Goal: Task Accomplishment & Management: Complete application form

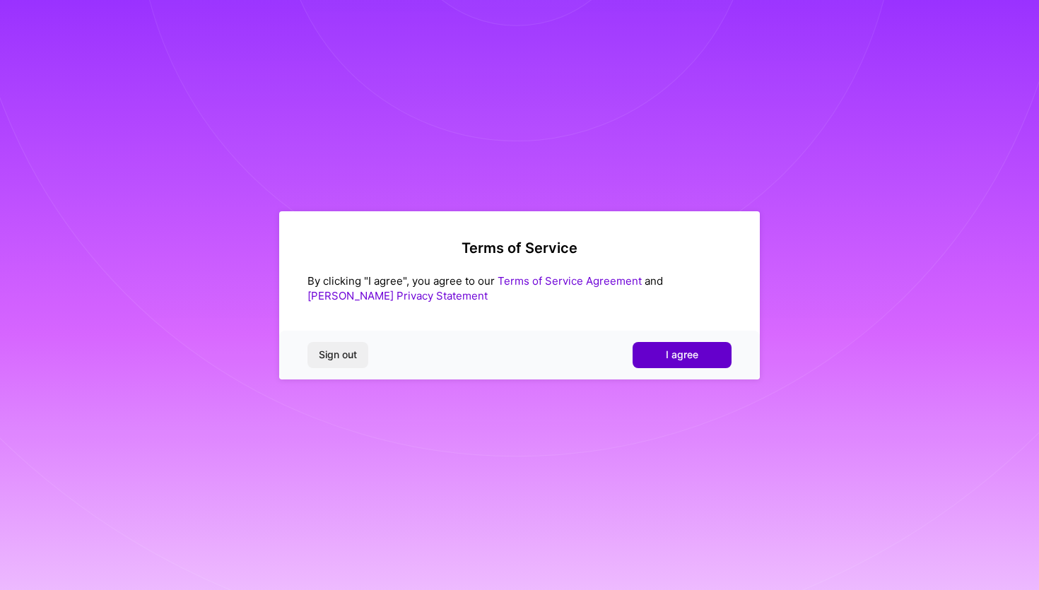
click at [684, 360] on span "I agree" at bounding box center [682, 355] width 33 height 14
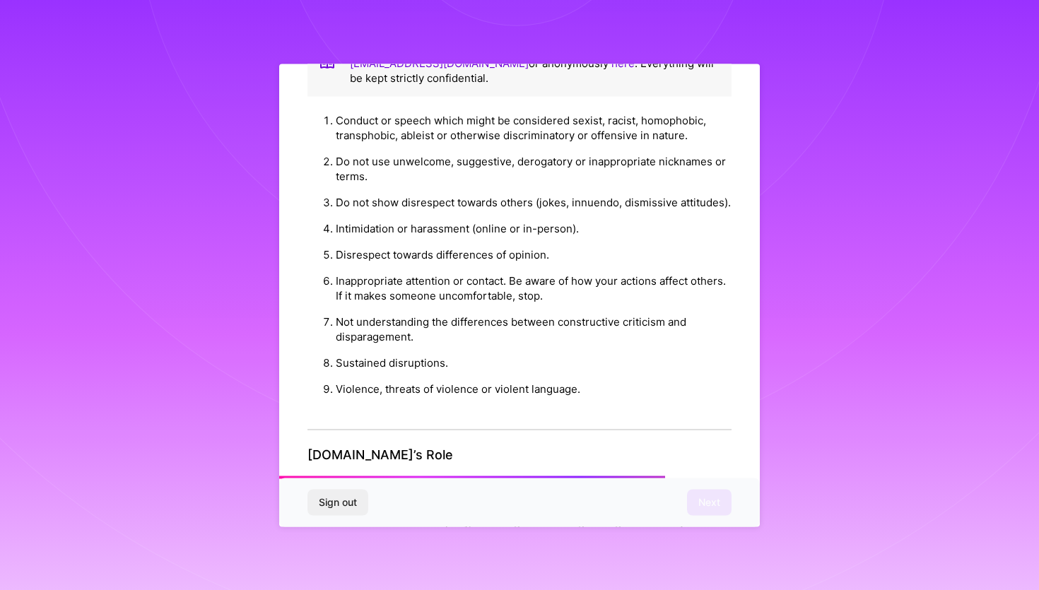
scroll to position [1482, 0]
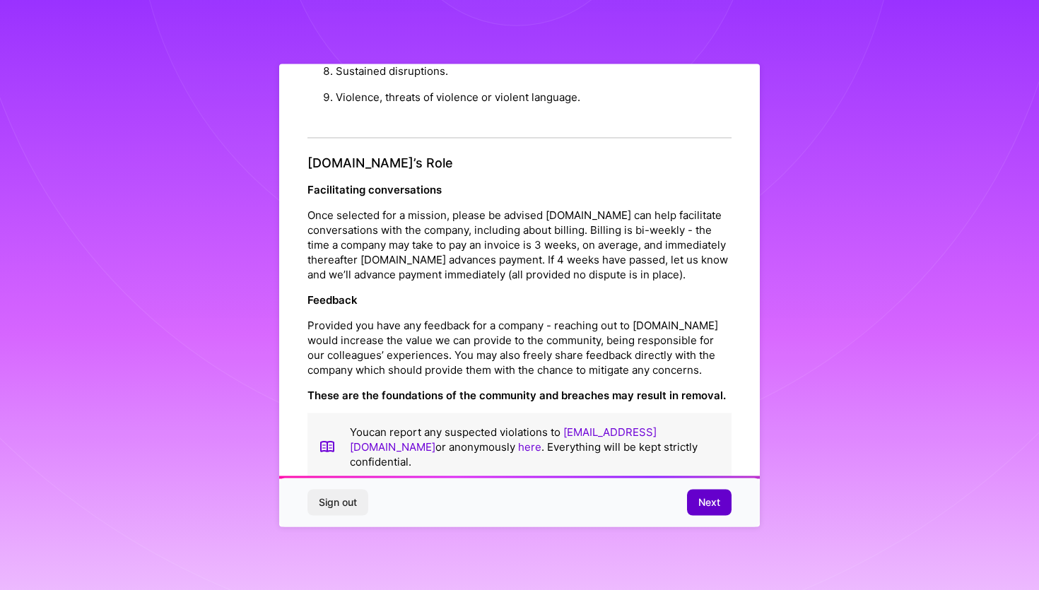
click at [698, 500] on span "Next" at bounding box center [709, 503] width 22 height 14
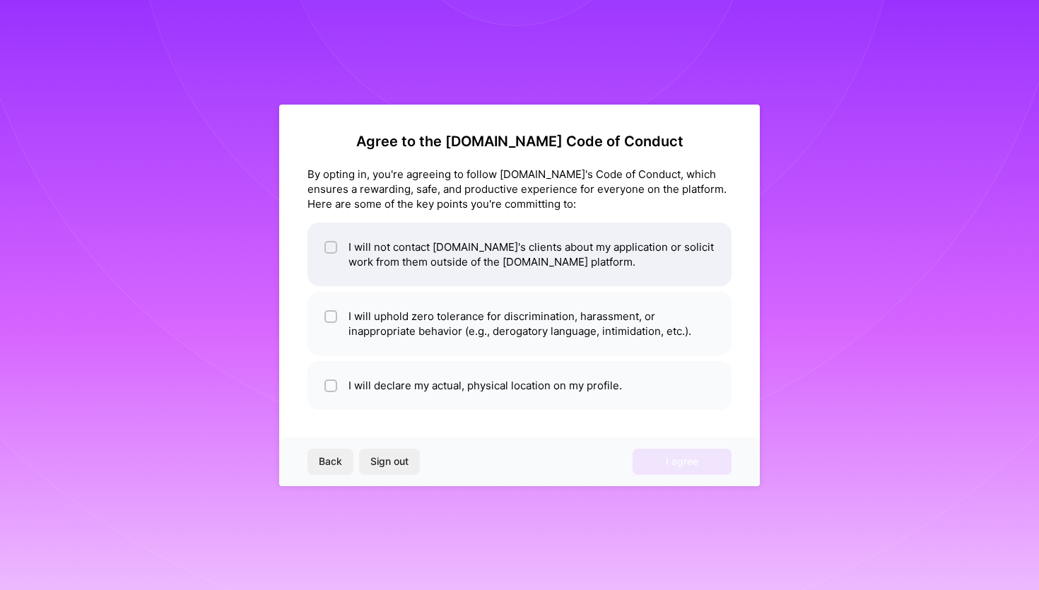
click at [332, 245] on input "checkbox" at bounding box center [332, 248] width 10 height 10
checkbox input "true"
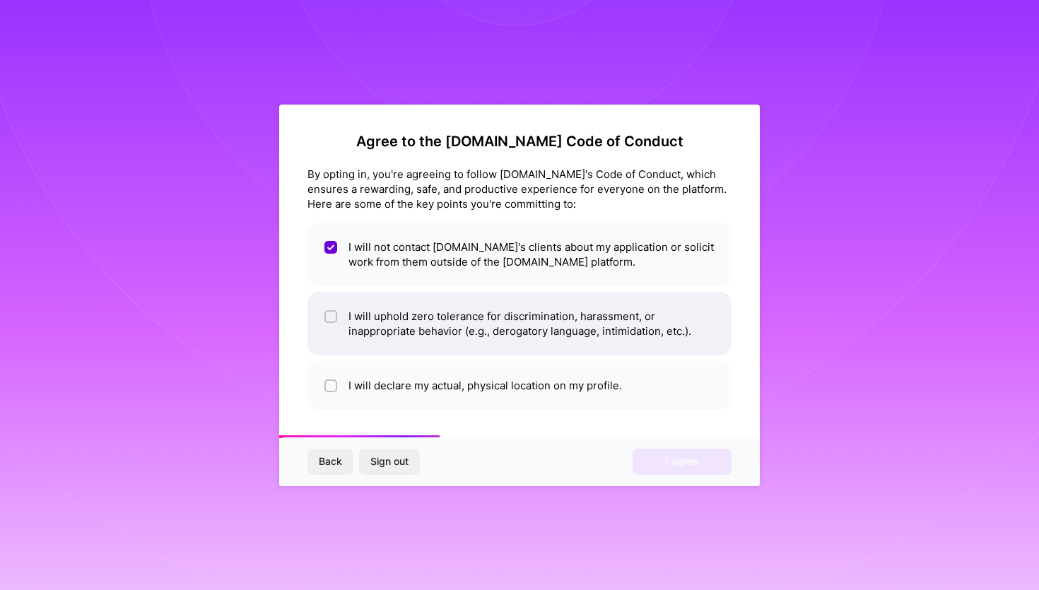
click at [344, 318] on li "I will uphold zero tolerance for discrimination, harassment, or inappropriate b…" at bounding box center [520, 324] width 424 height 64
checkbox input "true"
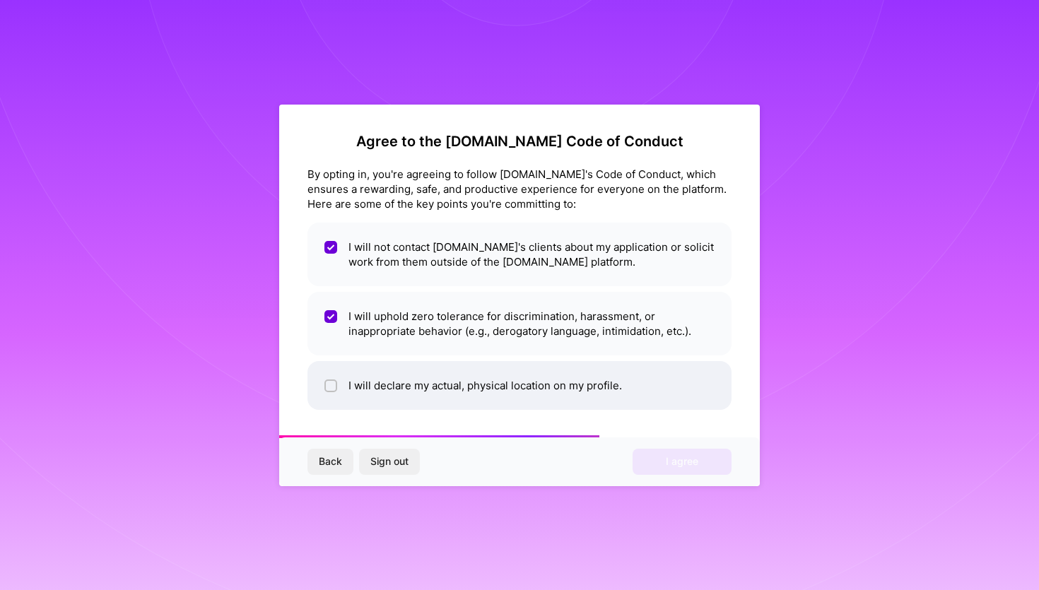
click at [340, 383] on li "I will declare my actual, physical location on my profile." at bounding box center [520, 385] width 424 height 49
checkbox input "true"
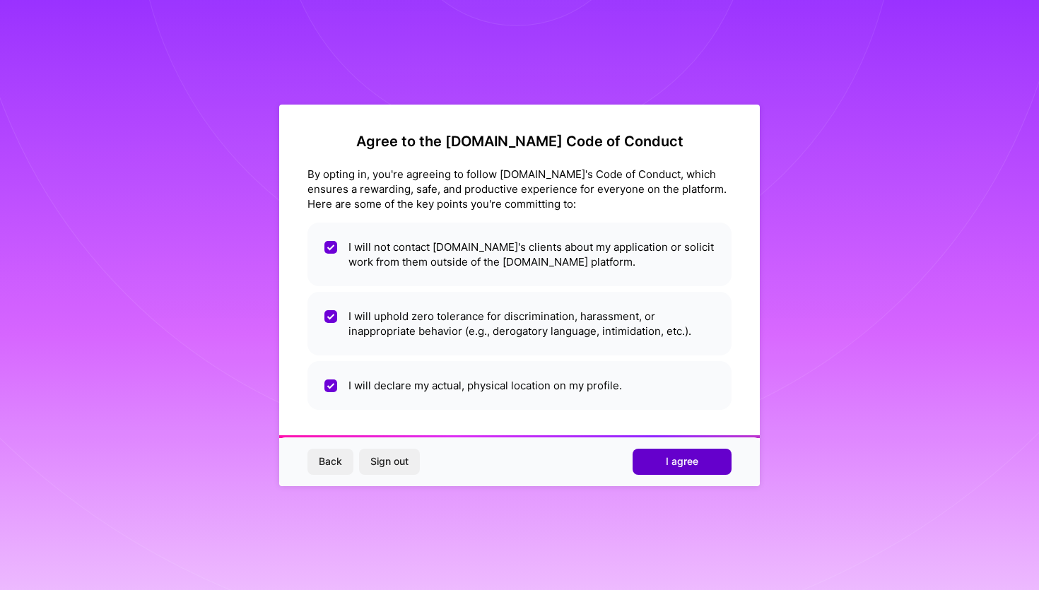
click at [691, 461] on span "I agree" at bounding box center [682, 462] width 33 height 14
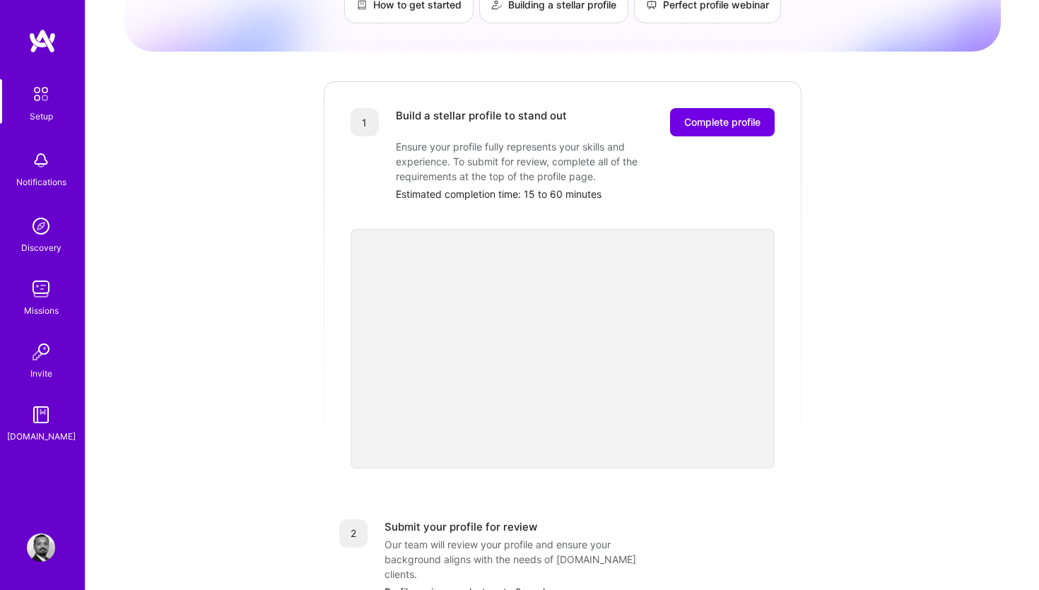
scroll to position [132, 0]
click at [725, 115] on span "Complete profile" at bounding box center [722, 122] width 76 height 14
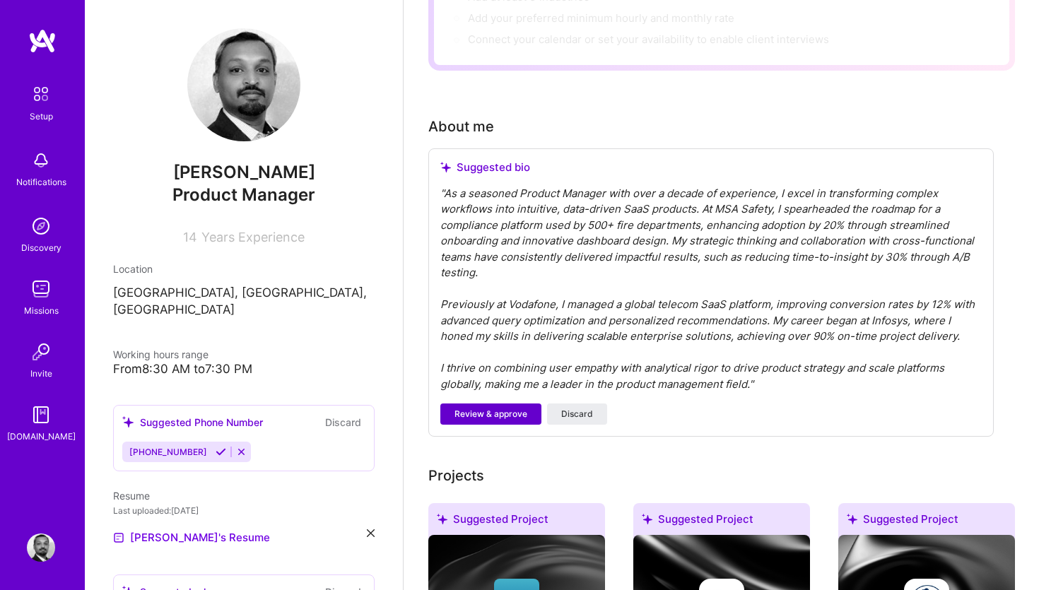
scroll to position [293, 0]
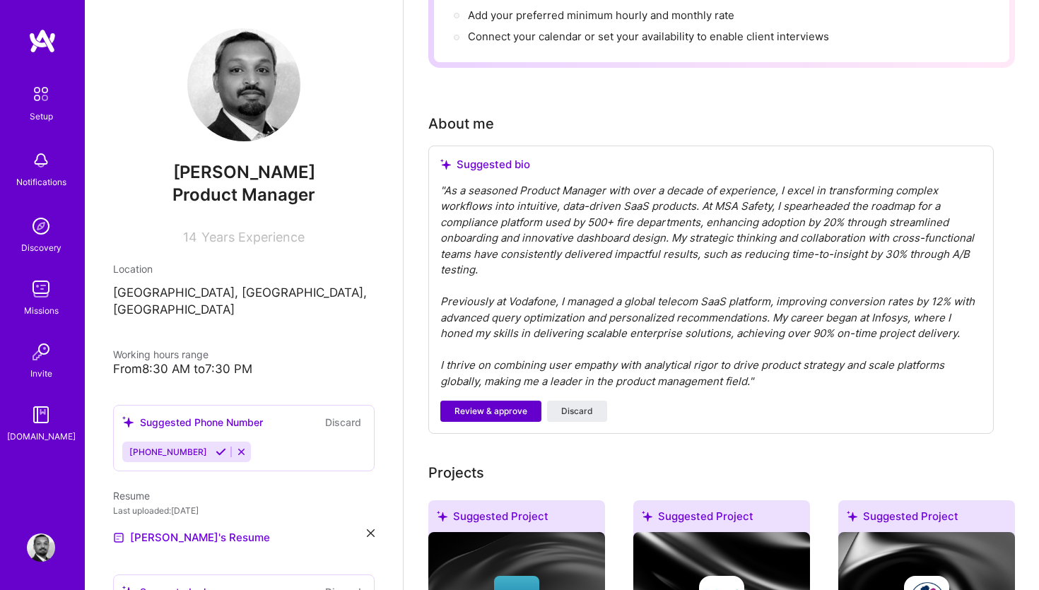
click at [509, 403] on button "Review & approve" at bounding box center [490, 411] width 101 height 21
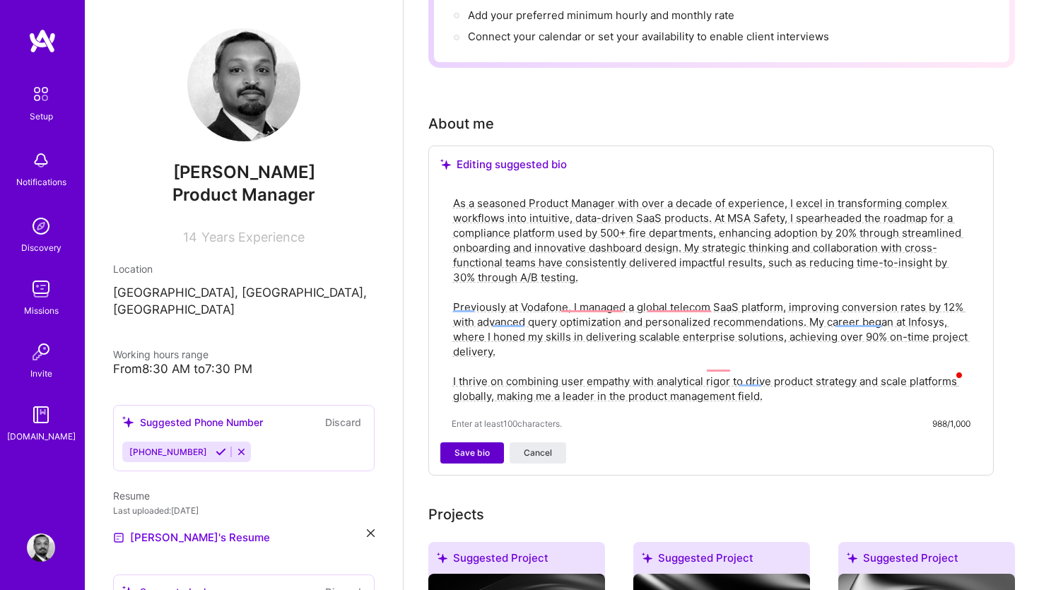
click at [495, 443] on button "Save bio" at bounding box center [472, 453] width 64 height 21
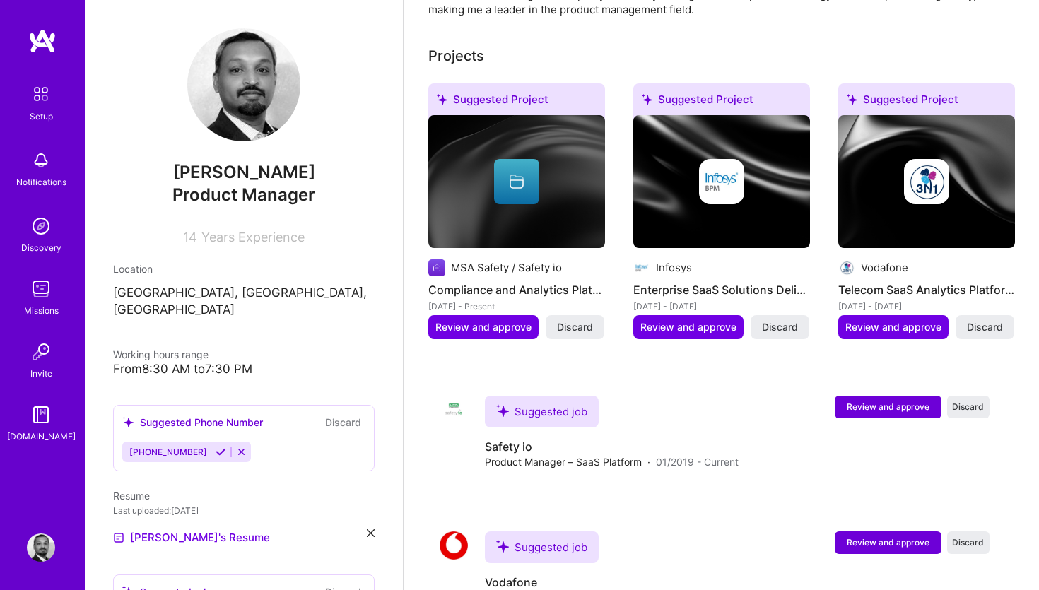
scroll to position [531, 0]
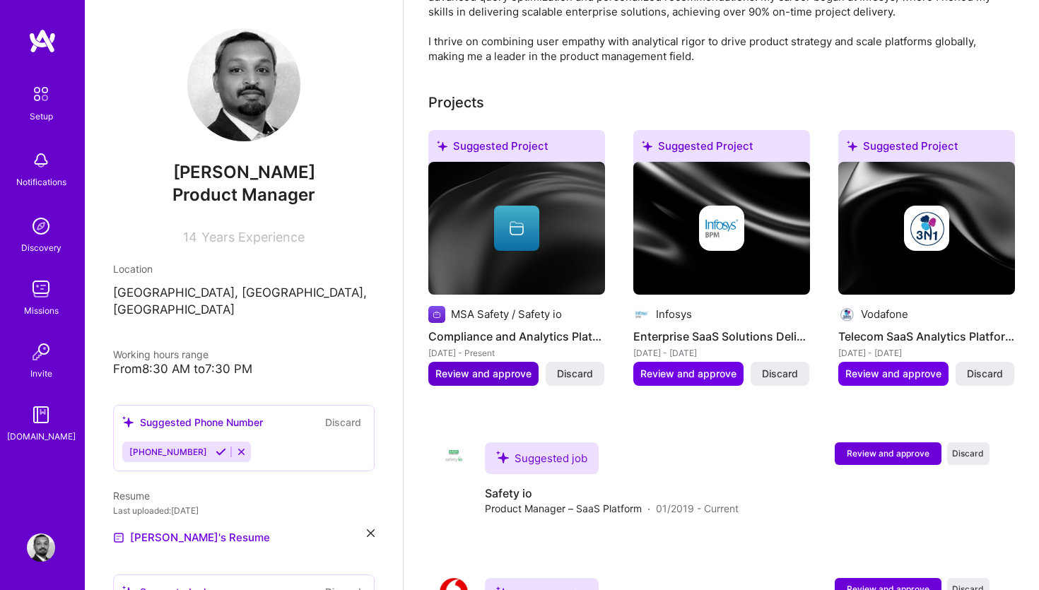
click at [493, 367] on span "Review and approve" at bounding box center [483, 374] width 96 height 14
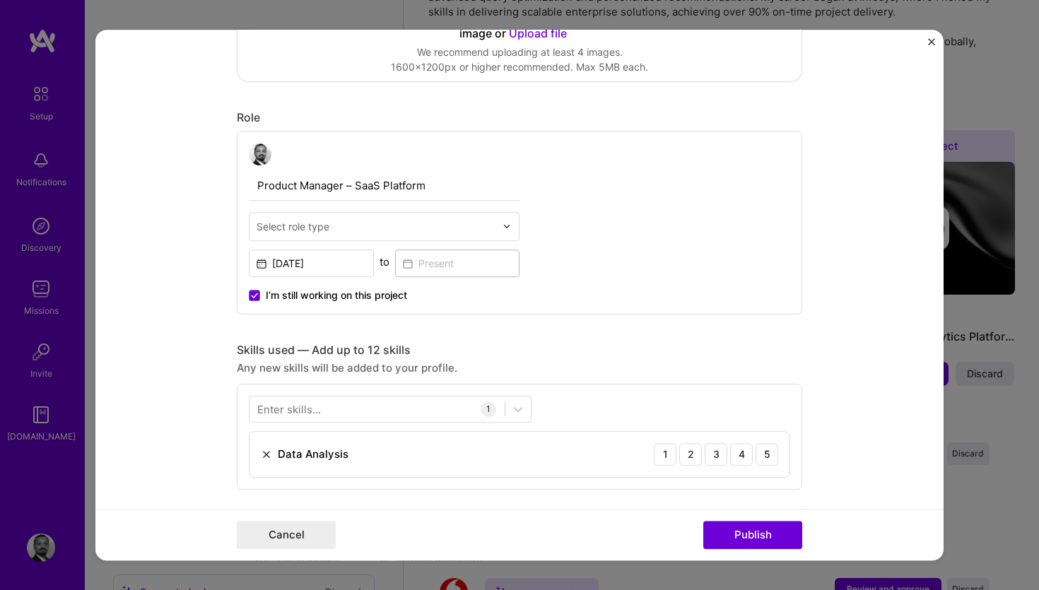
scroll to position [338, 0]
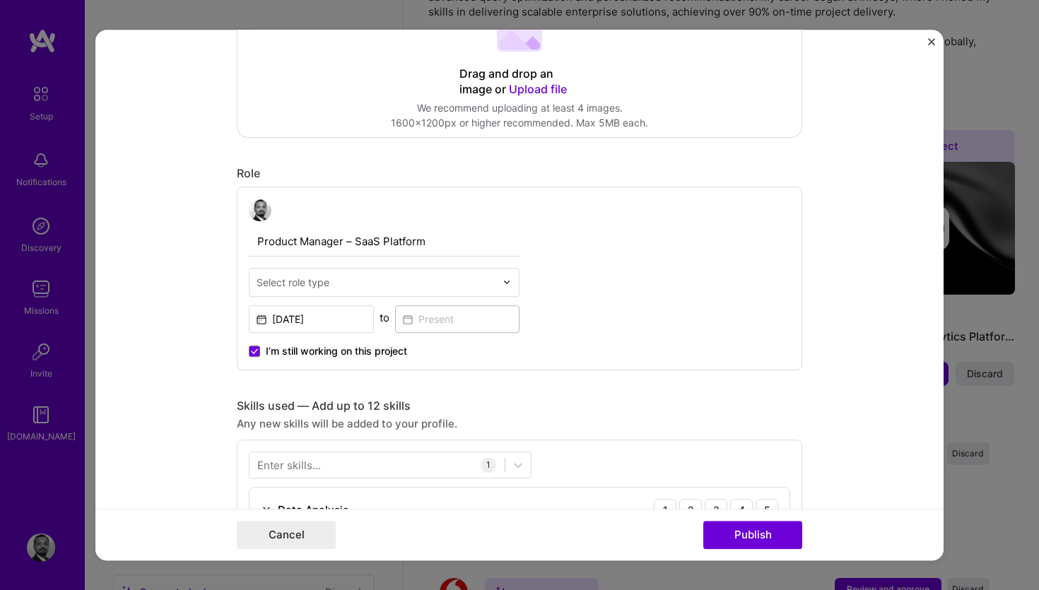
click at [463, 281] on input "text" at bounding box center [376, 282] width 239 height 15
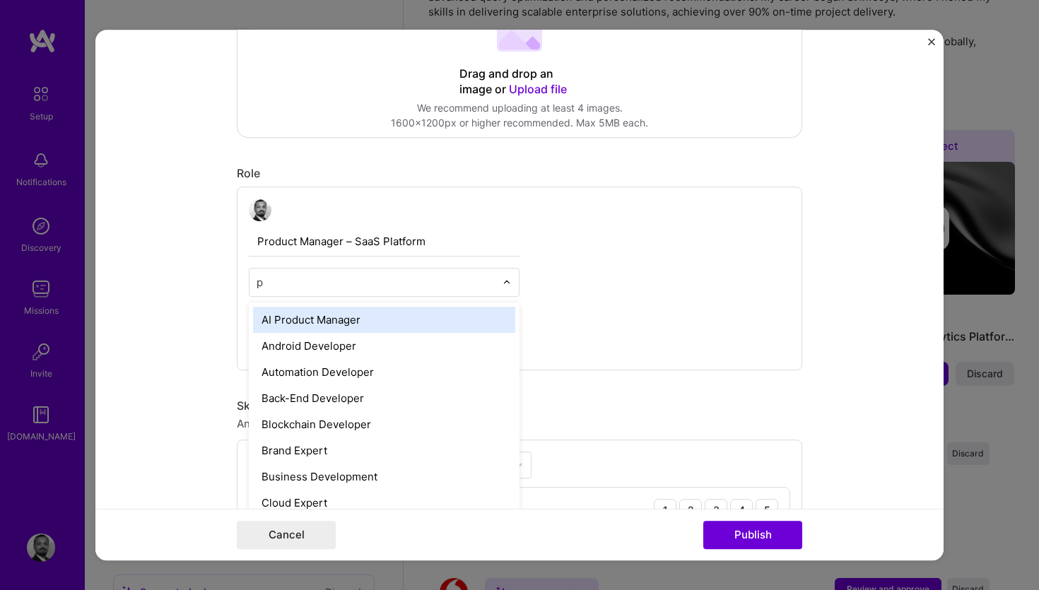
type input "pr"
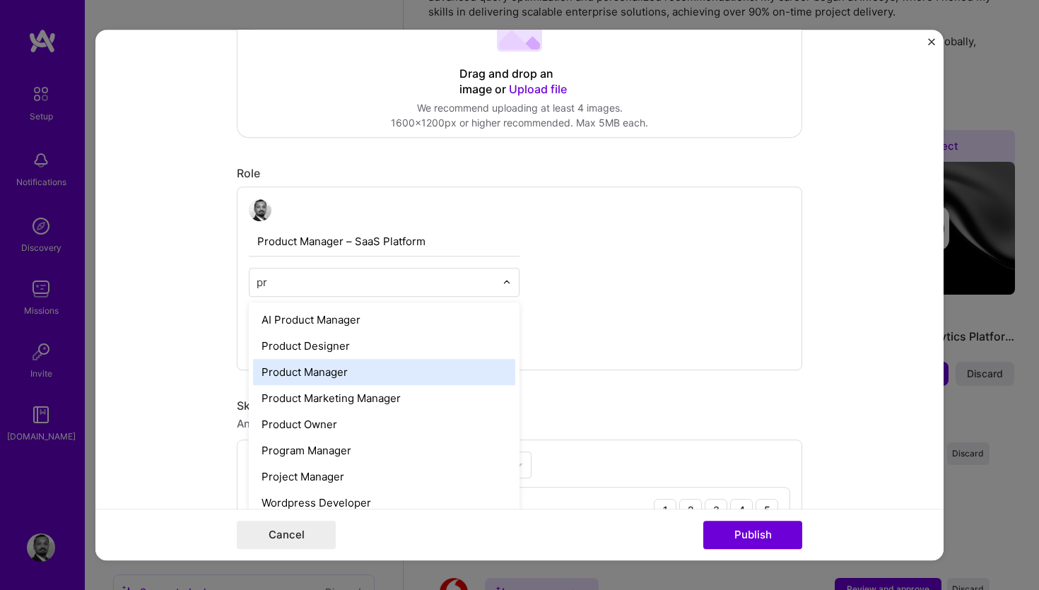
click at [431, 370] on div "Product Manager" at bounding box center [384, 372] width 262 height 26
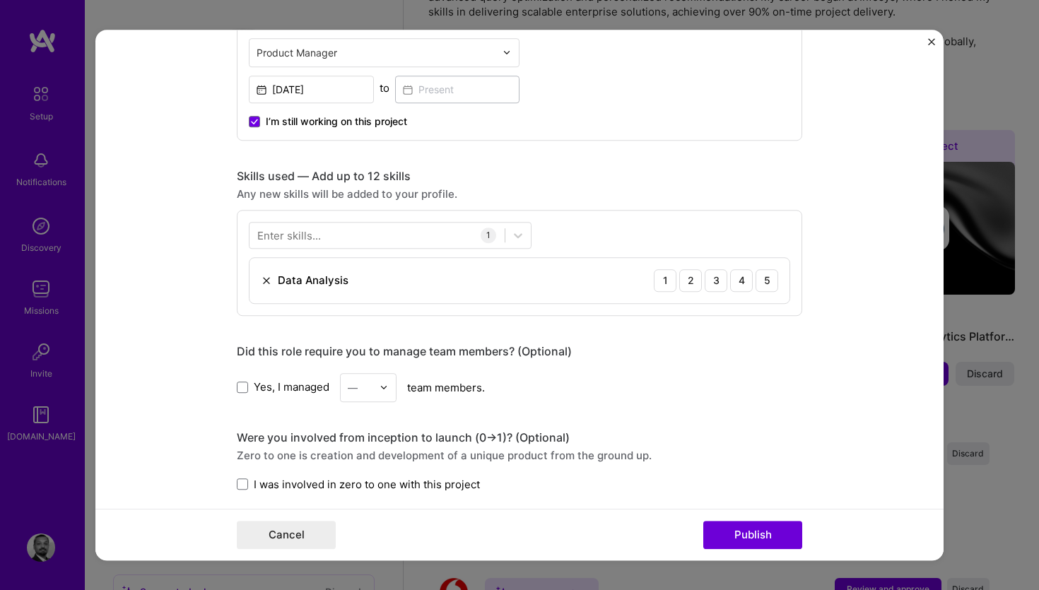
scroll to position [570, 0]
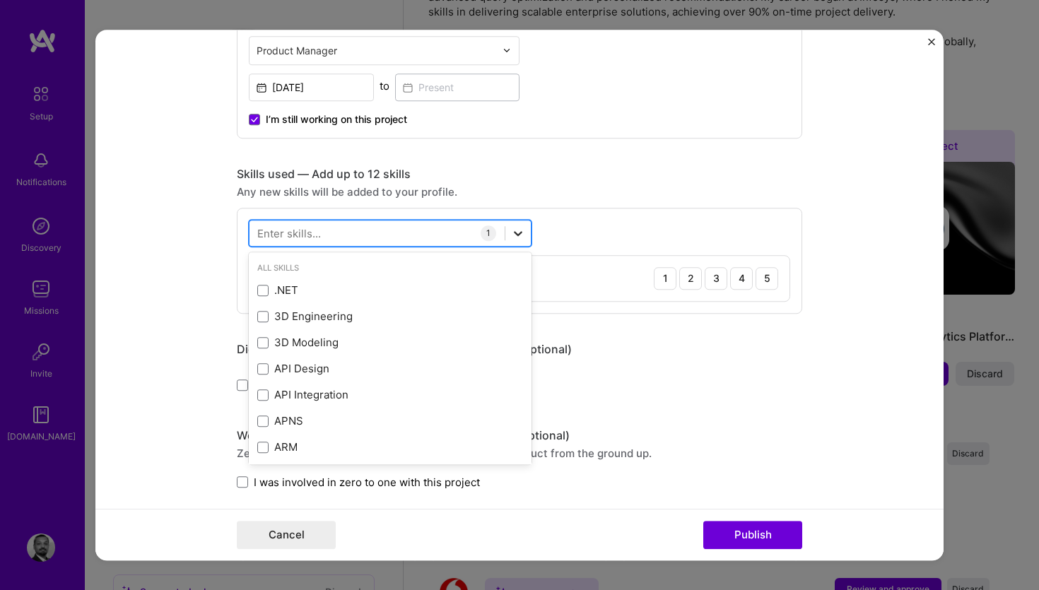
click at [515, 231] on icon at bounding box center [518, 233] width 14 height 14
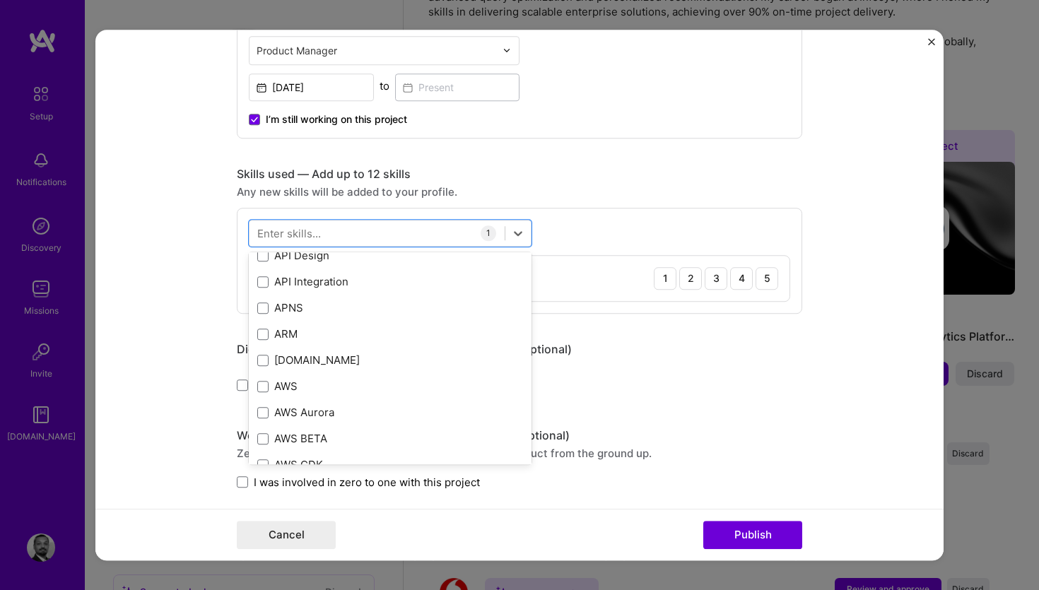
scroll to position [86, 0]
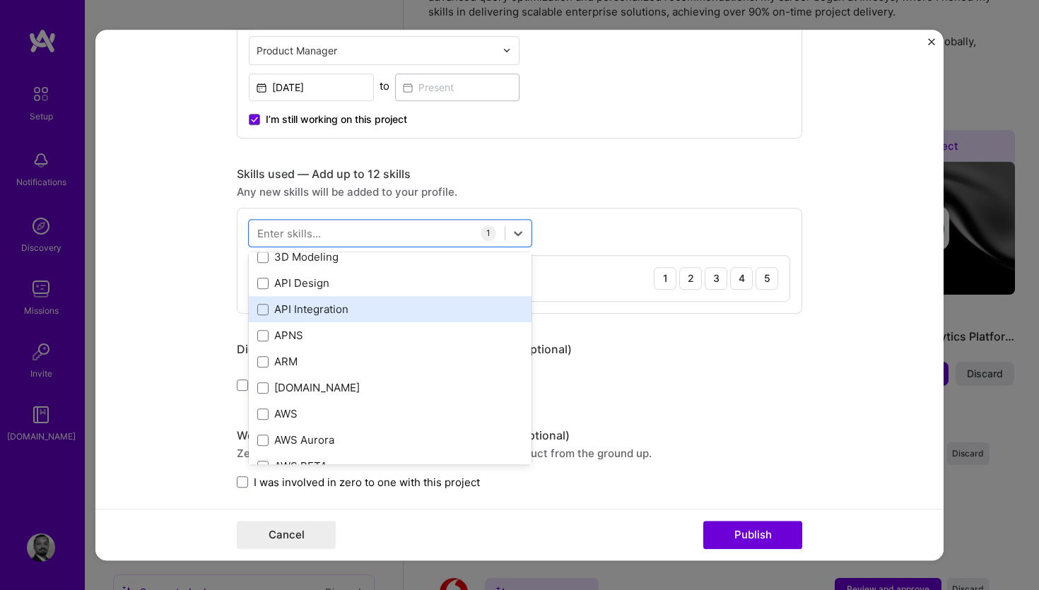
click at [455, 303] on div "API Integration" at bounding box center [390, 310] width 266 height 15
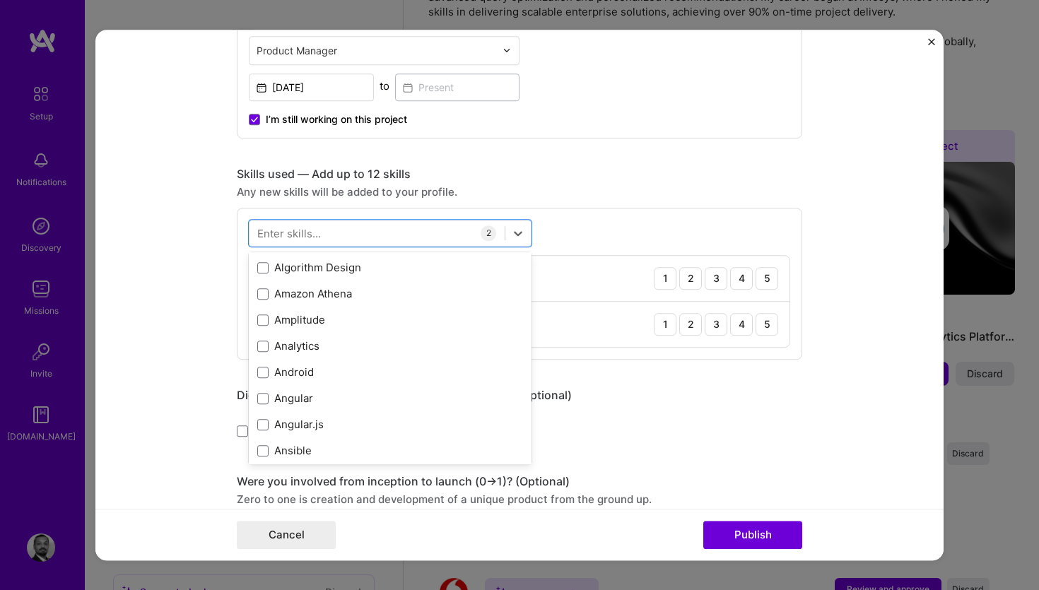
scroll to position [661, 0]
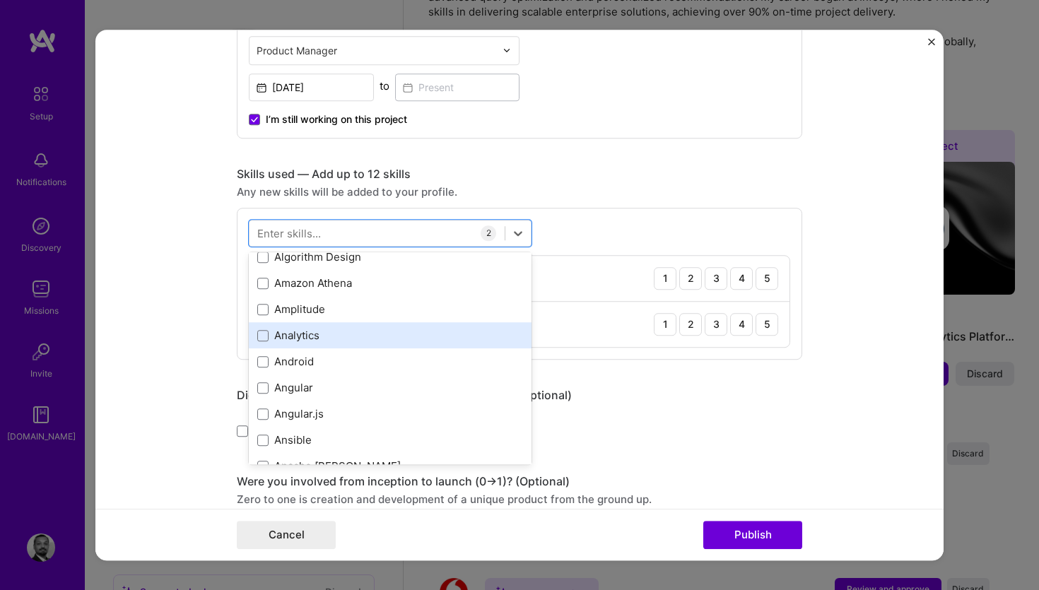
click at [414, 341] on div "Analytics" at bounding box center [390, 336] width 266 height 15
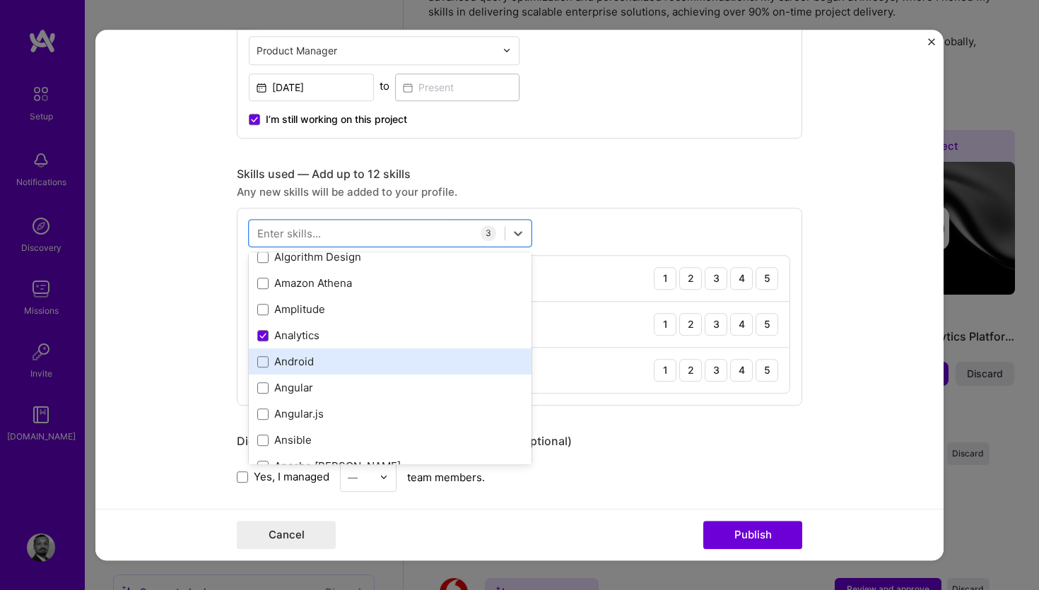
click at [398, 368] on div "Android" at bounding box center [390, 362] width 266 height 15
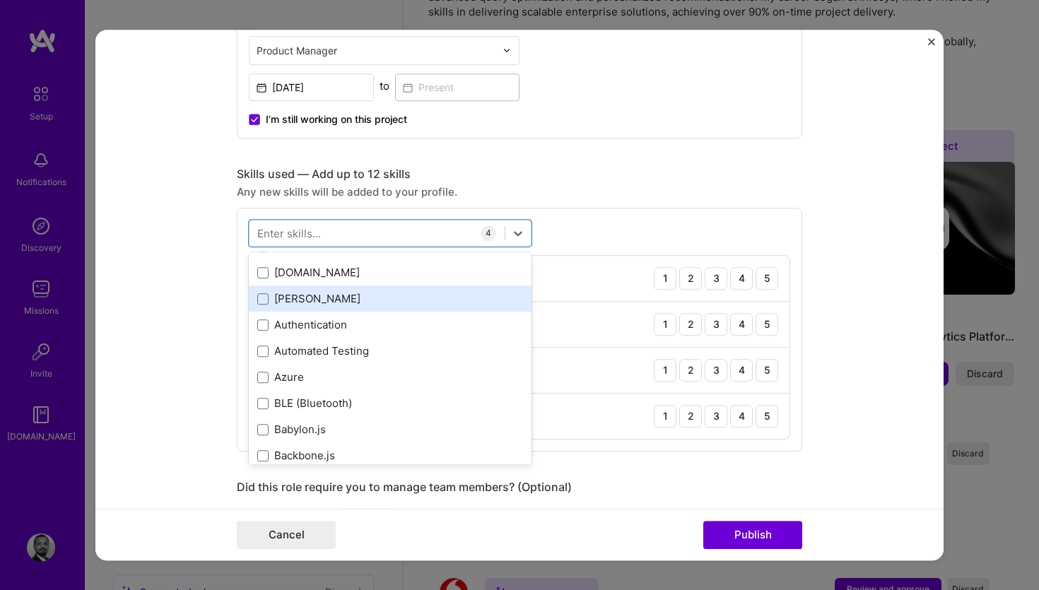
scroll to position [1073, 0]
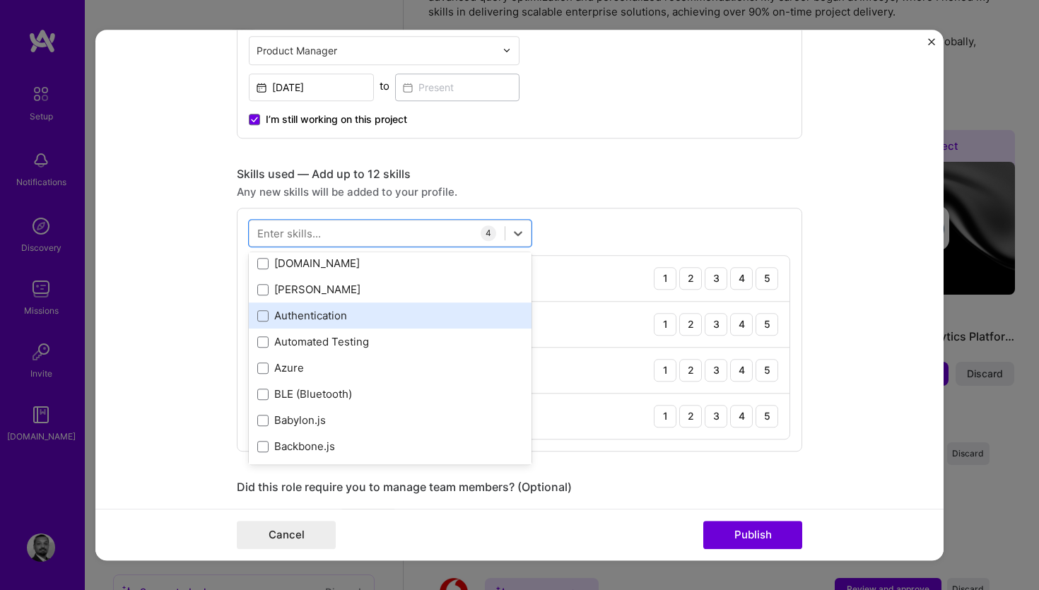
click at [376, 316] on div "Authentication" at bounding box center [390, 316] width 266 height 15
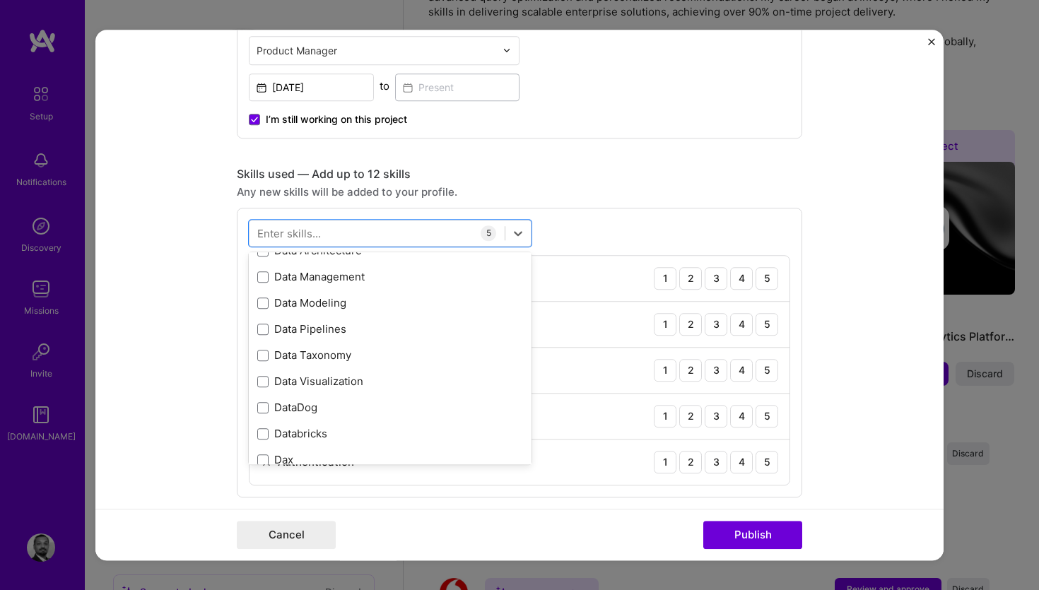
scroll to position [2291, 0]
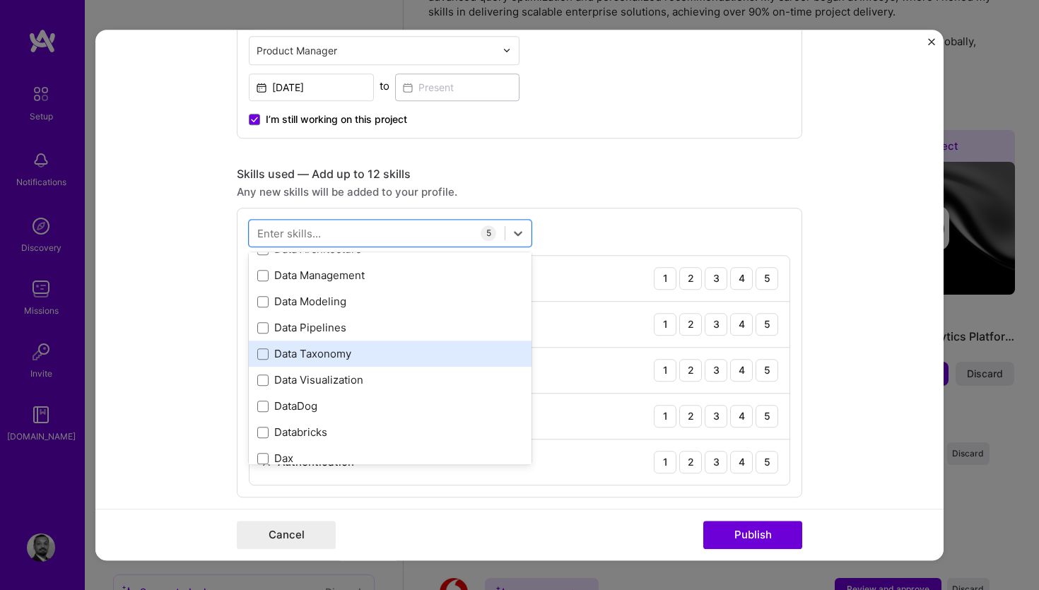
click at [351, 356] on div "Data Taxonomy" at bounding box center [390, 354] width 266 height 15
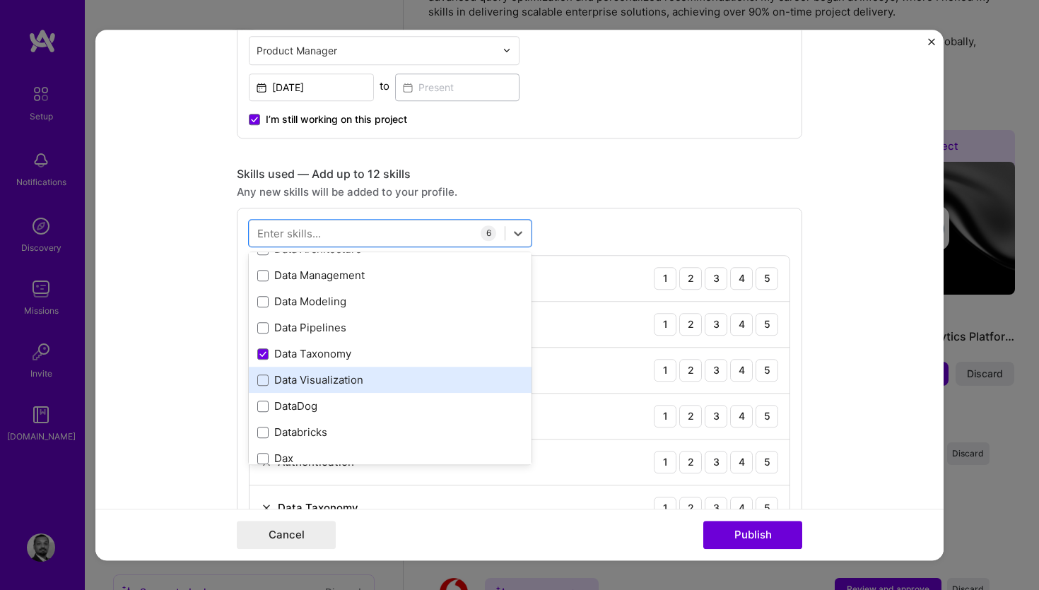
click at [361, 380] on div "Data Visualization" at bounding box center [390, 380] width 266 height 15
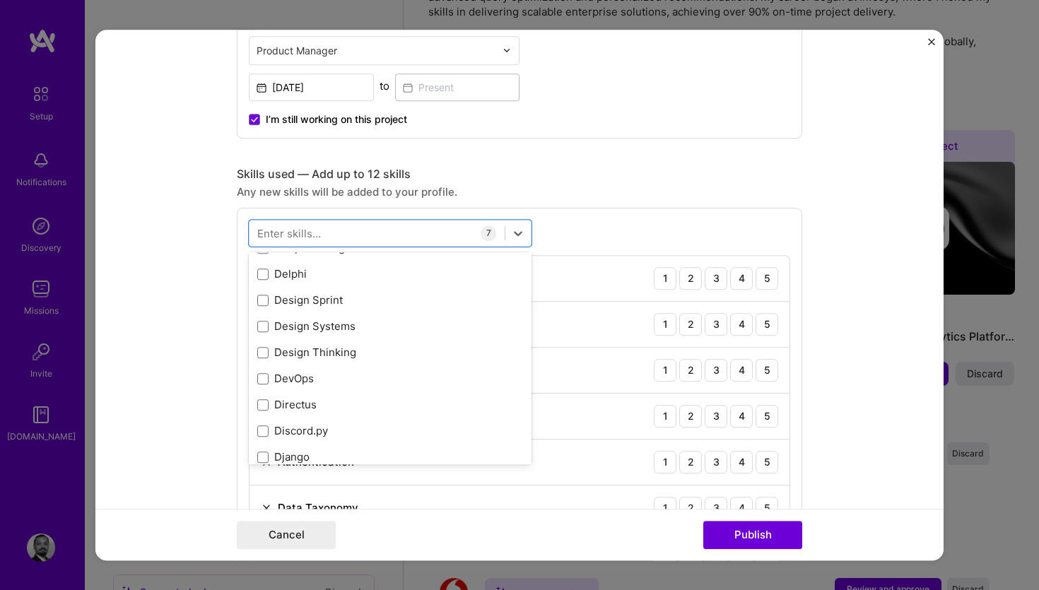
scroll to position [2580, 0]
click at [268, 353] on span at bounding box center [262, 351] width 11 height 11
click at [0, 0] on input "checkbox" at bounding box center [0, 0] width 0 height 0
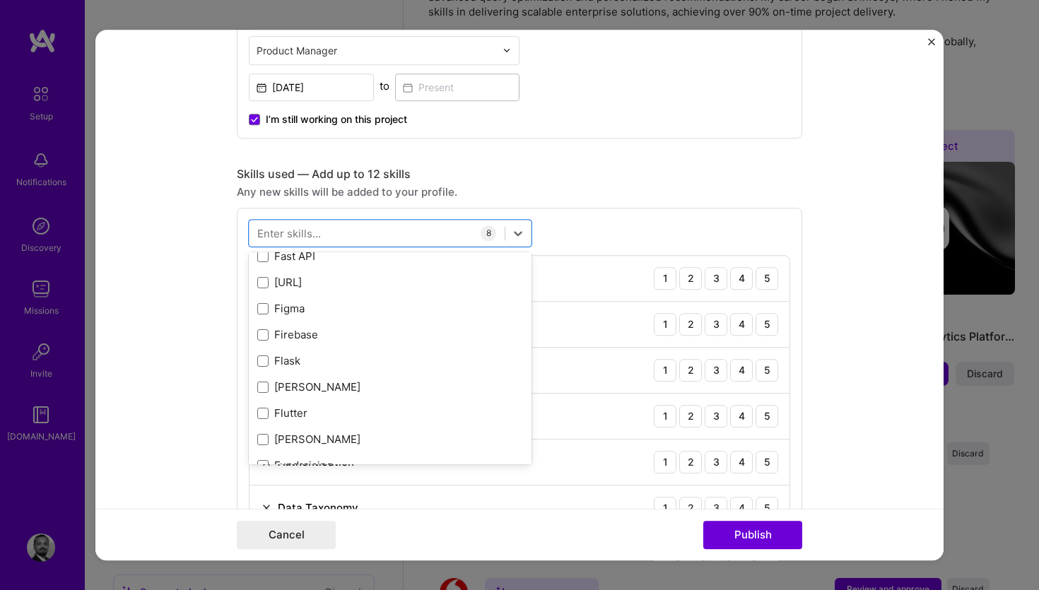
scroll to position [3411, 0]
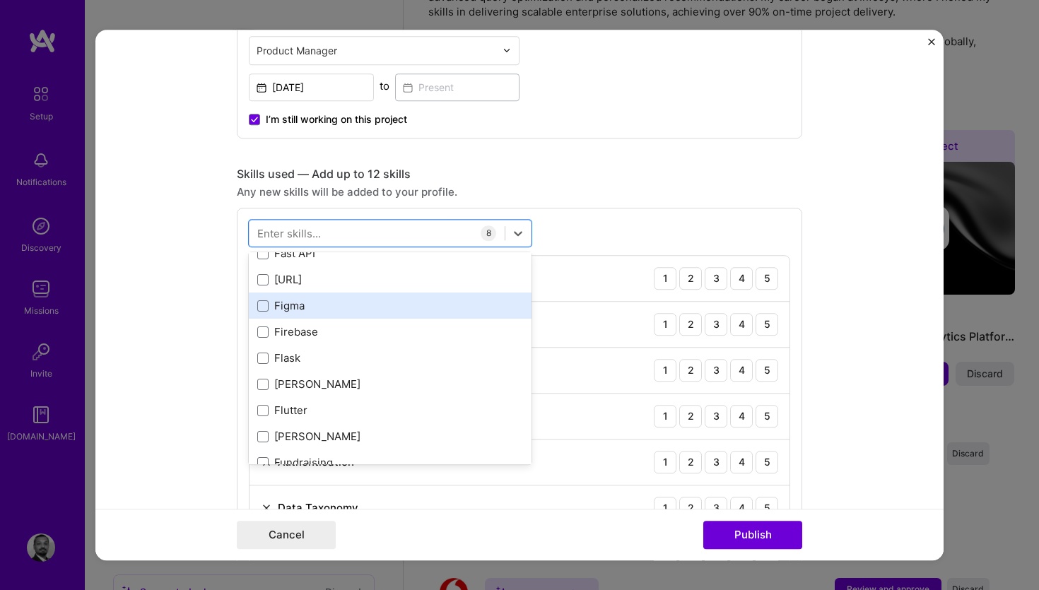
click at [293, 313] on div "Figma" at bounding box center [390, 306] width 266 height 15
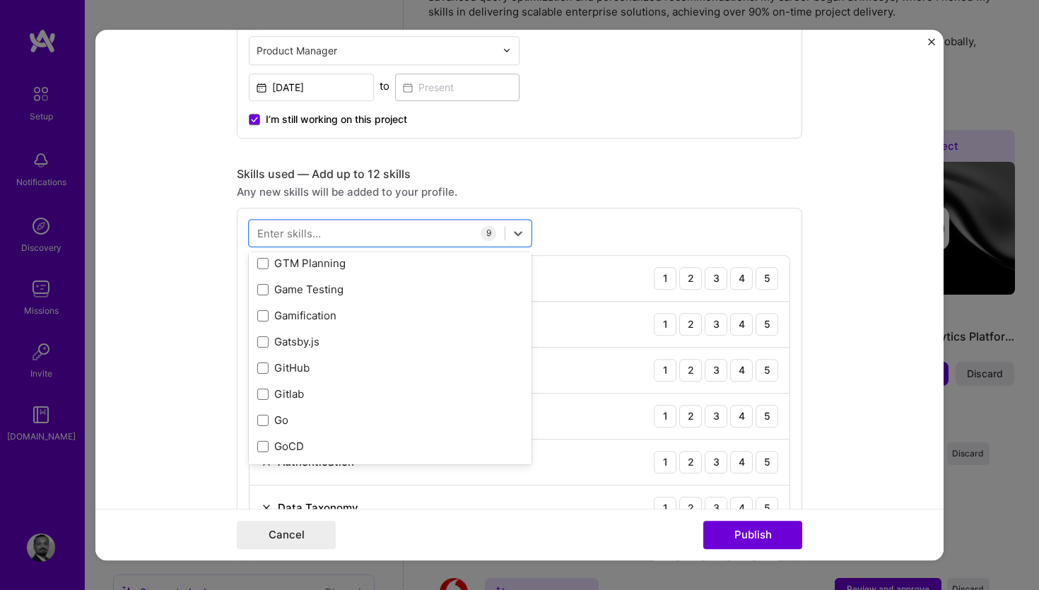
scroll to position [3717, 0]
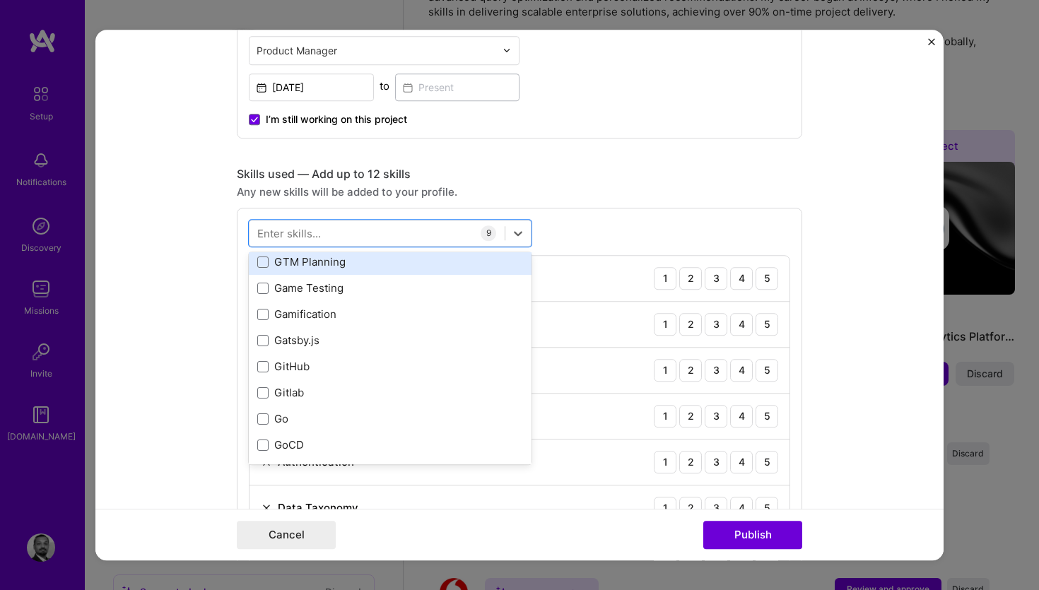
click at [322, 263] on div "GTM Planning" at bounding box center [390, 262] width 266 height 15
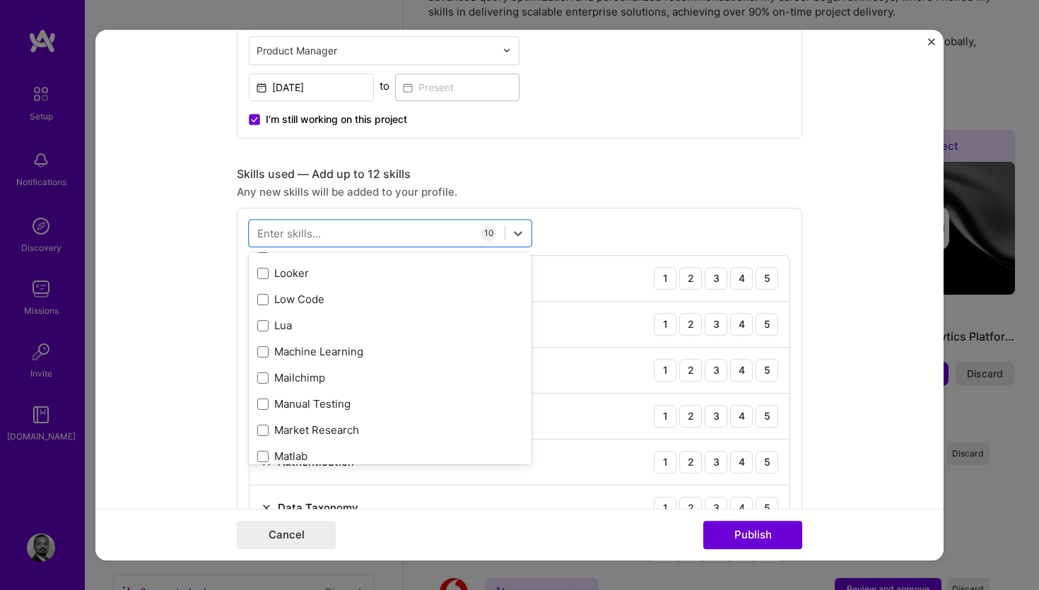
scroll to position [5041, 0]
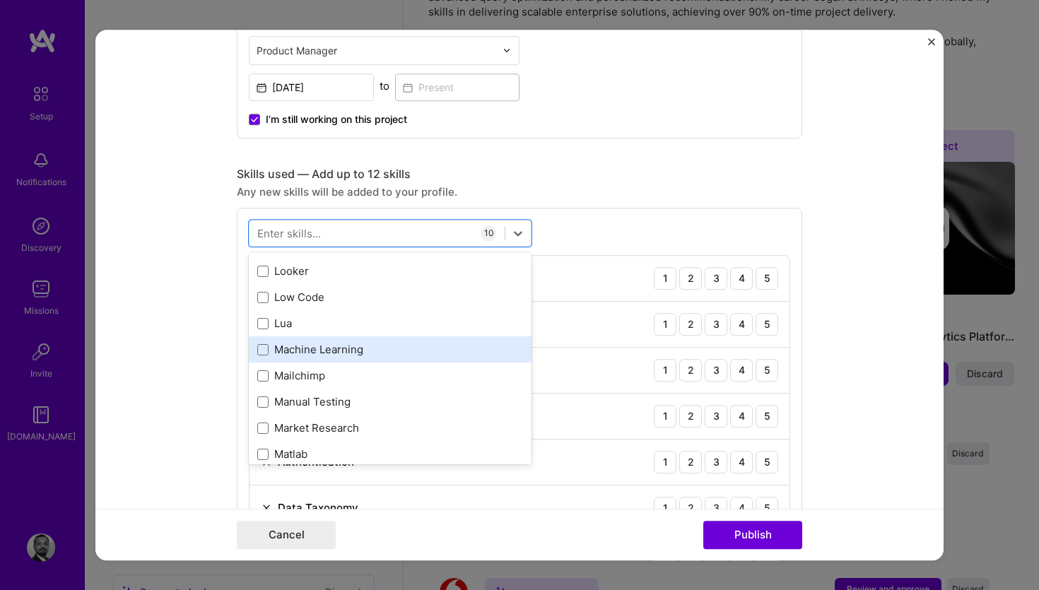
click at [341, 358] on div "Machine Learning" at bounding box center [390, 350] width 266 height 15
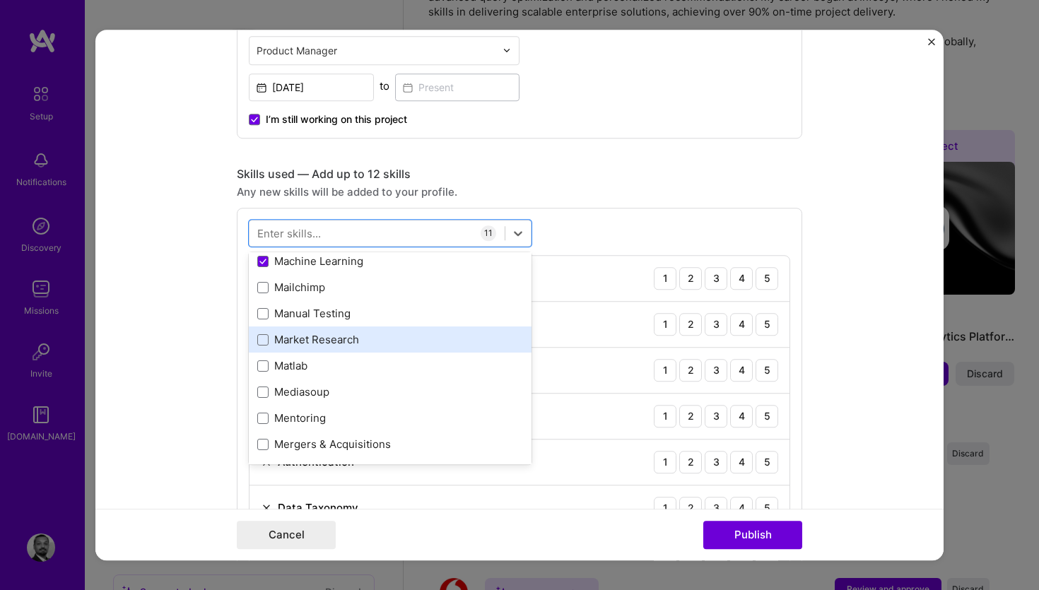
scroll to position [5104, 0]
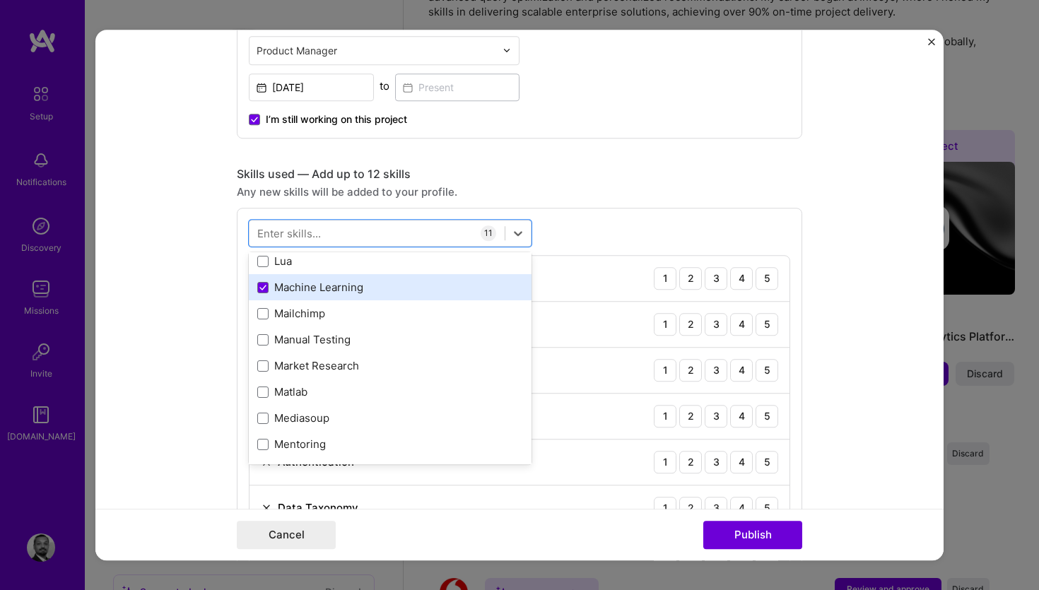
click at [326, 293] on div "Machine Learning" at bounding box center [390, 288] width 266 height 15
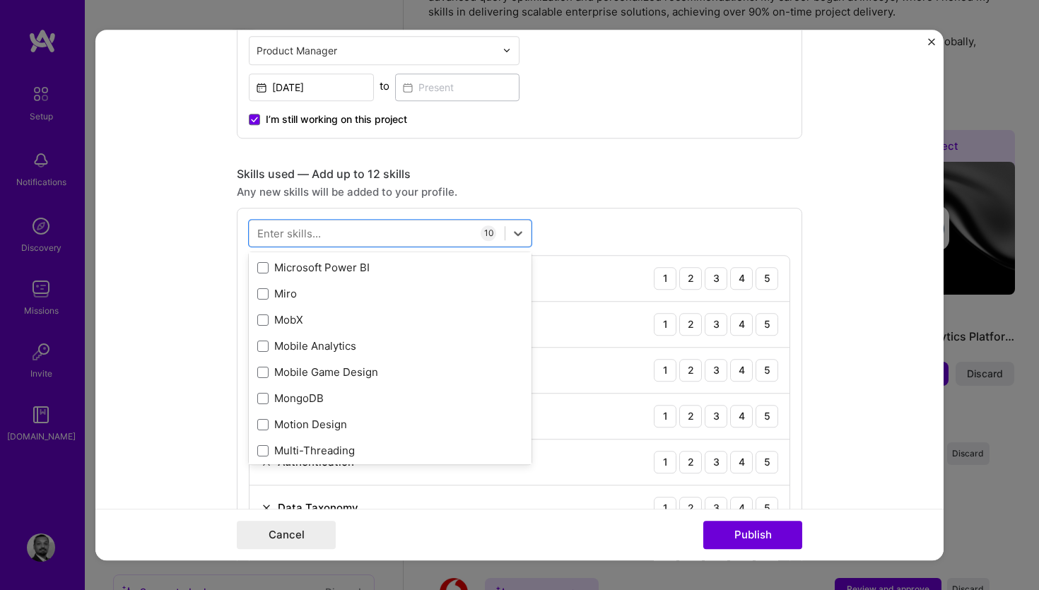
scroll to position [5413, 0]
click at [344, 349] on div "Mobile Analytics" at bounding box center [390, 345] width 266 height 15
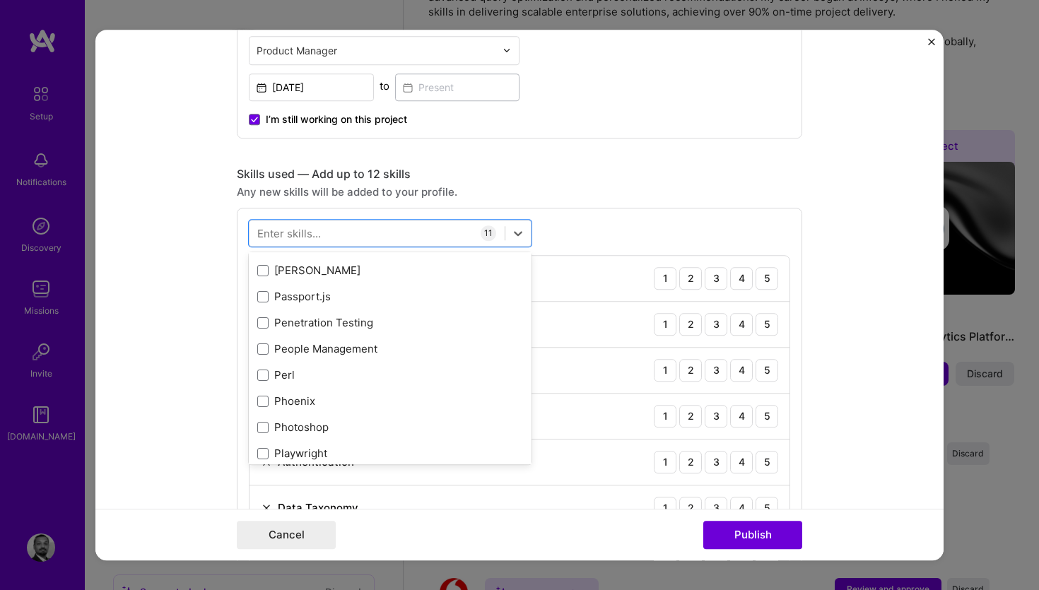
scroll to position [6115, 0]
click at [352, 357] on div "People Management" at bounding box center [390, 349] width 283 height 26
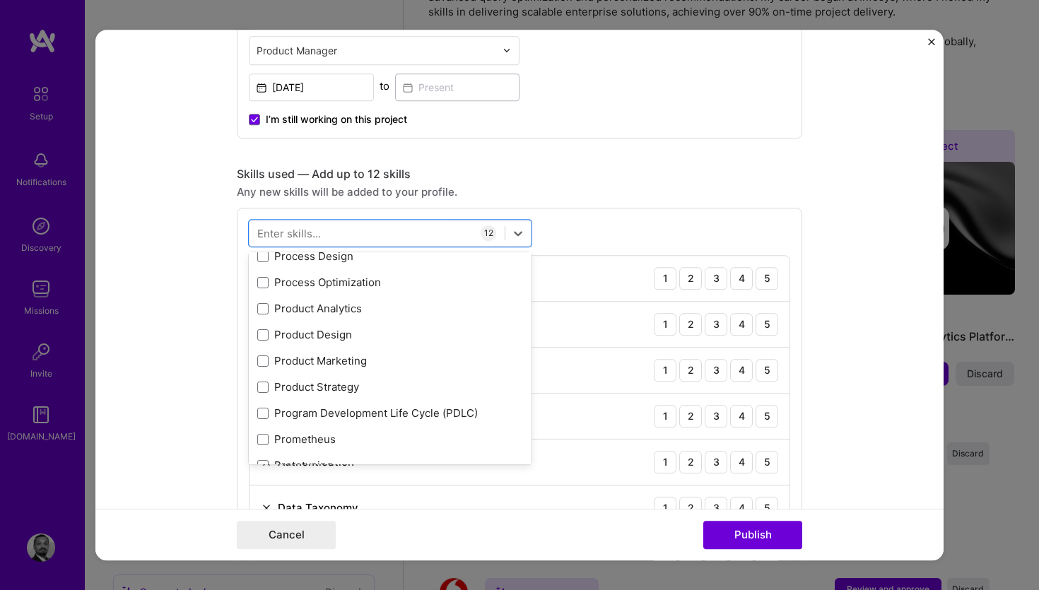
scroll to position [6472, 0]
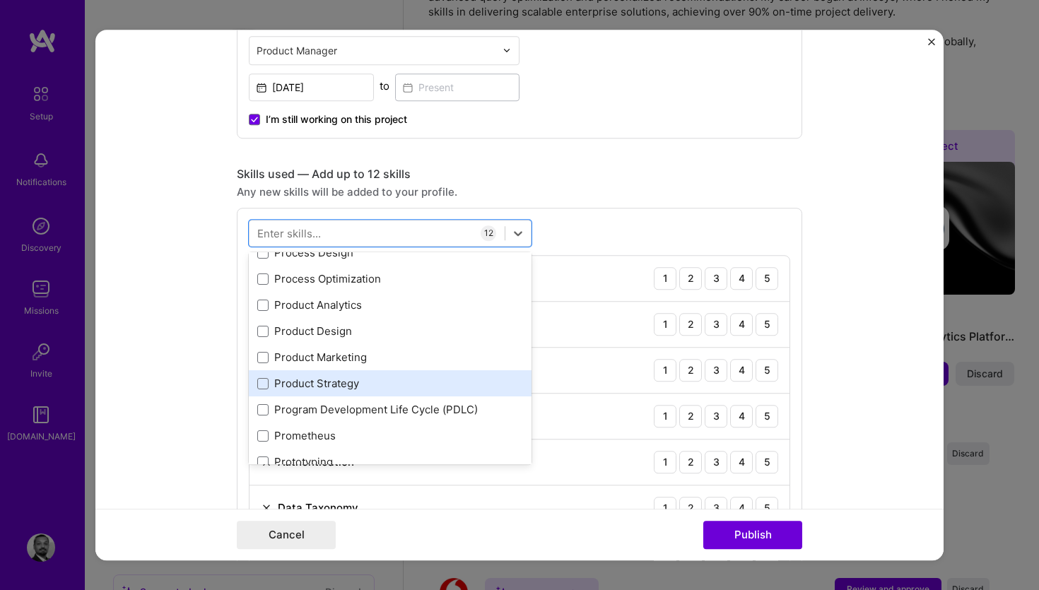
click at [357, 383] on div "Product Strategy" at bounding box center [390, 384] width 266 height 15
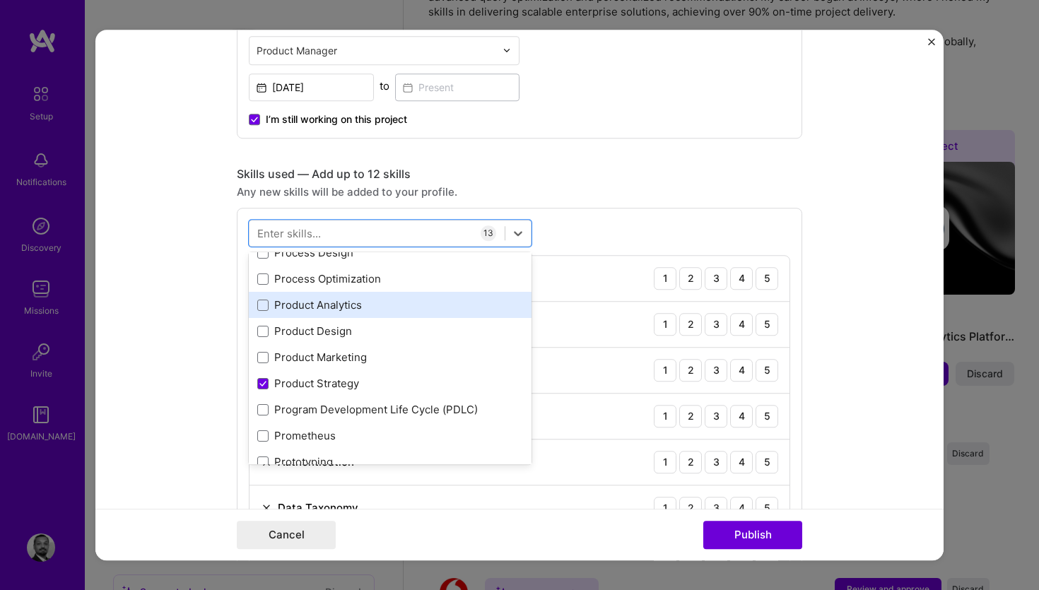
click at [320, 306] on div "Product Analytics" at bounding box center [390, 305] width 266 height 15
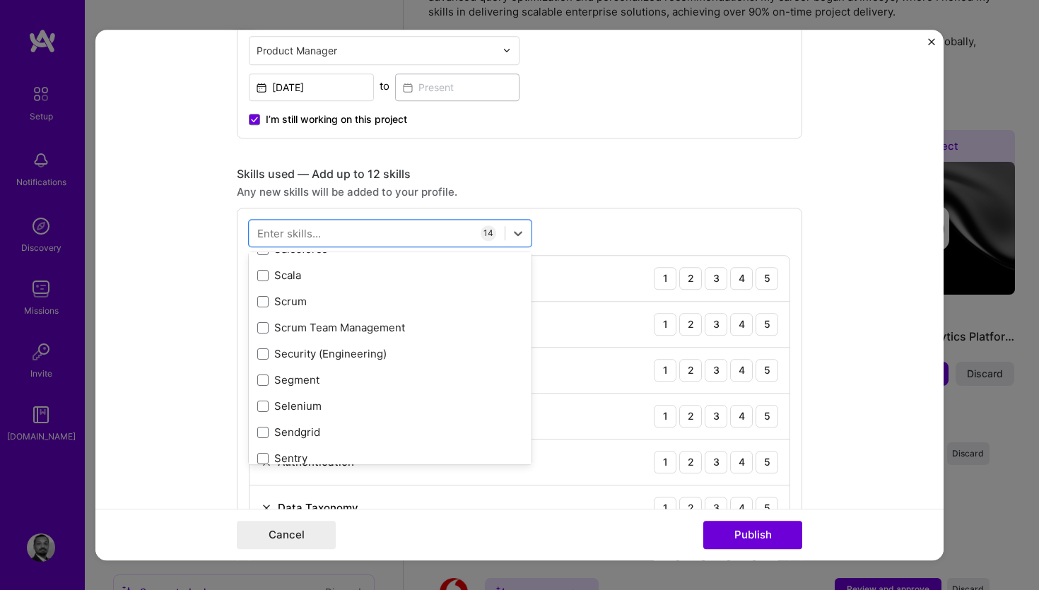
scroll to position [7655, 0]
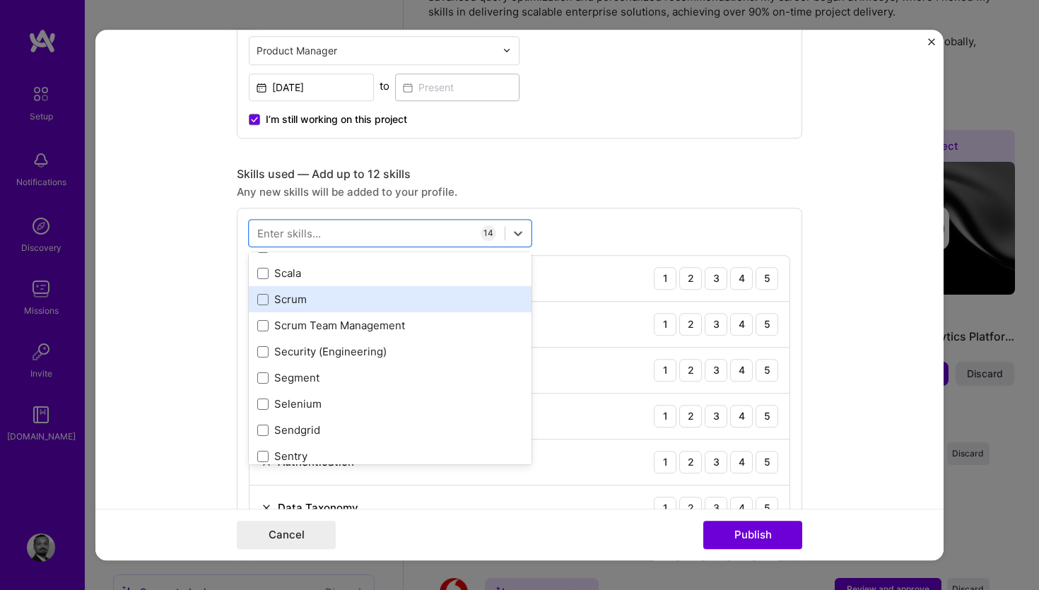
click at [303, 301] on div "Scrum" at bounding box center [390, 300] width 266 height 15
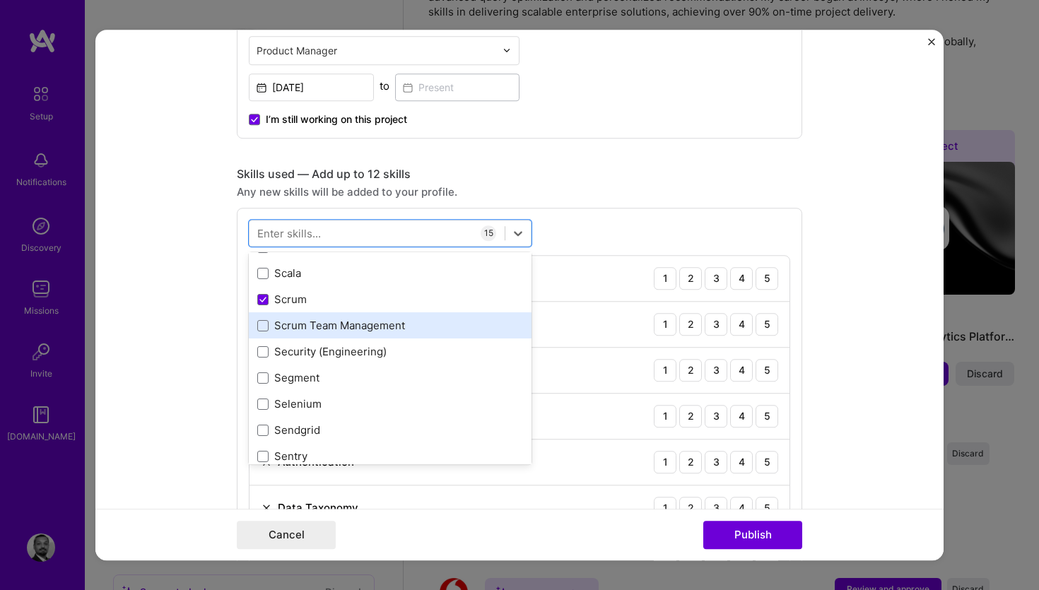
click at [312, 320] on div "Scrum Team Management" at bounding box center [390, 326] width 266 height 15
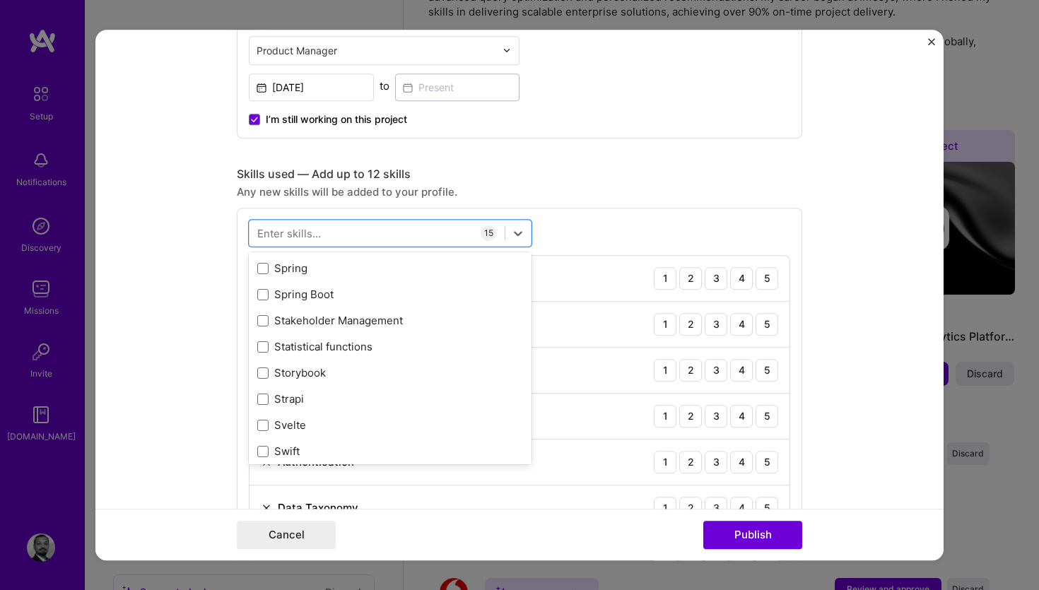
scroll to position [8289, 0]
click at [351, 319] on div "Stakeholder Management" at bounding box center [390, 320] width 266 height 15
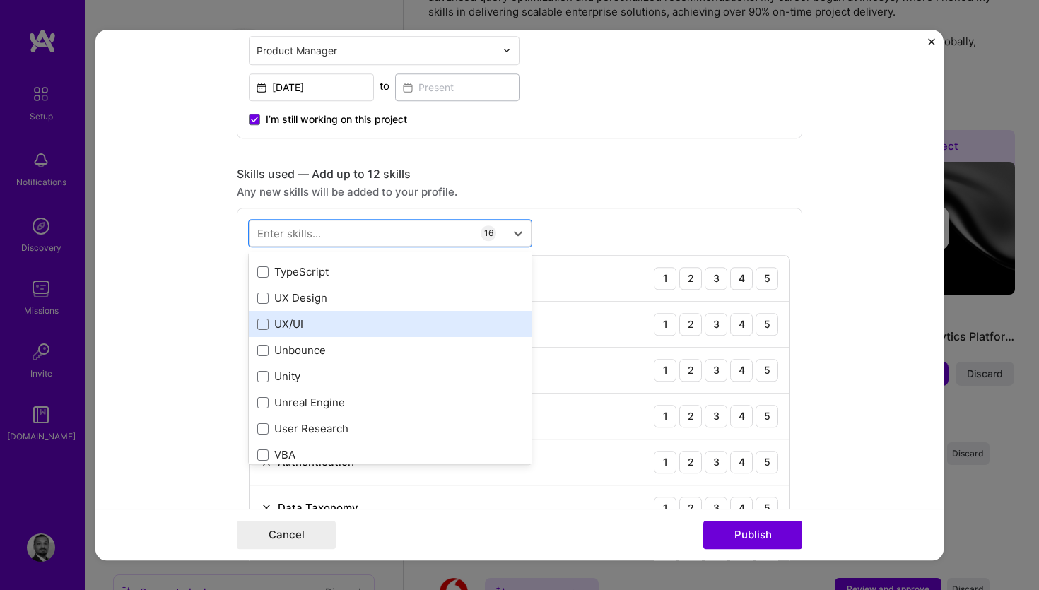
click at [308, 326] on div "UX/UI" at bounding box center [390, 324] width 266 height 15
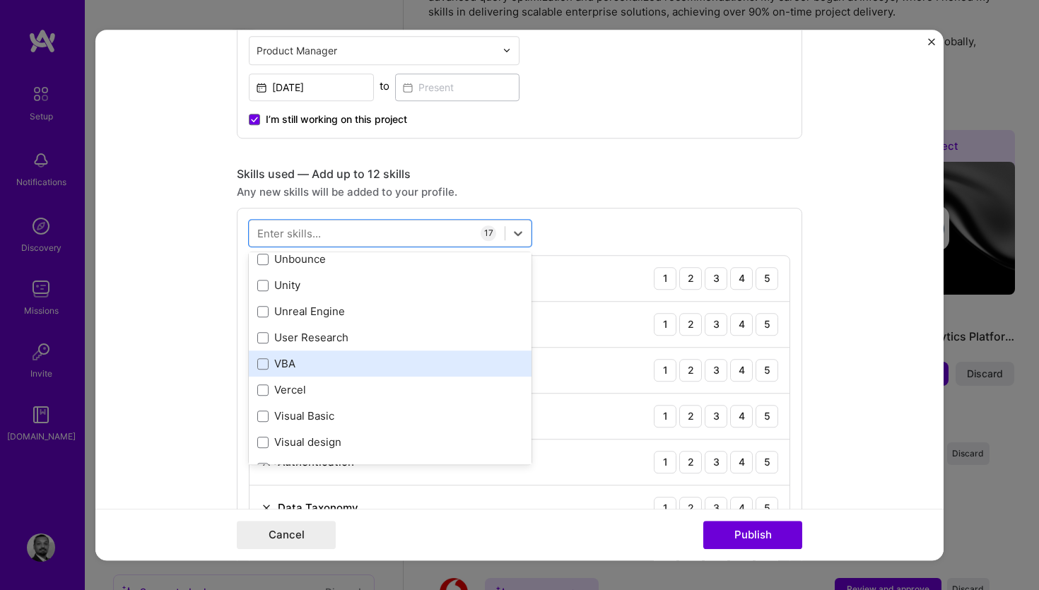
scroll to position [9030, 0]
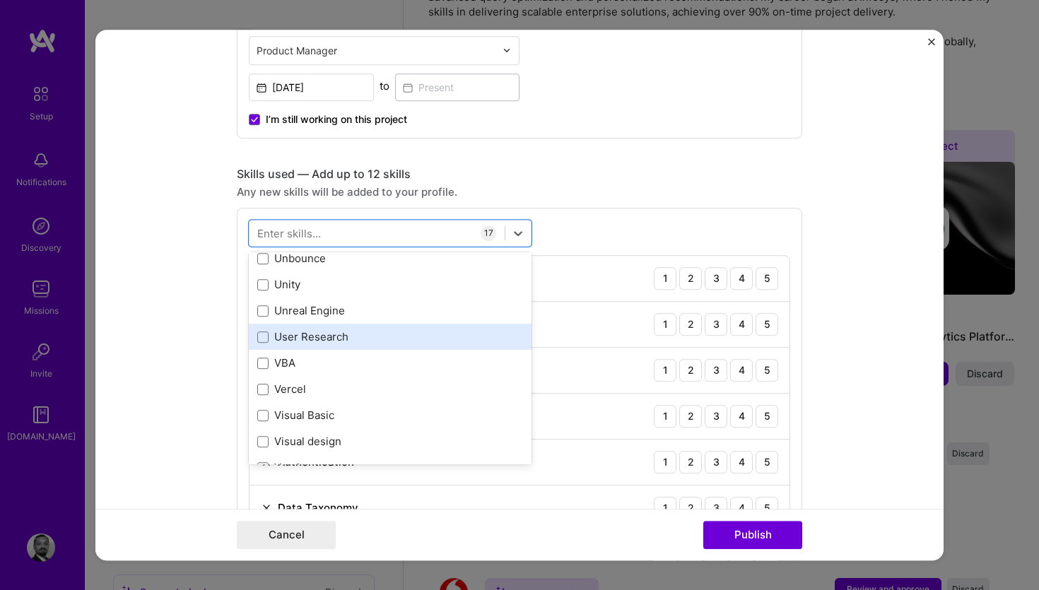
click at [329, 341] on div "User Research" at bounding box center [390, 337] width 266 height 15
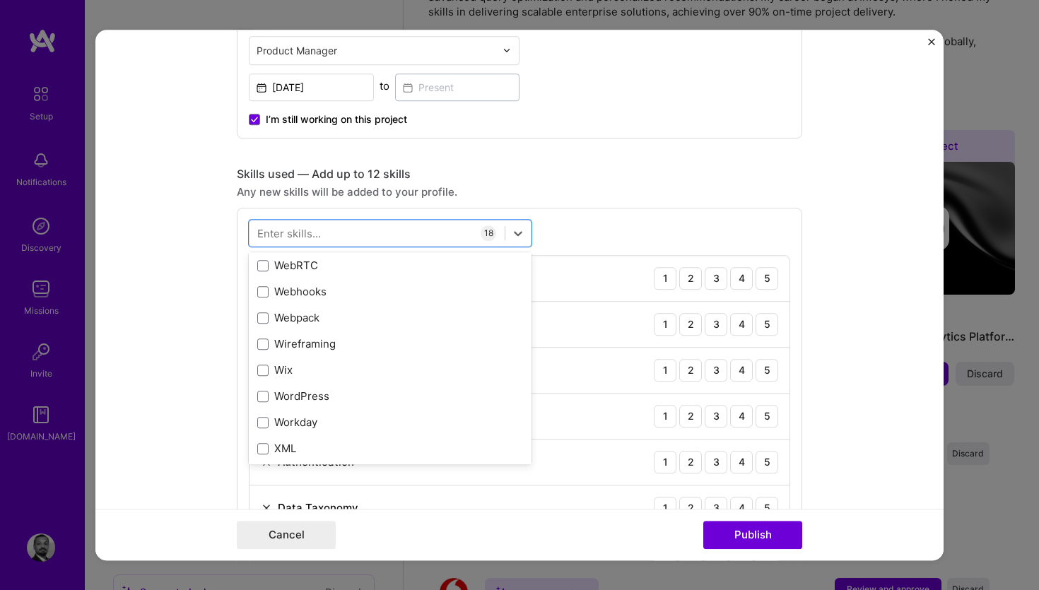
scroll to position [9435, 0]
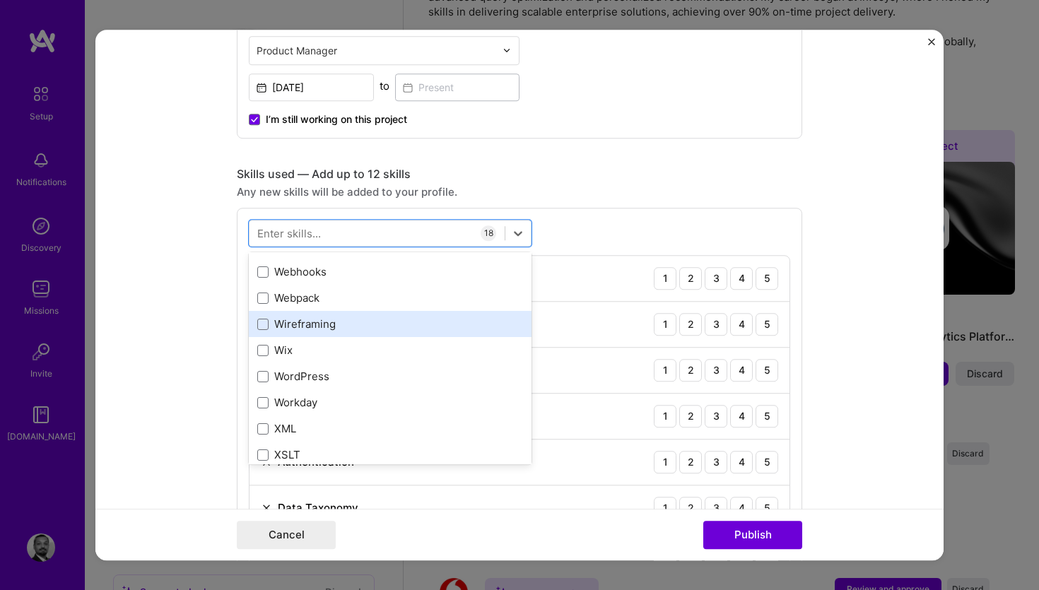
click at [352, 329] on div "Wireframing" at bounding box center [390, 324] width 266 height 15
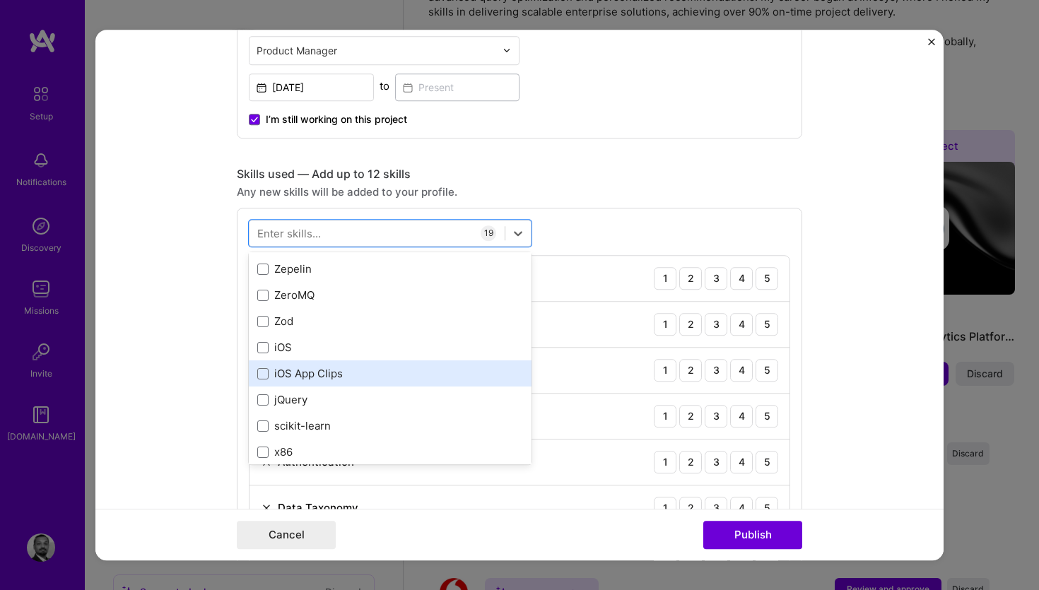
scroll to position [9710, 0]
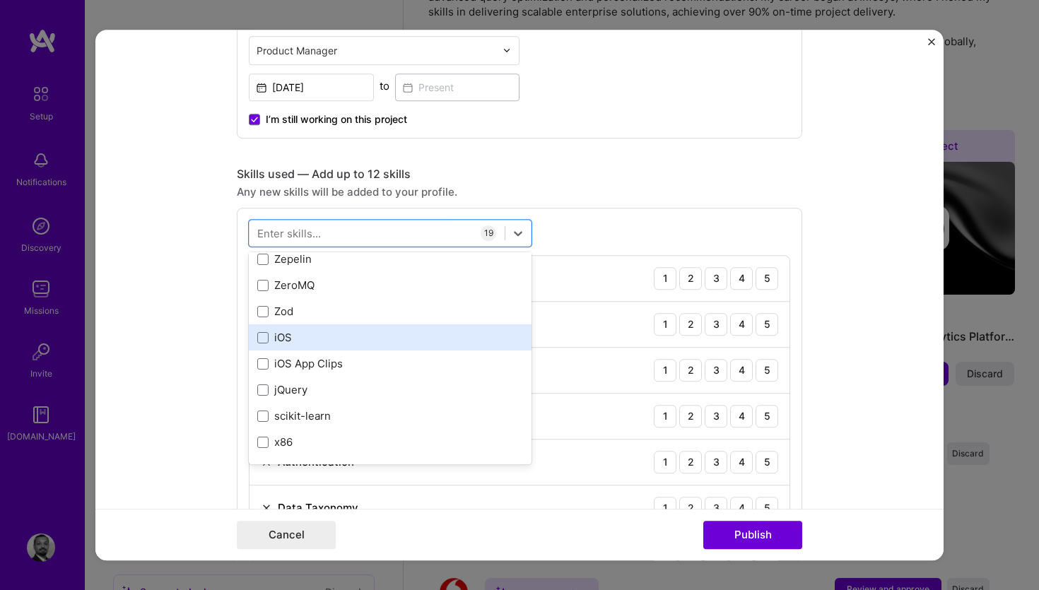
click at [317, 342] on div "iOS" at bounding box center [390, 338] width 266 height 15
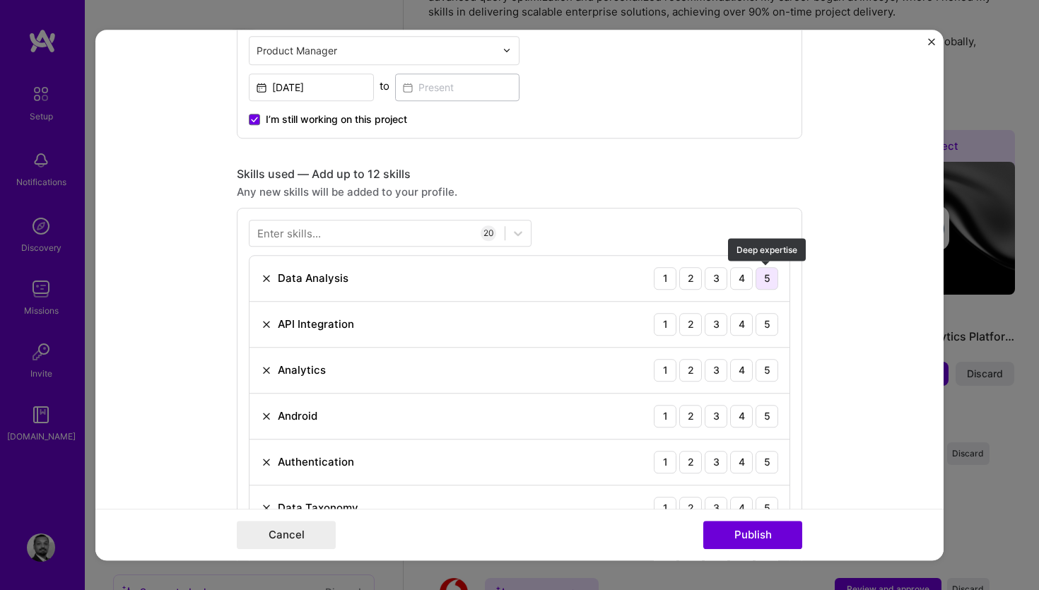
click at [764, 278] on div "5" at bounding box center [767, 278] width 23 height 23
click at [718, 327] on div "3" at bounding box center [716, 324] width 23 height 23
click at [746, 370] on div "4" at bounding box center [741, 370] width 23 height 23
click at [737, 419] on div "4" at bounding box center [741, 416] width 23 height 23
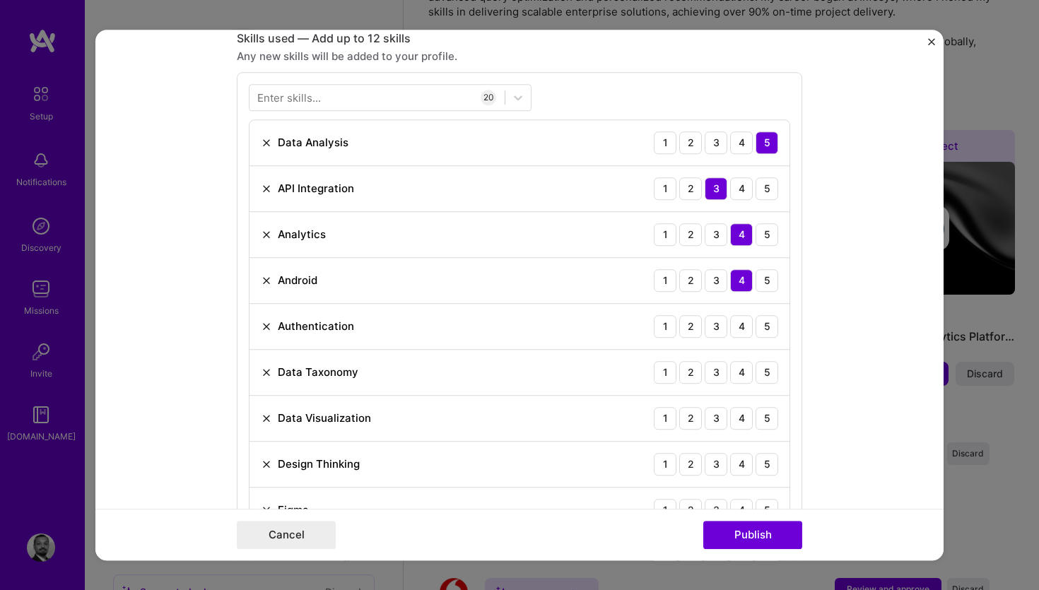
scroll to position [721, 0]
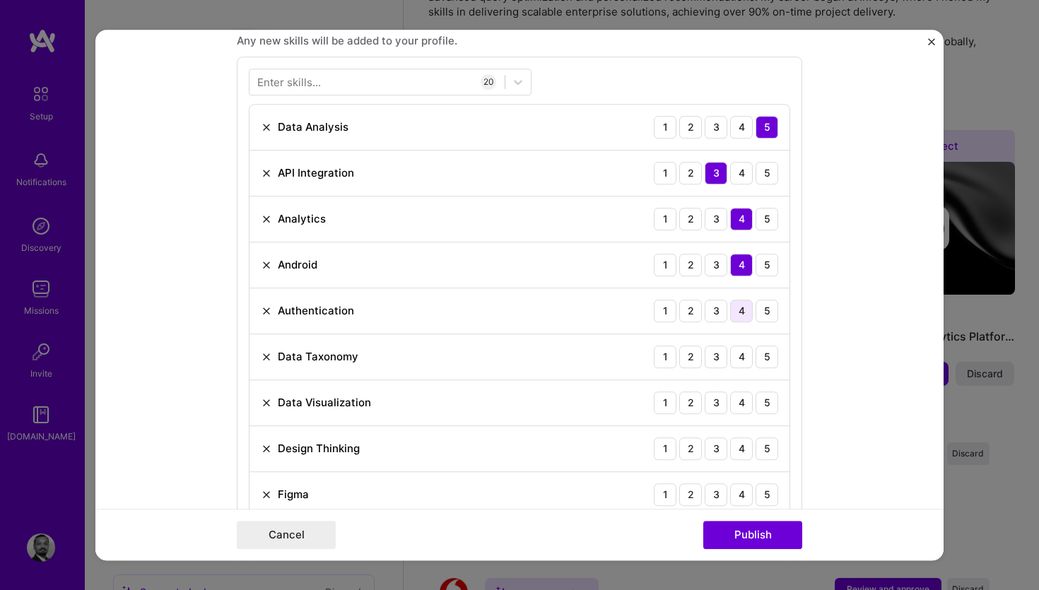
click at [744, 312] on div "4" at bounding box center [741, 311] width 23 height 23
click at [765, 361] on div "5" at bounding box center [767, 357] width 23 height 23
click at [775, 402] on div "5" at bounding box center [767, 403] width 23 height 23
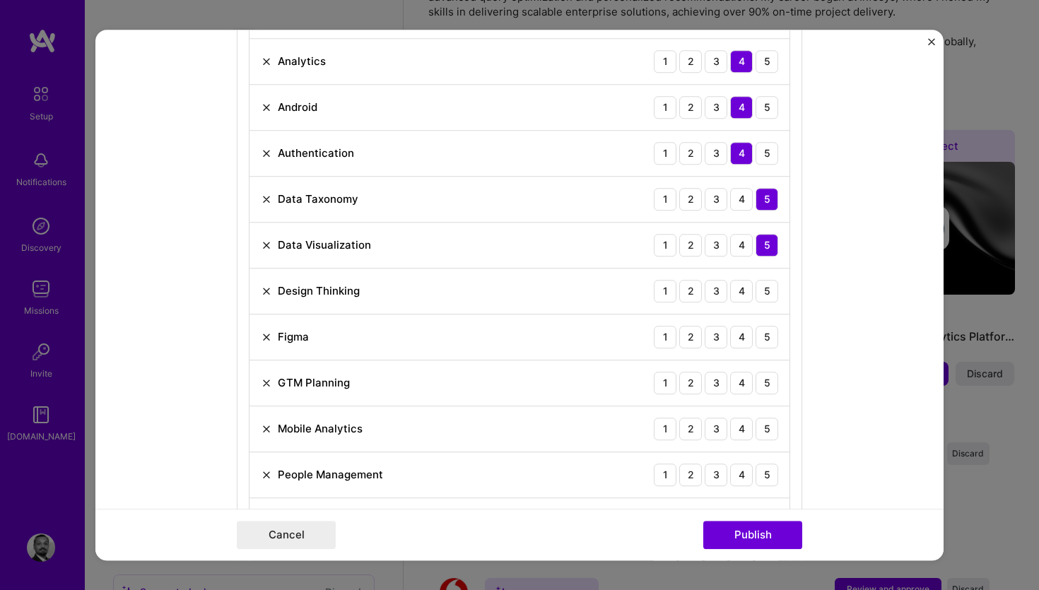
scroll to position [884, 0]
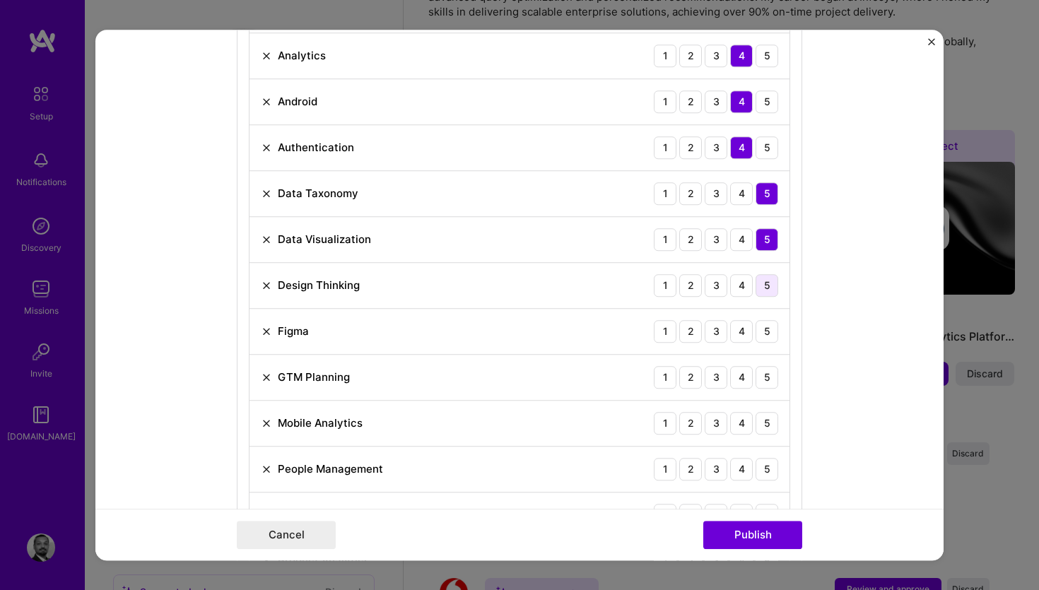
click at [766, 289] on div "5" at bounding box center [767, 285] width 23 height 23
click at [746, 328] on div "4" at bounding box center [741, 331] width 23 height 23
click at [772, 381] on div "5" at bounding box center [767, 377] width 23 height 23
click at [746, 426] on div "4" at bounding box center [741, 423] width 23 height 23
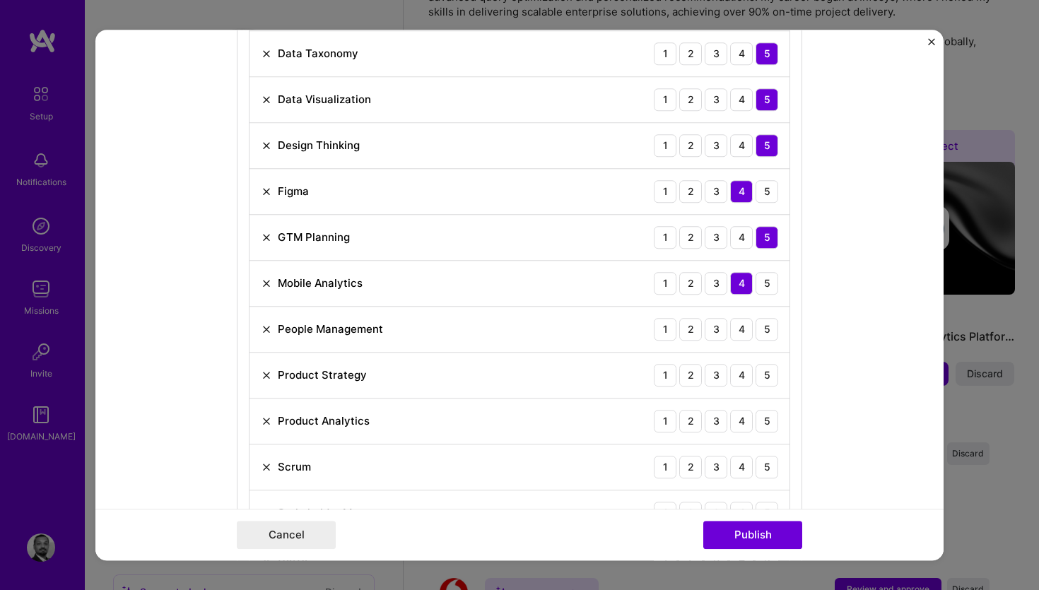
scroll to position [1056, 0]
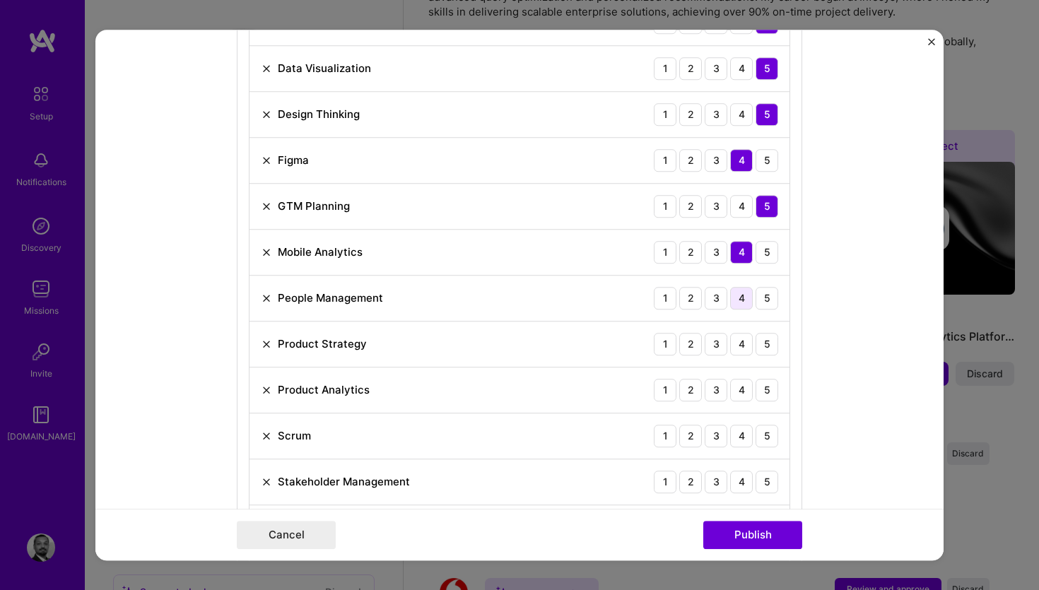
click at [744, 303] on div "4" at bounding box center [741, 298] width 23 height 23
click at [767, 387] on div "5" at bounding box center [767, 390] width 23 height 23
click at [763, 349] on div "5" at bounding box center [767, 344] width 23 height 23
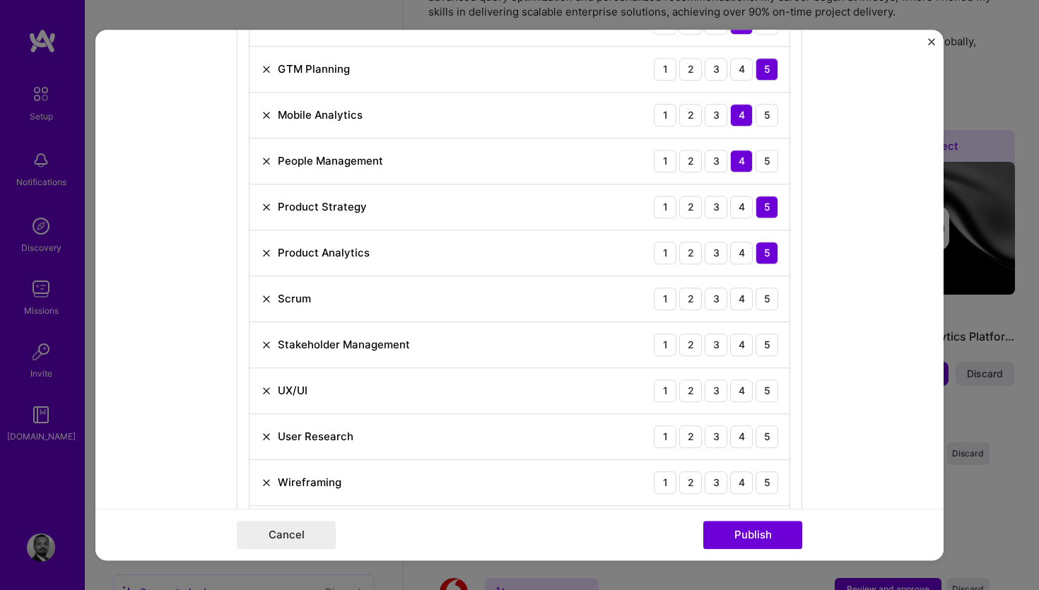
scroll to position [1204, 0]
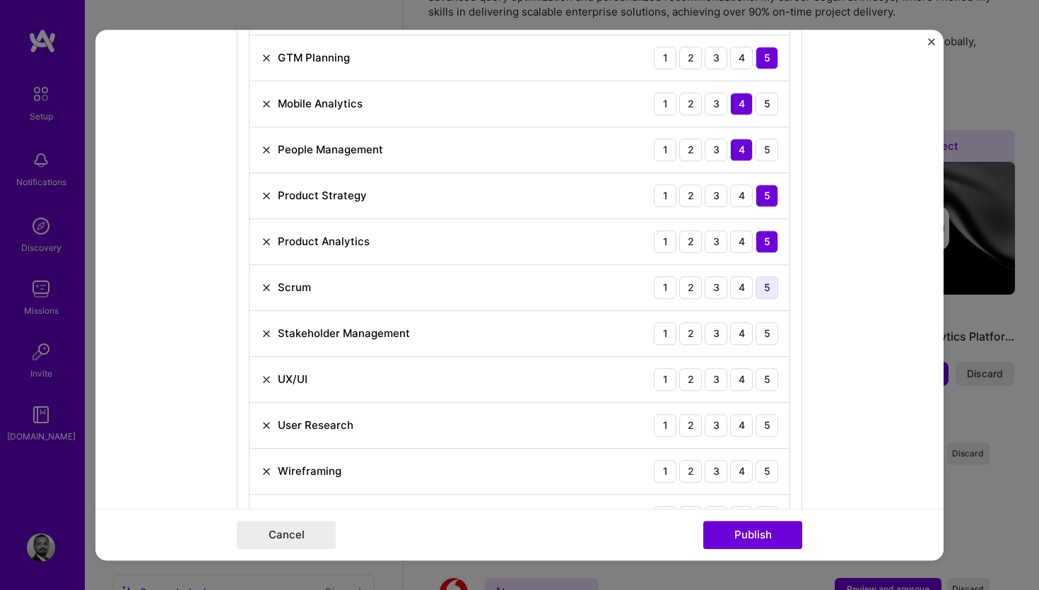
click at [765, 286] on div "5" at bounding box center [767, 287] width 23 height 23
click at [770, 339] on div "5" at bounding box center [767, 333] width 23 height 23
click at [765, 380] on div "5" at bounding box center [767, 379] width 23 height 23
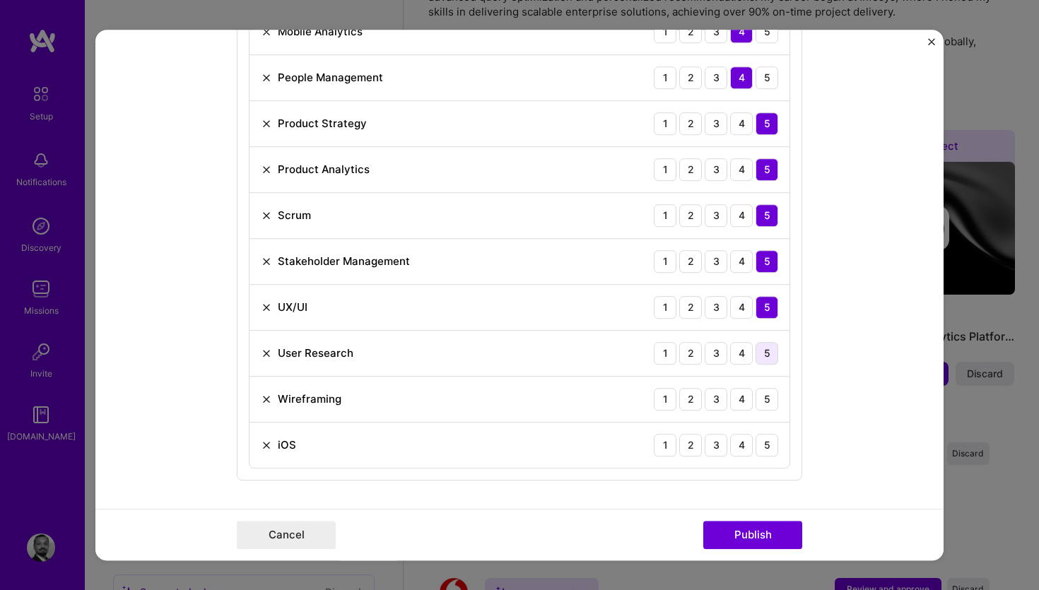
scroll to position [1293, 0]
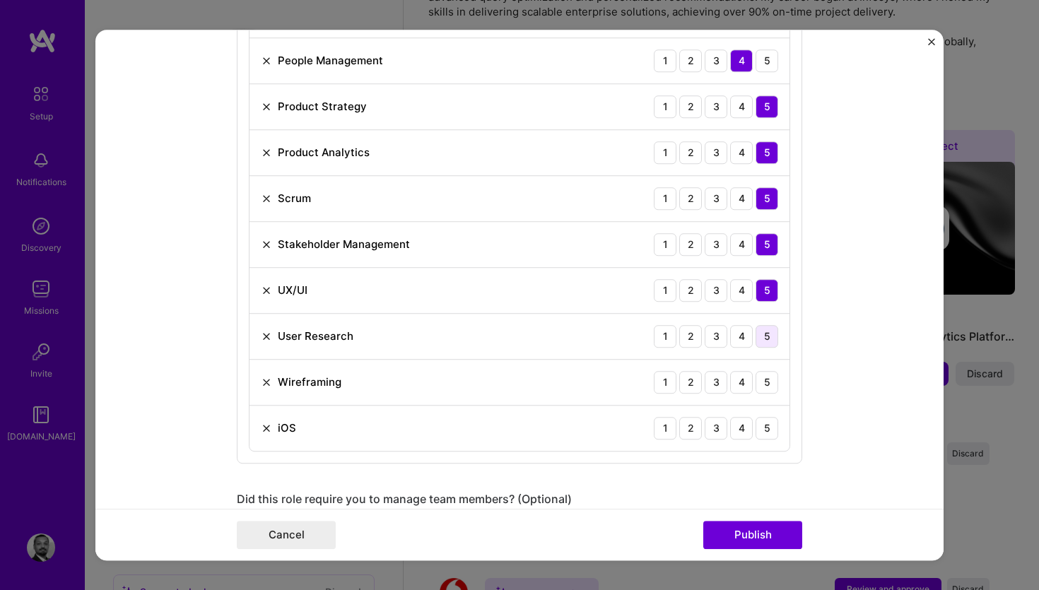
click at [768, 332] on div "5" at bounding box center [767, 336] width 23 height 23
click at [769, 389] on div "5" at bounding box center [767, 382] width 23 height 23
click at [770, 428] on div "5" at bounding box center [767, 428] width 23 height 23
click at [738, 429] on div "4" at bounding box center [741, 428] width 23 height 23
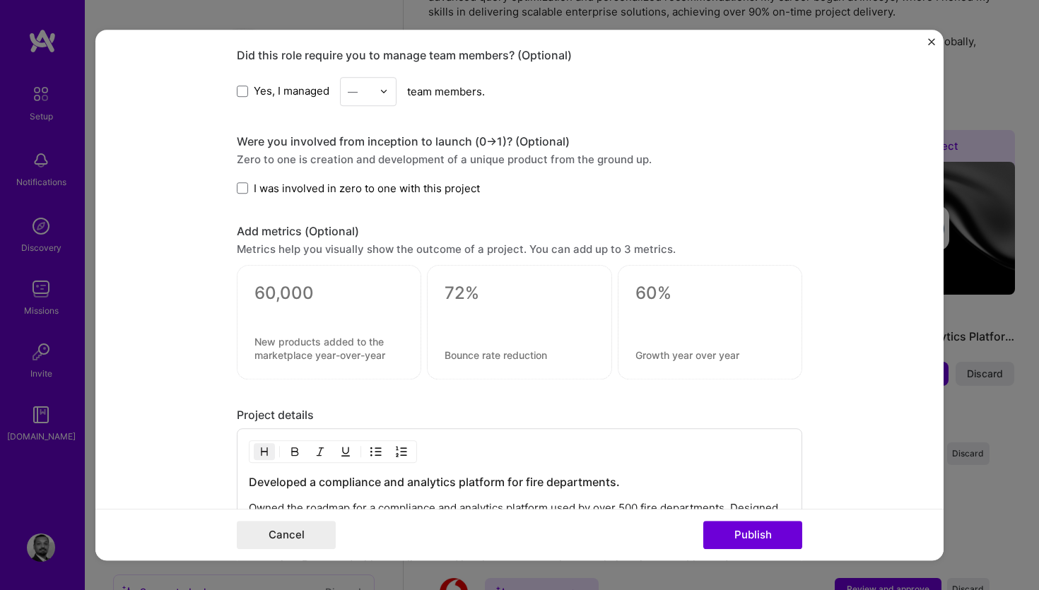
scroll to position [1654, 0]
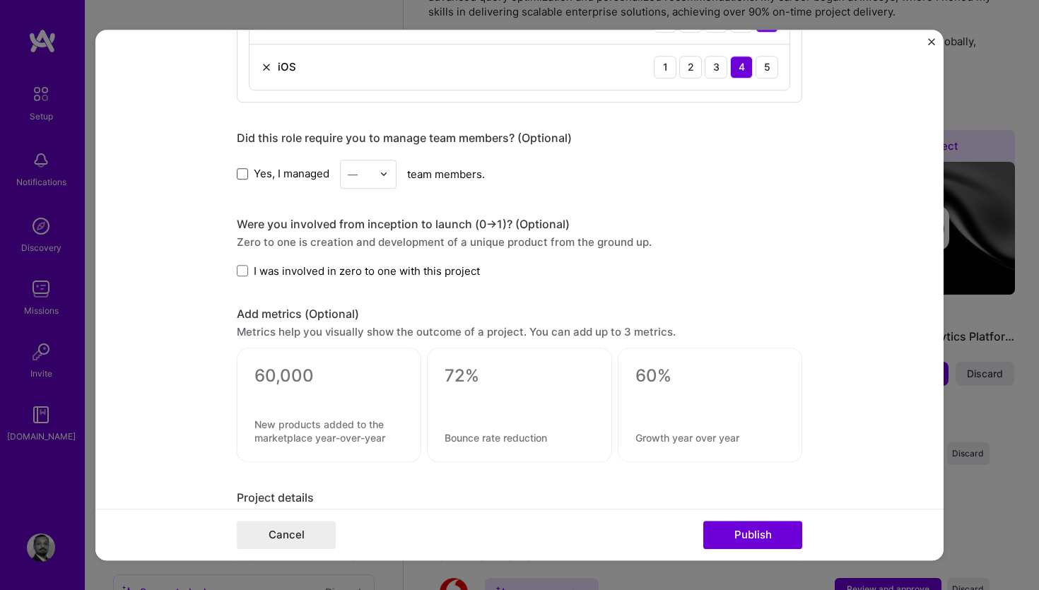
click at [247, 175] on span at bounding box center [242, 173] width 11 height 11
click at [0, 0] on input "Yes, I managed" at bounding box center [0, 0] width 0 height 0
click at [370, 175] on input "text" at bounding box center [360, 174] width 25 height 15
click at [245, 175] on icon at bounding box center [242, 174] width 7 height 6
click at [0, 0] on input "Yes, I managed" at bounding box center [0, 0] width 0 height 0
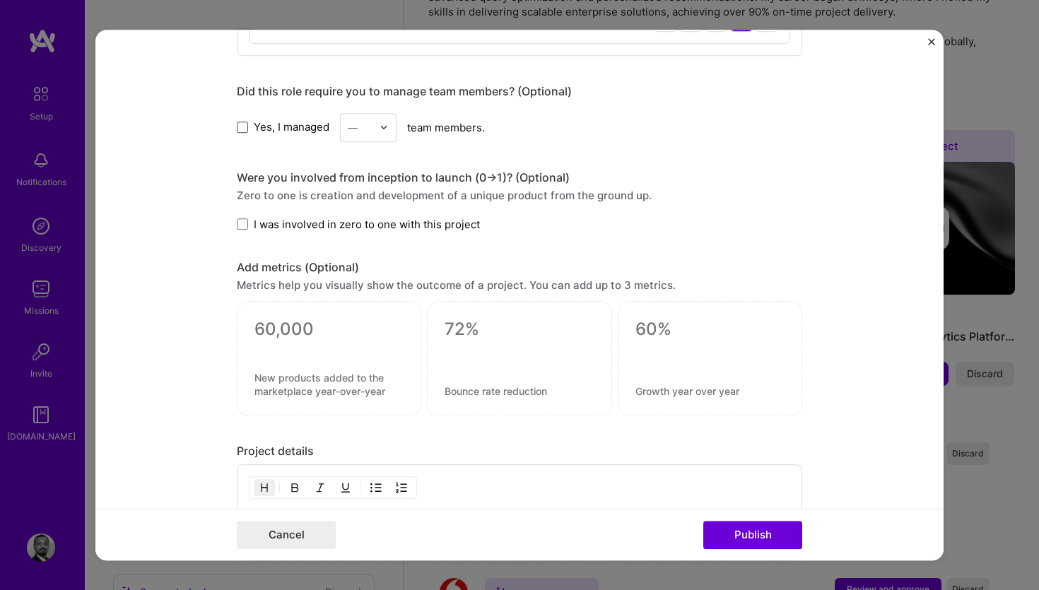
scroll to position [1702, 0]
click at [243, 226] on span at bounding box center [242, 222] width 11 height 11
click at [0, 0] on input "I was involved in zero to one with this project" at bounding box center [0, 0] width 0 height 0
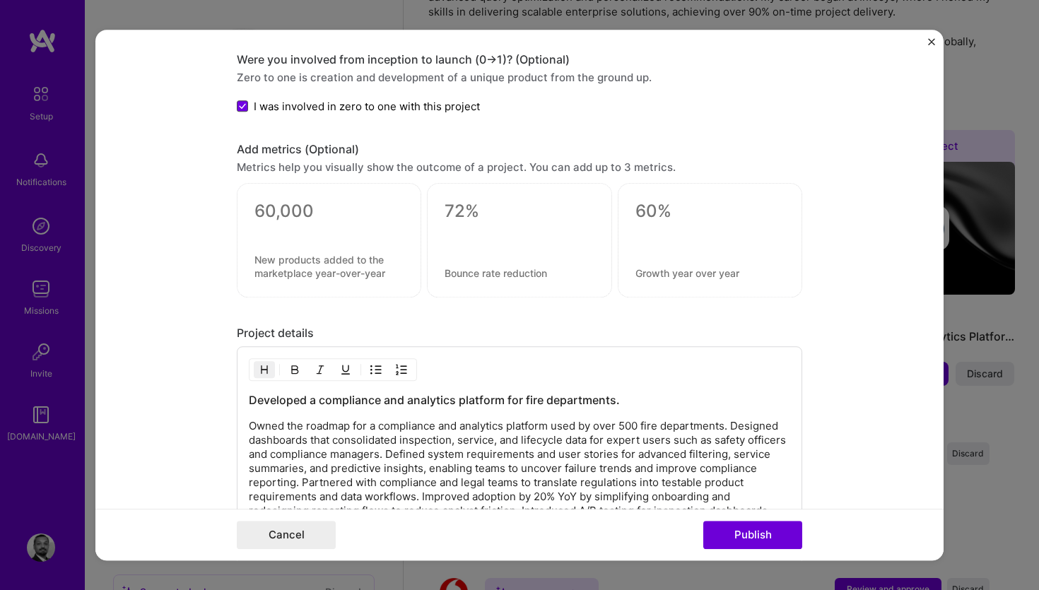
scroll to position [1820, 0]
click at [324, 211] on textarea at bounding box center [329, 209] width 149 height 21
click at [351, 261] on textarea at bounding box center [329, 265] width 149 height 27
click at [329, 259] on textarea at bounding box center [329, 265] width 149 height 27
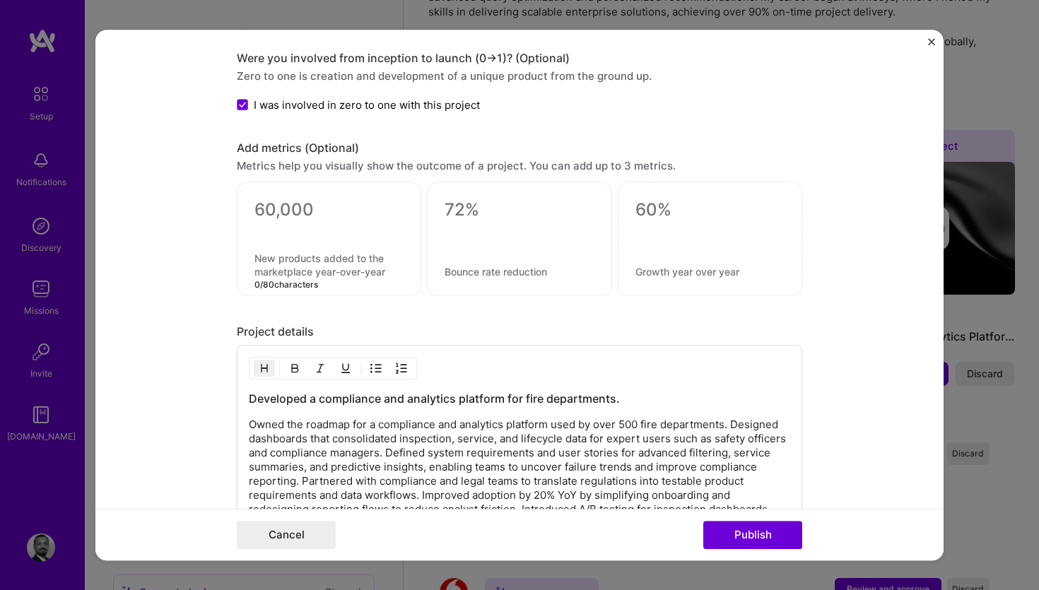
click at [306, 218] on textarea at bounding box center [329, 209] width 149 height 21
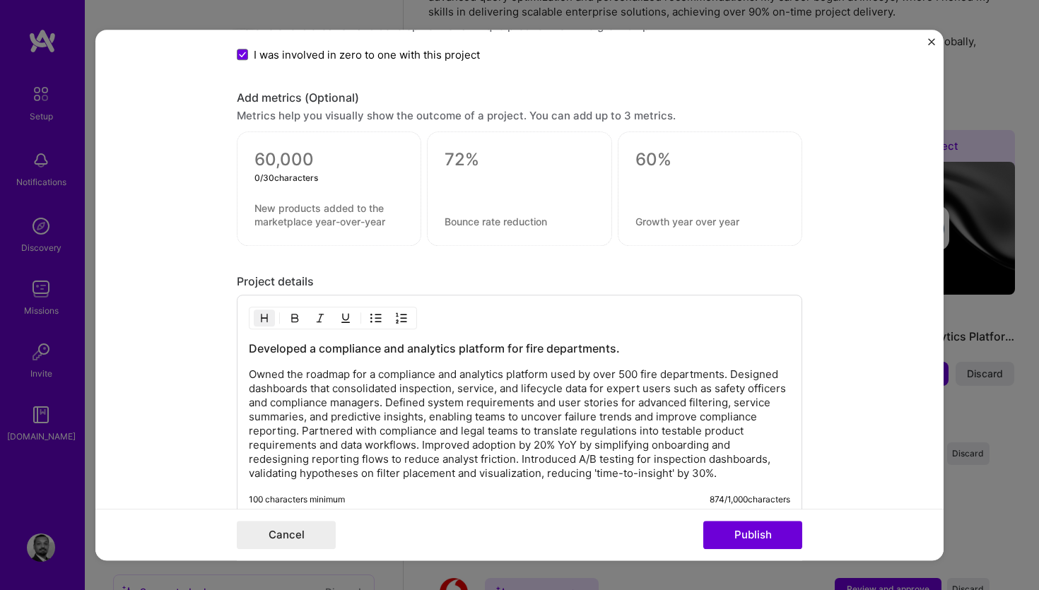
scroll to position [1844, 0]
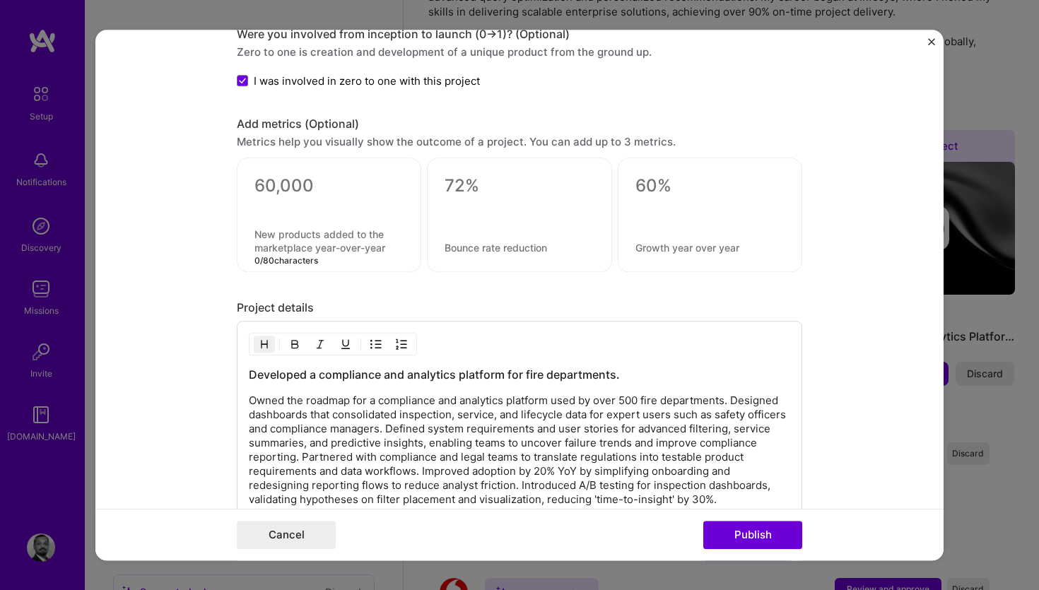
click at [299, 240] on textarea at bounding box center [329, 241] width 149 height 27
paste textarea
paste textarea "% of Issues Detected Before Failure"
type textarea "% of Issues Detected Before Failure"
click at [317, 178] on textarea at bounding box center [329, 185] width 149 height 21
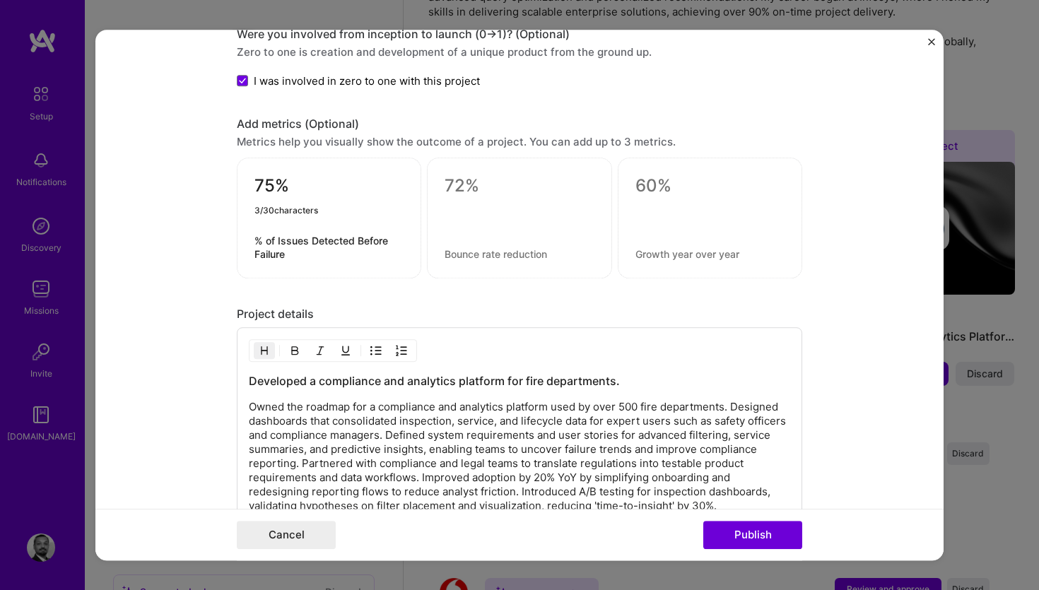
type textarea "75%"
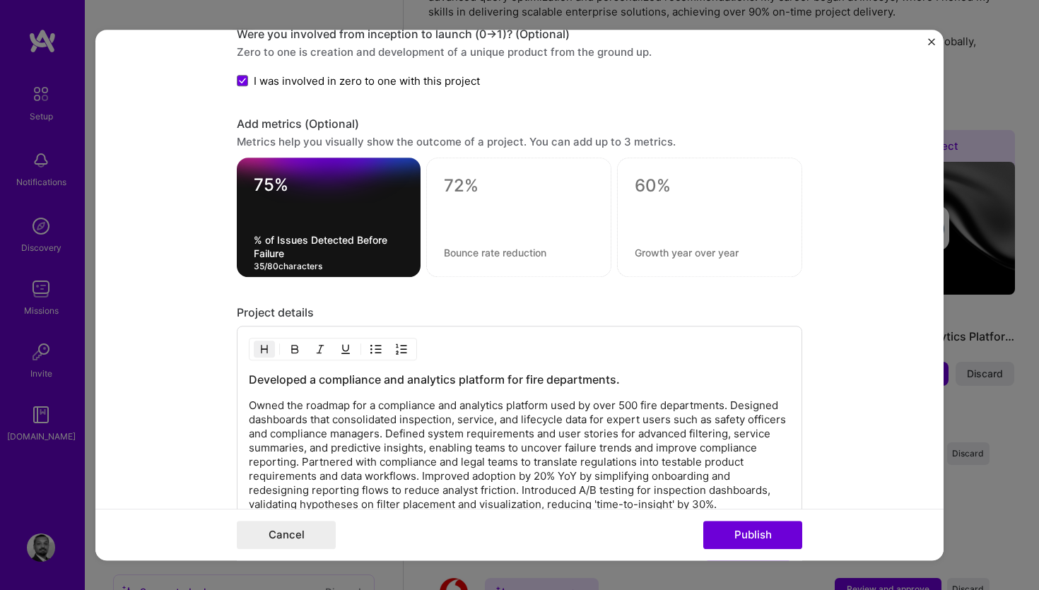
click at [266, 240] on textarea "% of Issues Detected Before Failure" at bounding box center [329, 246] width 150 height 27
click at [268, 238] on textarea "% of Issues Detected Before Failure" at bounding box center [329, 246] width 150 height 27
click at [267, 234] on textarea "% of Issues Detected Before Failure" at bounding box center [329, 246] width 150 height 27
click at [277, 243] on textarea "% of Issues Detected Before Failure" at bounding box center [329, 246] width 150 height 27
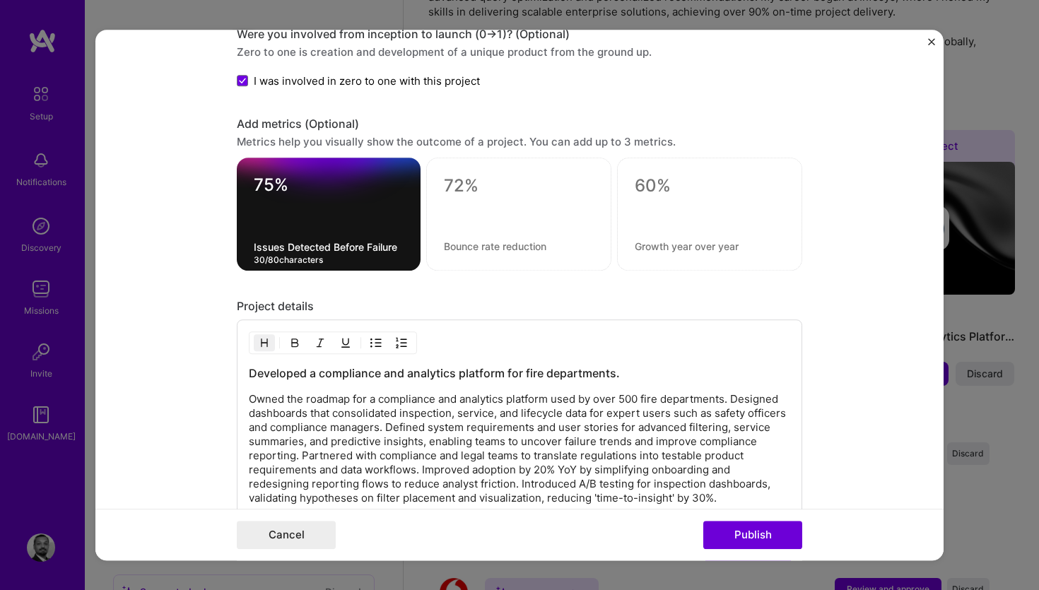
type textarea "Issues Detected Before Failure"
click at [474, 213] on div at bounding box center [519, 210] width 150 height 15
click at [472, 187] on textarea at bounding box center [519, 185] width 150 height 21
click at [459, 235] on div "0 / 30 characters" at bounding box center [518, 214] width 185 height 113
click at [458, 246] on textarea at bounding box center [519, 246] width 150 height 13
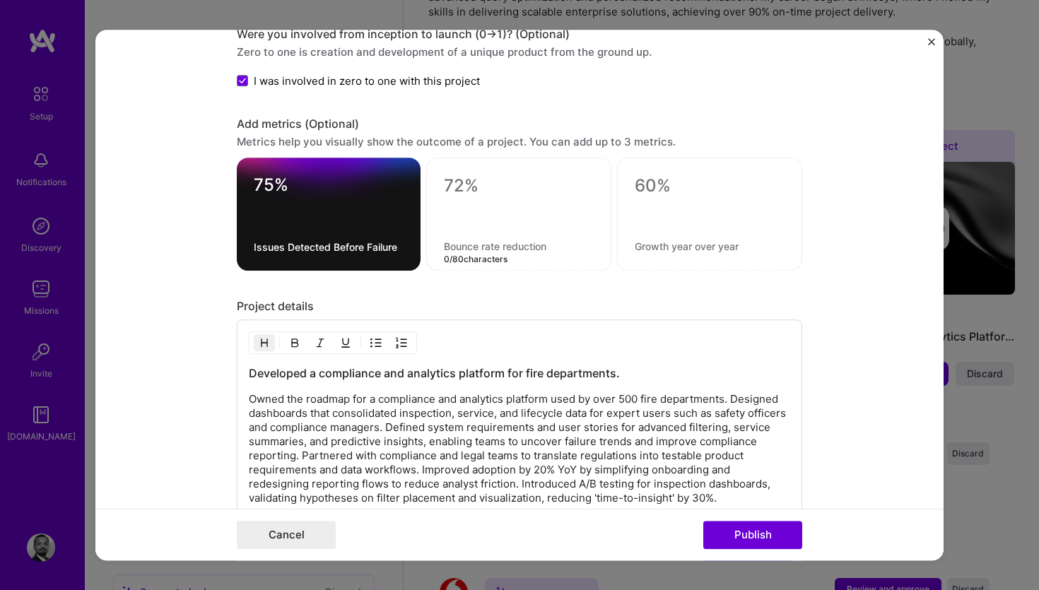
paste textarea "Reduction in Downtime / Out-of-Service Time"
type textarea "Reduction in Downtime / Out-of-Service Time"
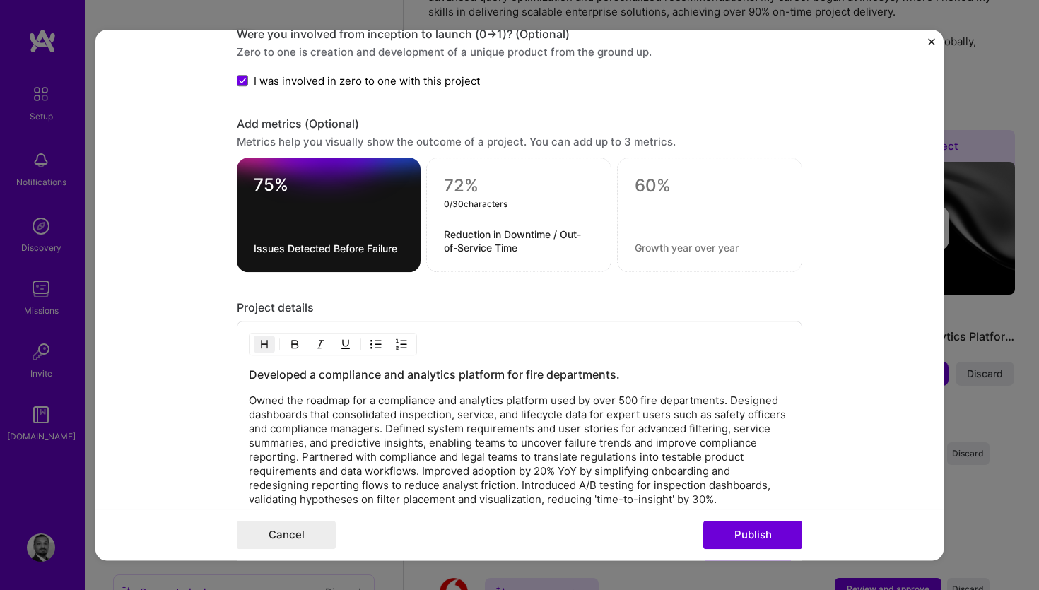
click at [467, 184] on textarea at bounding box center [519, 185] width 150 height 21
paste textarea "20–25%"
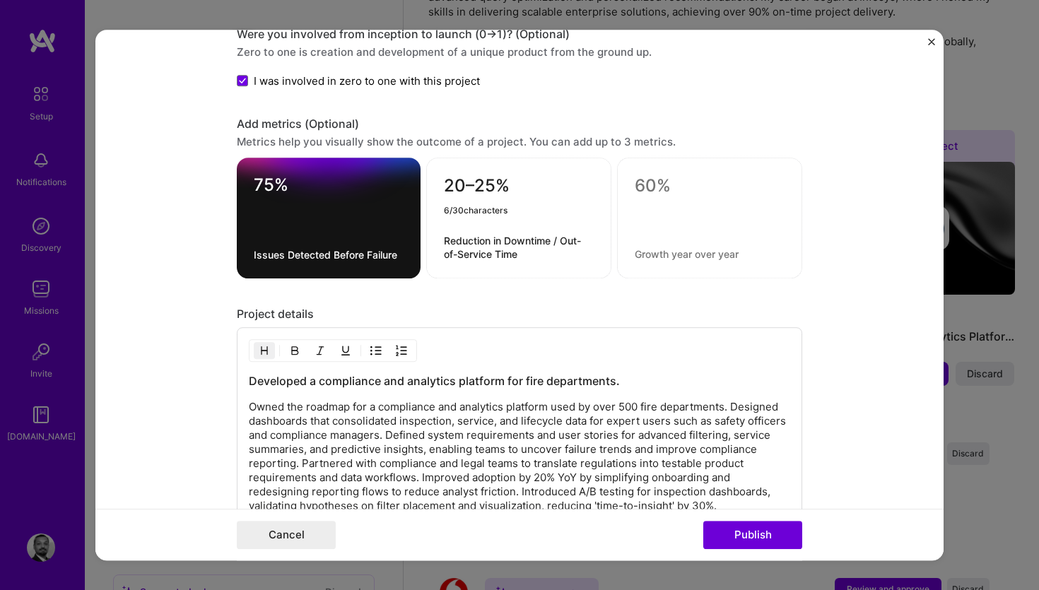
type textarea "20–25%"
click at [692, 196] on textarea at bounding box center [710, 185] width 150 height 21
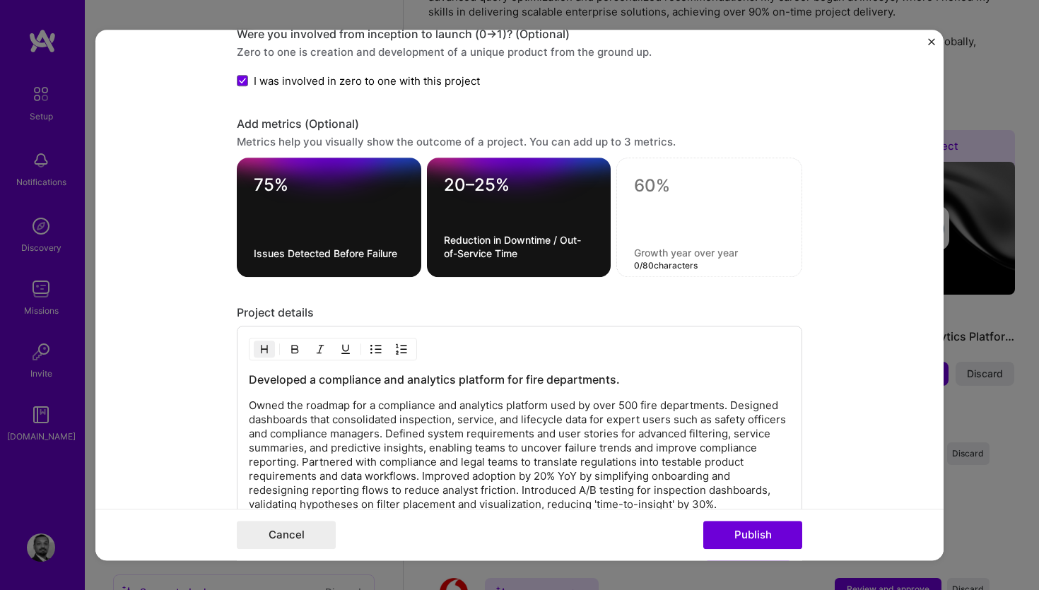
click at [678, 251] on textarea at bounding box center [709, 252] width 151 height 13
paste textarea "User Adoption of Predictive Dashboard"
type textarea "User Adoption of Predictive Dashboard"
click at [669, 193] on textarea at bounding box center [709, 185] width 151 height 21
click at [648, 184] on textarea at bounding box center [709, 185] width 151 height 21
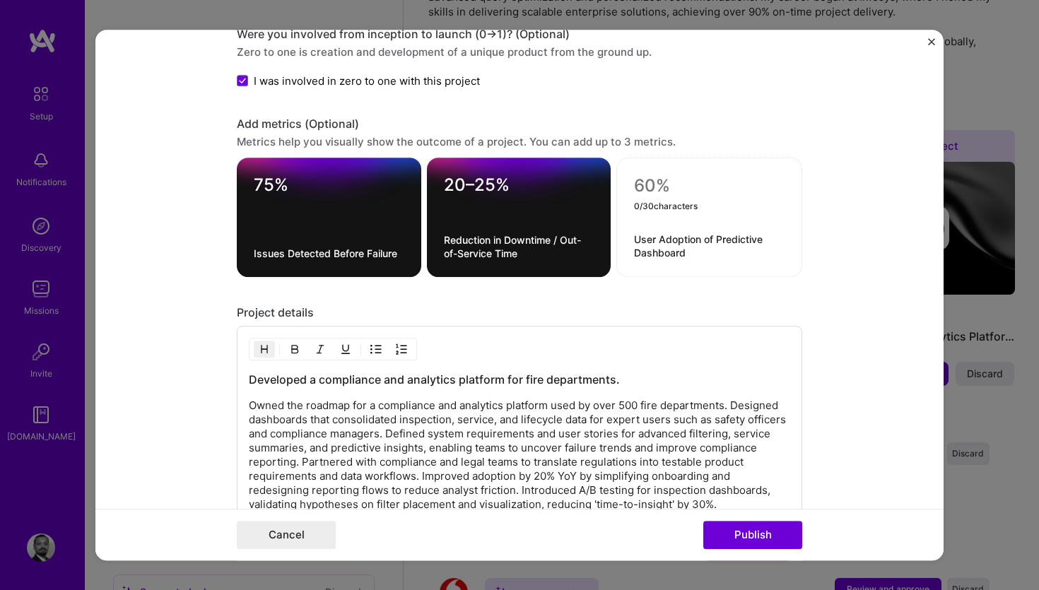
paste textarea "60%+ adoption in first 6 months"
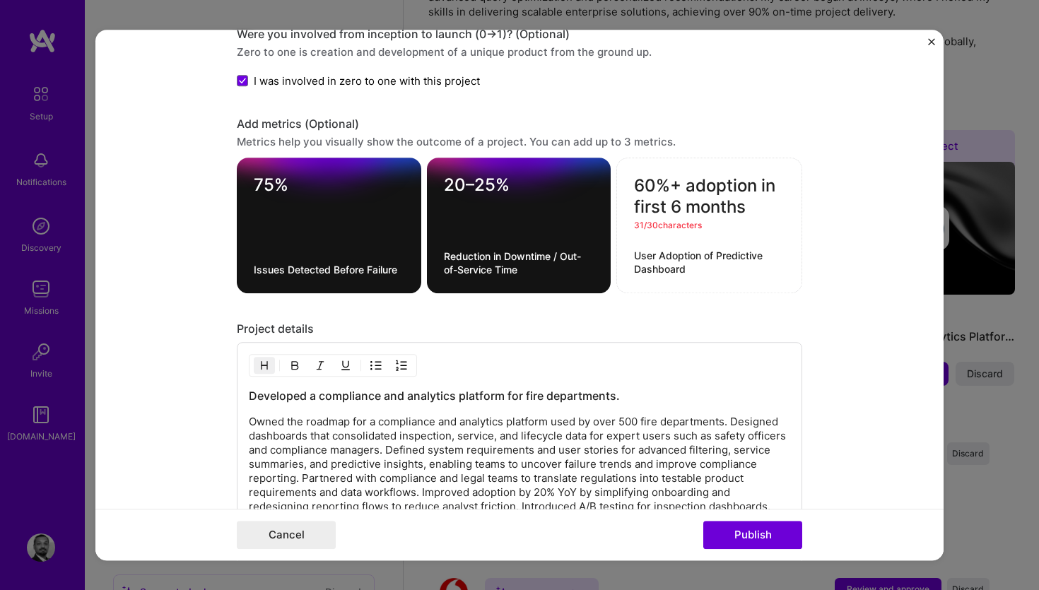
click at [688, 187] on textarea "60%+ adoption in first 6 months" at bounding box center [709, 196] width 151 height 42
type textarea "60%+adoption in first 6 months"
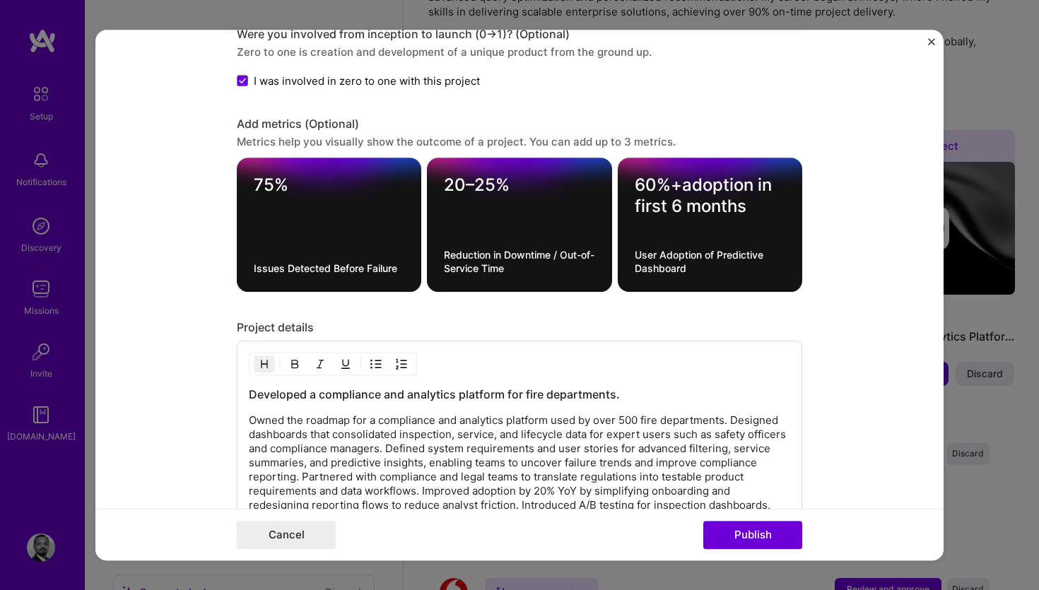
click at [836, 232] on form "Editing suggested project This project is suggested based on your LinkedIn, res…" at bounding box center [519, 296] width 848 height 532
click at [132, 283] on form "Editing suggested project This project is suggested based on your LinkedIn, res…" at bounding box center [519, 296] width 848 height 532
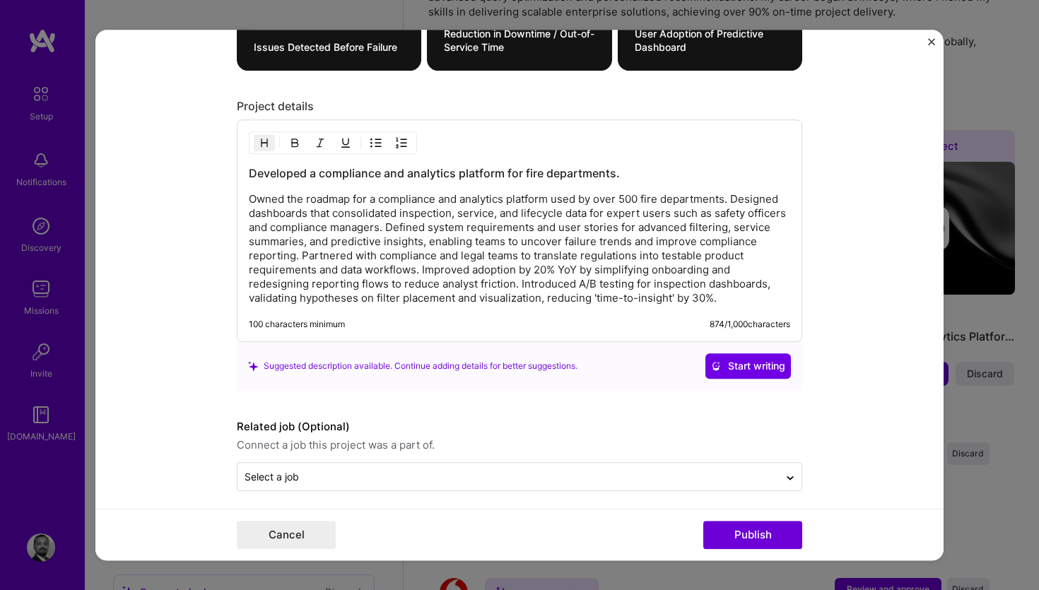
scroll to position [2075, 0]
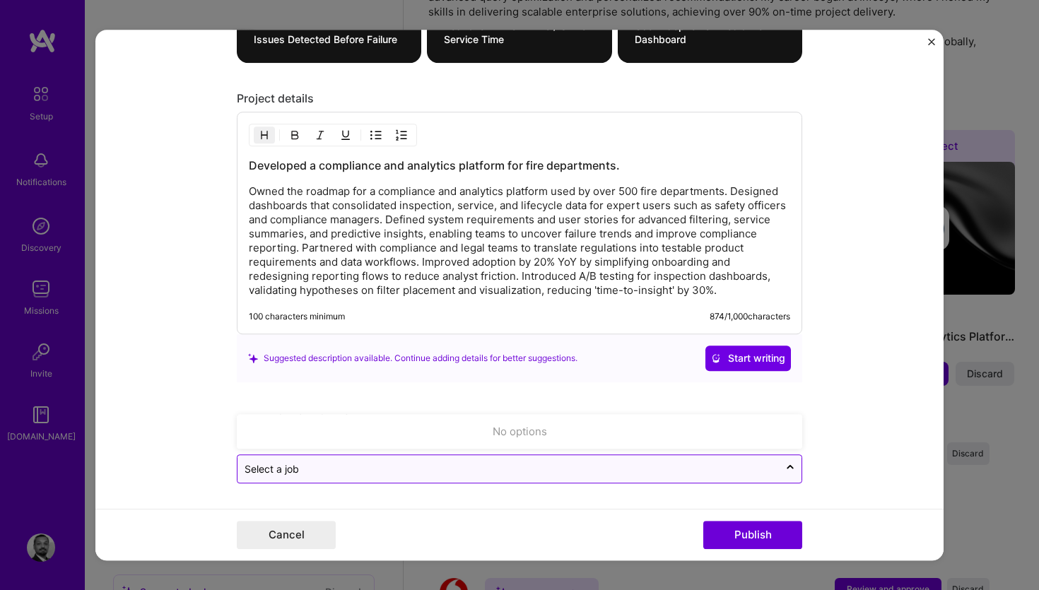
click at [366, 469] on input "text" at bounding box center [508, 469] width 527 height 15
click at [786, 465] on icon at bounding box center [790, 468] width 11 height 14
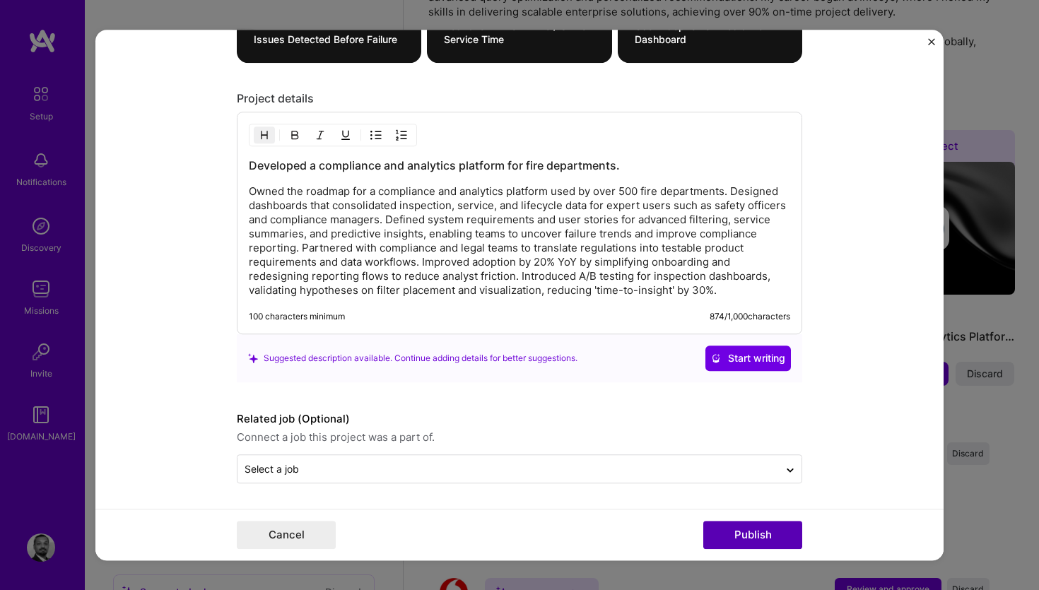
click at [766, 535] on button "Publish" at bounding box center [752, 535] width 99 height 28
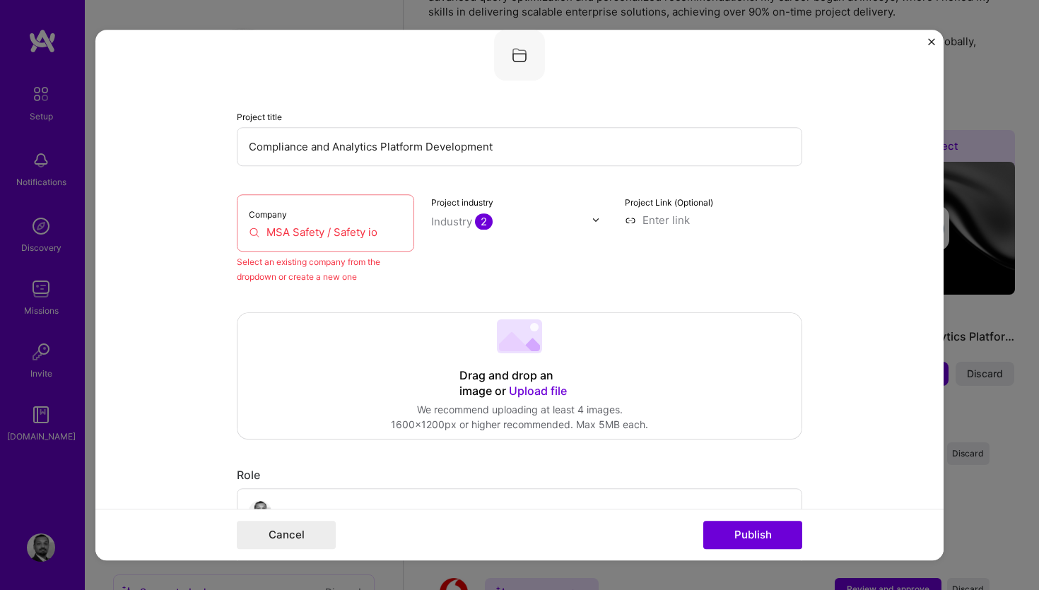
scroll to position [93, 0]
click at [339, 221] on div "Company MSA Safety / Safety io" at bounding box center [325, 222] width 177 height 57
click at [324, 235] on input "MSA Safety / Safety io" at bounding box center [325, 232] width 153 height 15
drag, startPoint x: 380, startPoint y: 232, endPoint x: 204, endPoint y: 231, distance: 176.7
click at [204, 231] on form "Editing suggested project This project is suggested based on your LinkedIn, res…" at bounding box center [519, 296] width 848 height 532
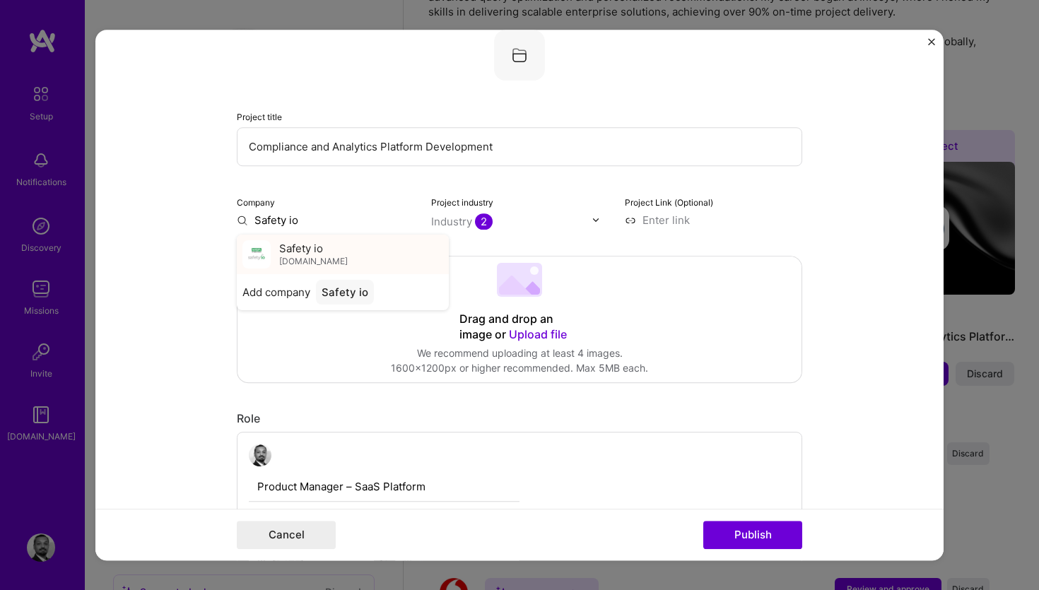
type input "Safety io"
click at [287, 257] on span "[DOMAIN_NAME]" at bounding box center [313, 261] width 69 height 11
click at [465, 225] on div "Industry 2" at bounding box center [462, 221] width 62 height 15
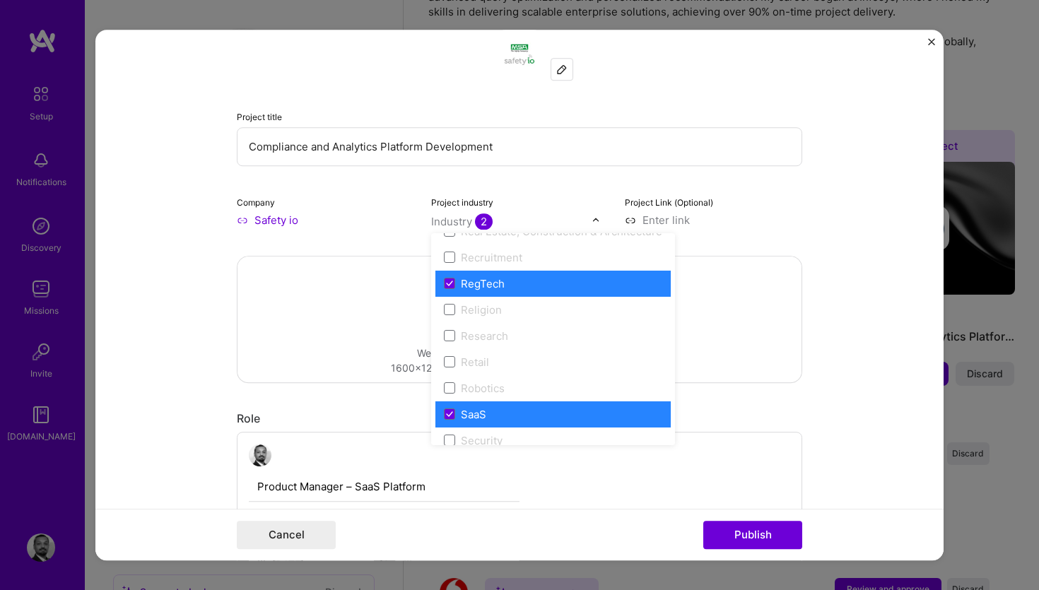
scroll to position [2638, 0]
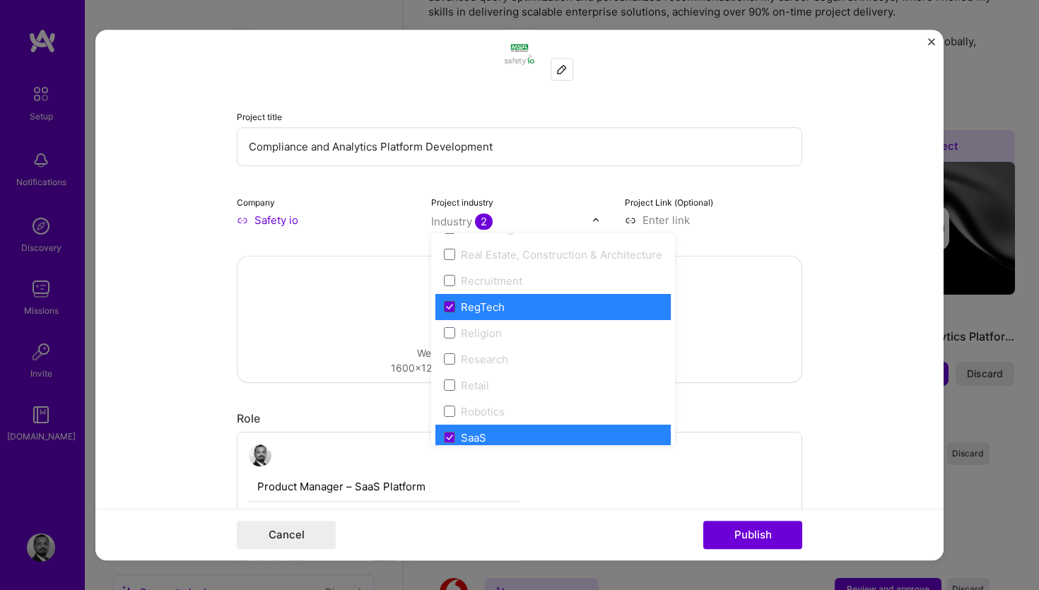
click at [446, 309] on icon at bounding box center [449, 307] width 7 height 6
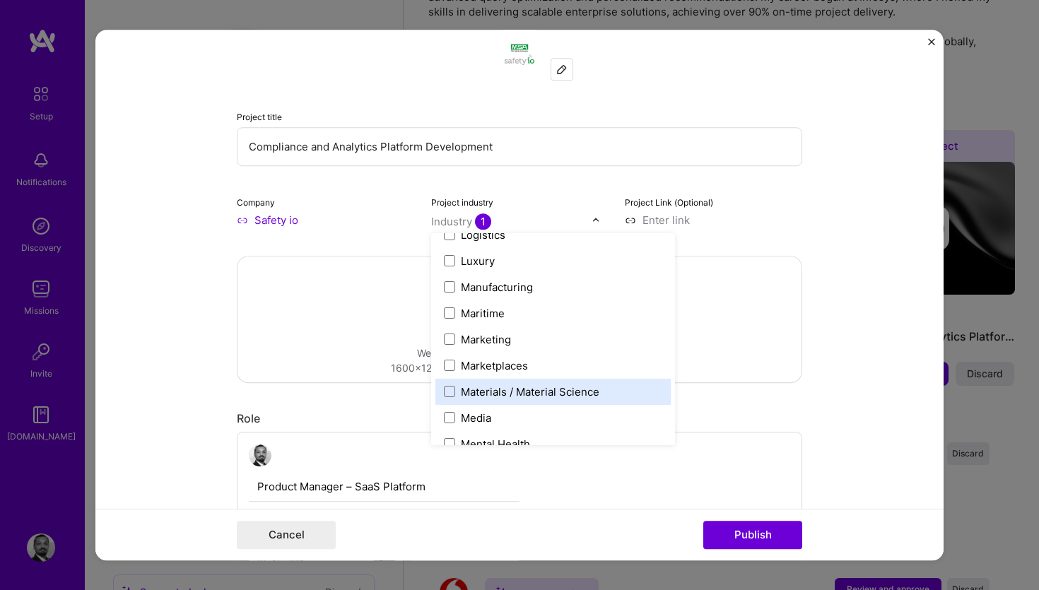
scroll to position [2029, 0]
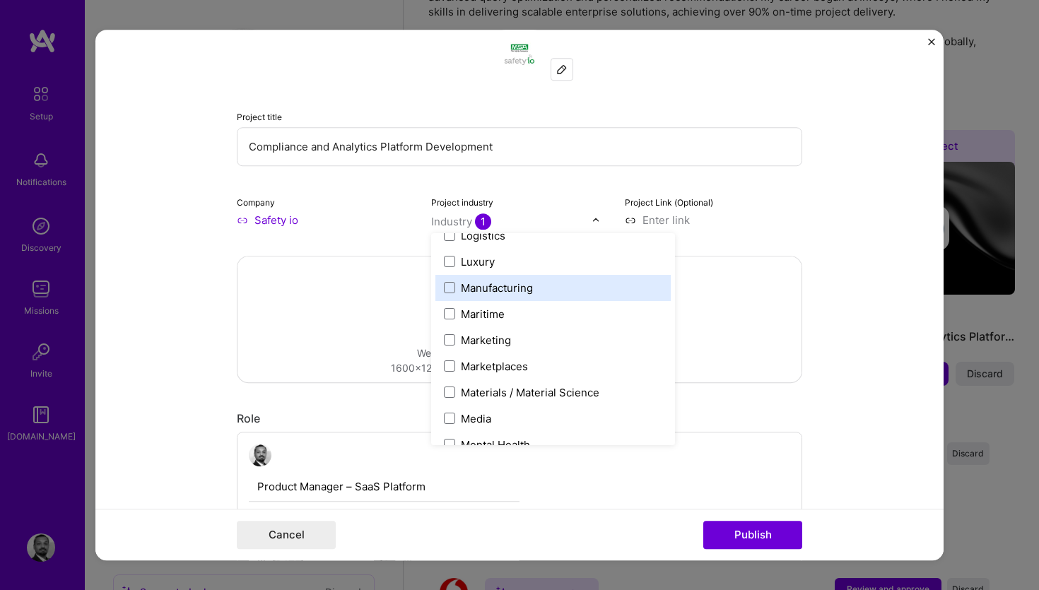
click at [450, 281] on label "Manufacturing" at bounding box center [553, 288] width 218 height 15
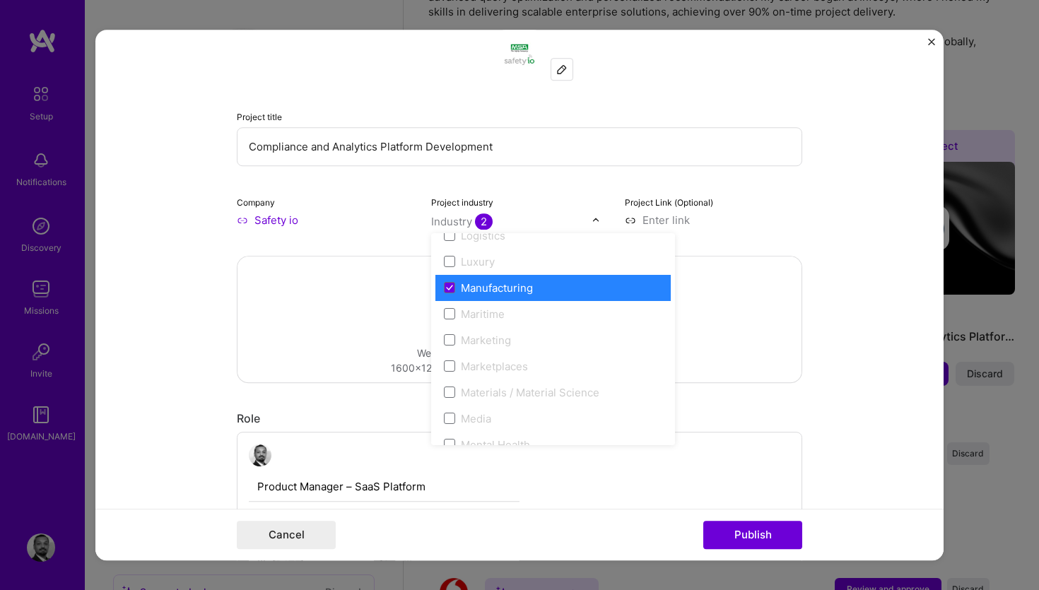
click at [838, 192] on form "Editing suggested project This project is suggested based on your LinkedIn, res…" at bounding box center [519, 296] width 848 height 532
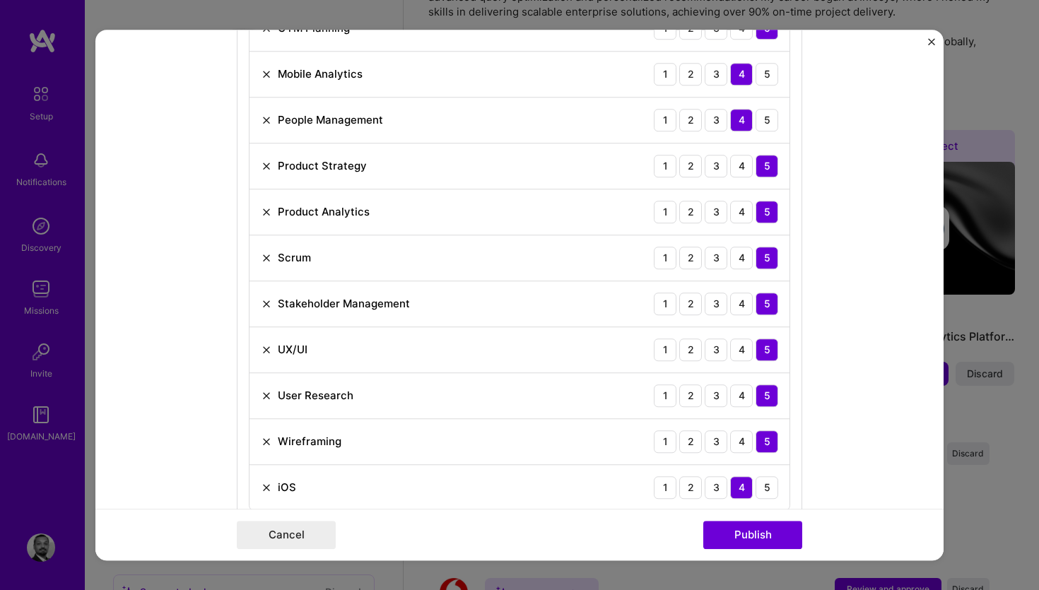
scroll to position [1273, 0]
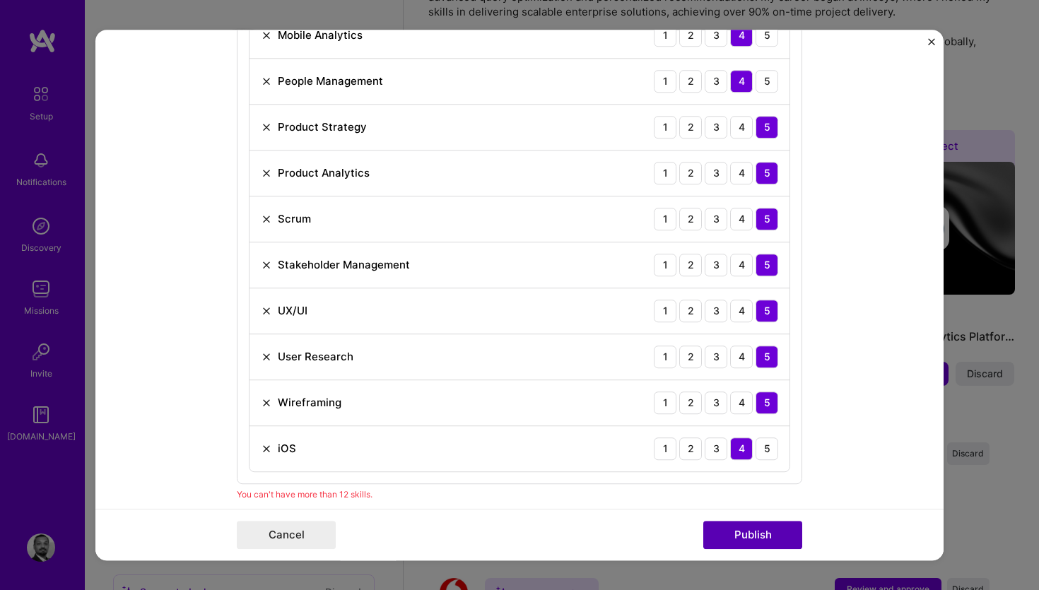
click at [764, 530] on button "Publish" at bounding box center [752, 535] width 99 height 28
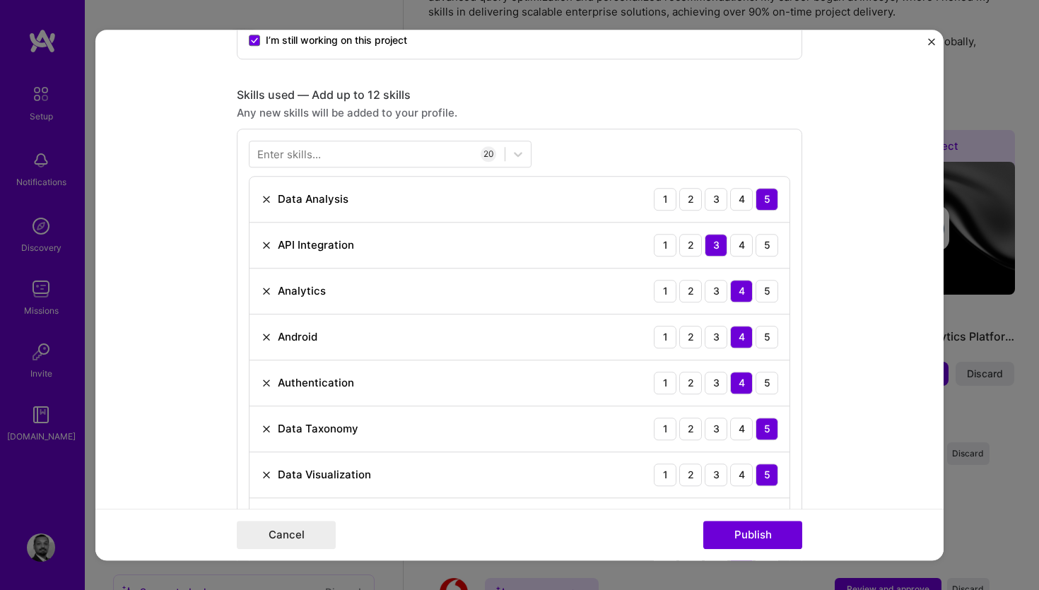
scroll to position [678, 0]
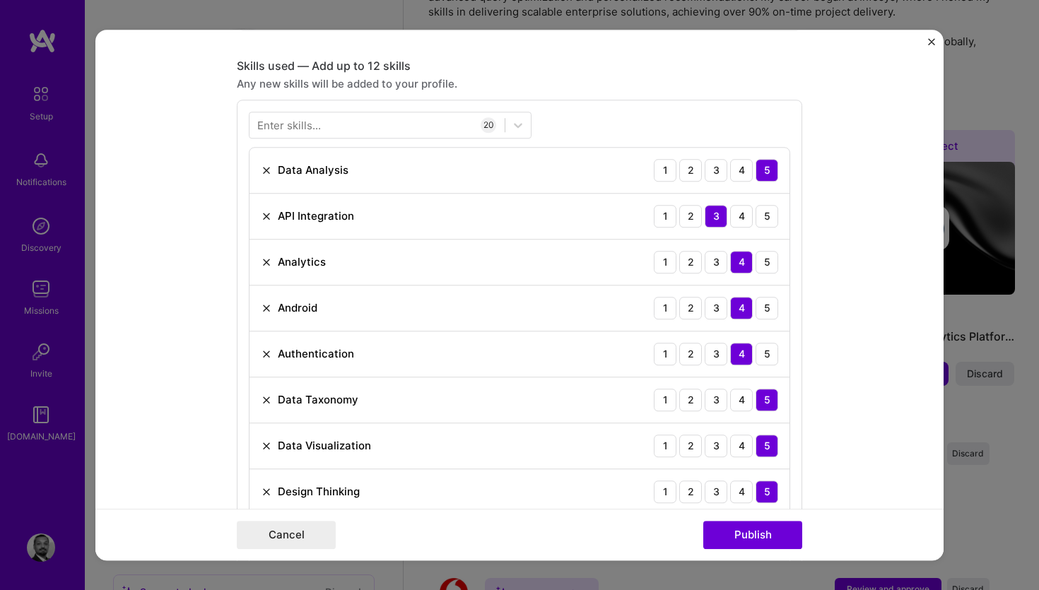
click at [265, 264] on img at bounding box center [266, 262] width 11 height 11
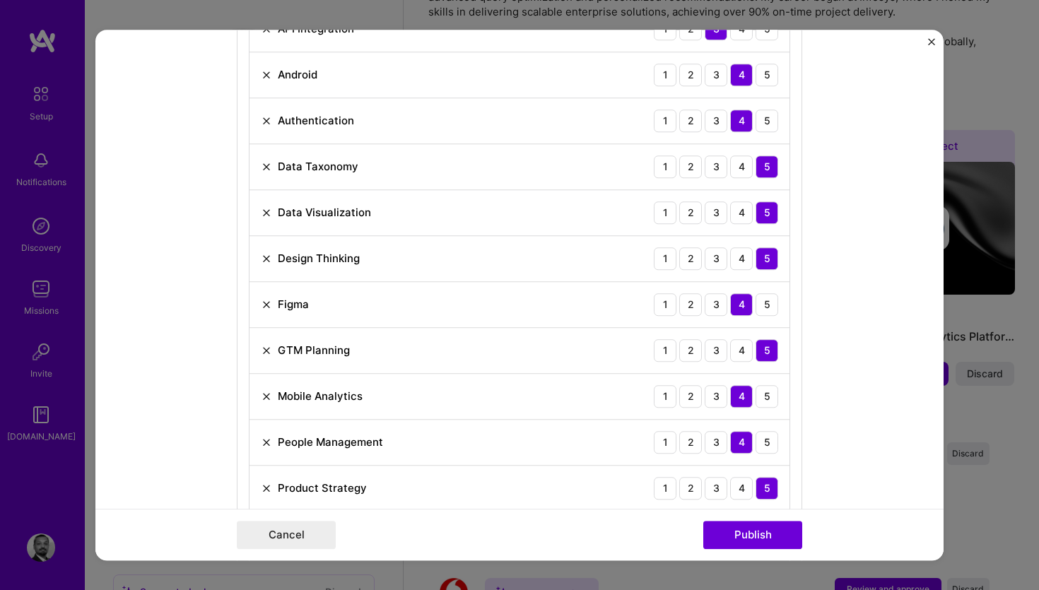
scroll to position [869, 0]
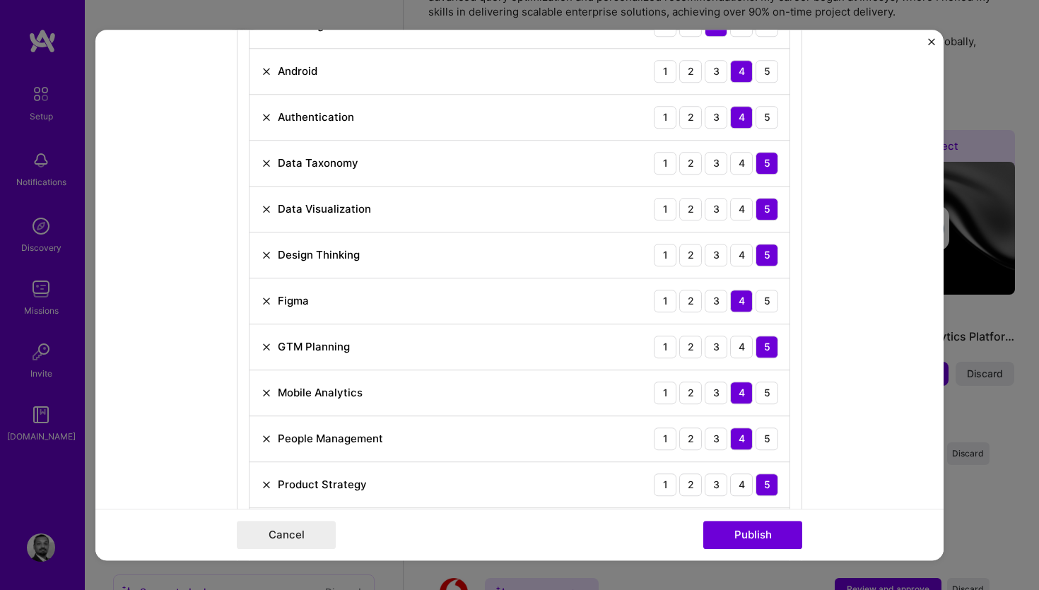
click at [266, 300] on img at bounding box center [266, 301] width 11 height 11
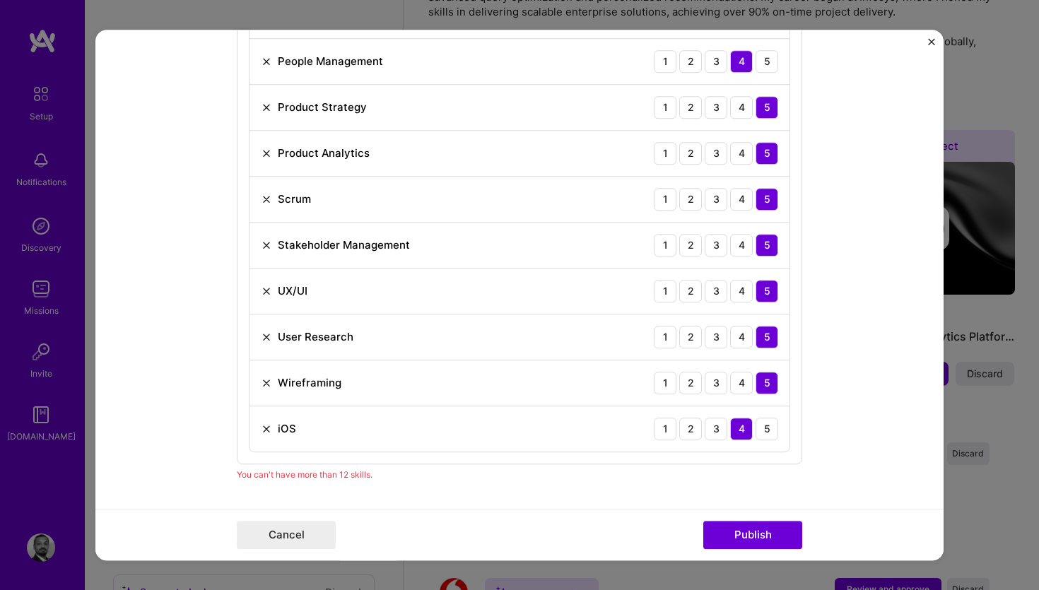
scroll to position [1236, 0]
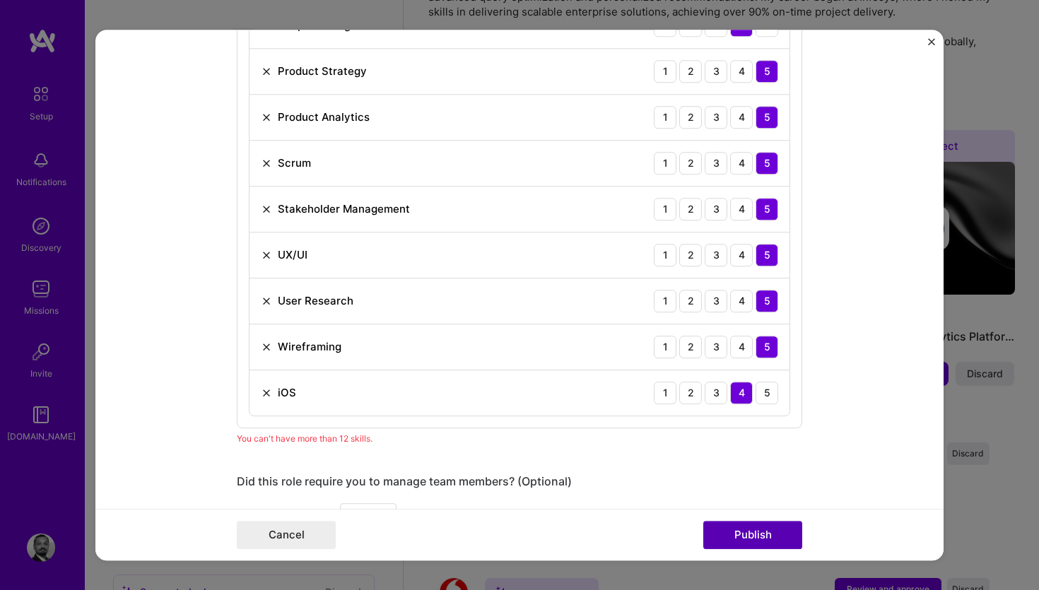
click at [744, 544] on button "Publish" at bounding box center [752, 535] width 99 height 28
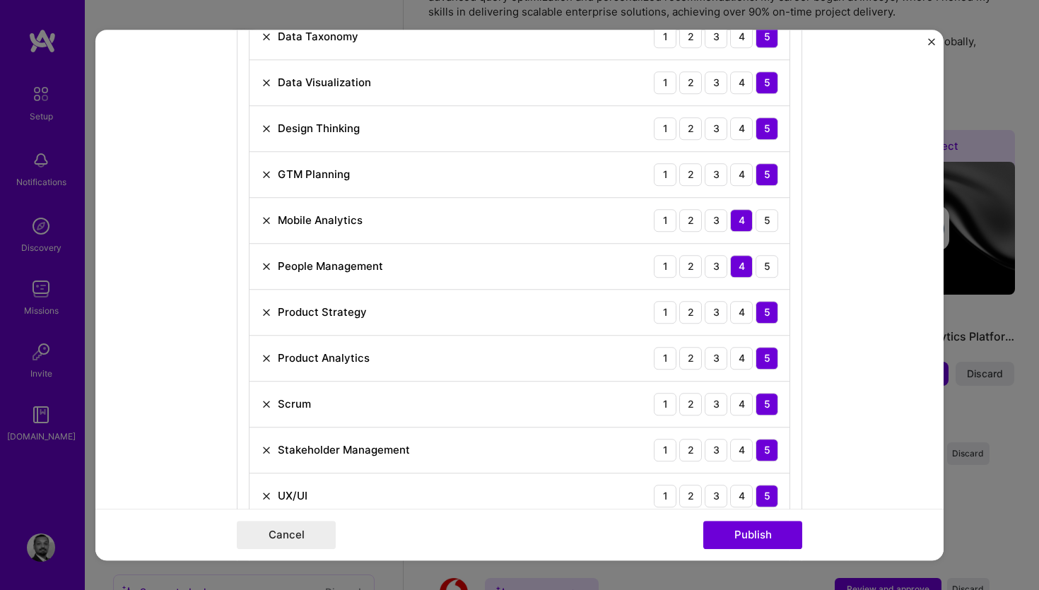
scroll to position [1010, 0]
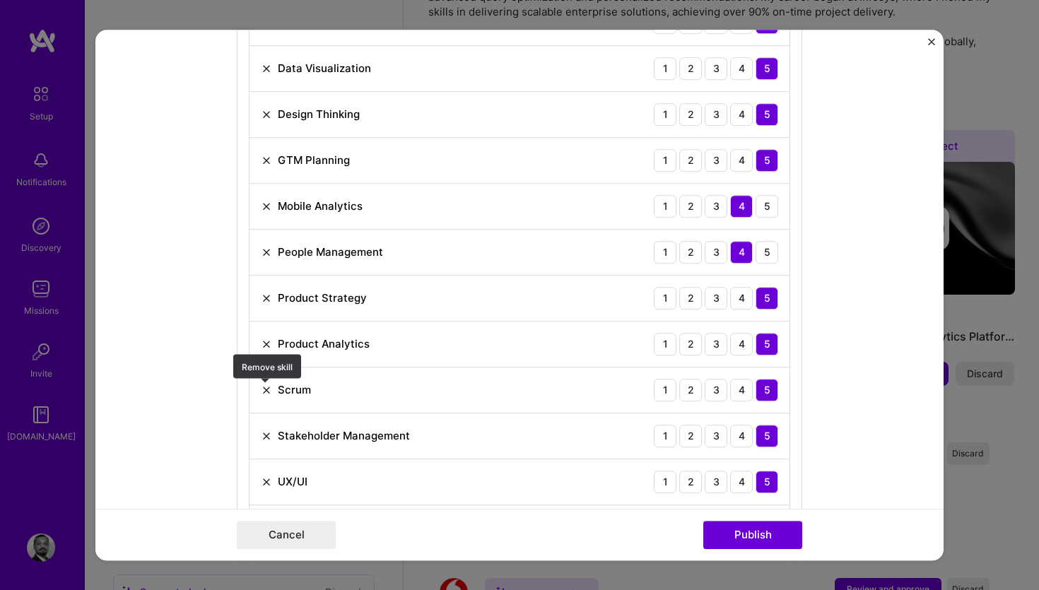
click at [265, 394] on img at bounding box center [266, 390] width 11 height 11
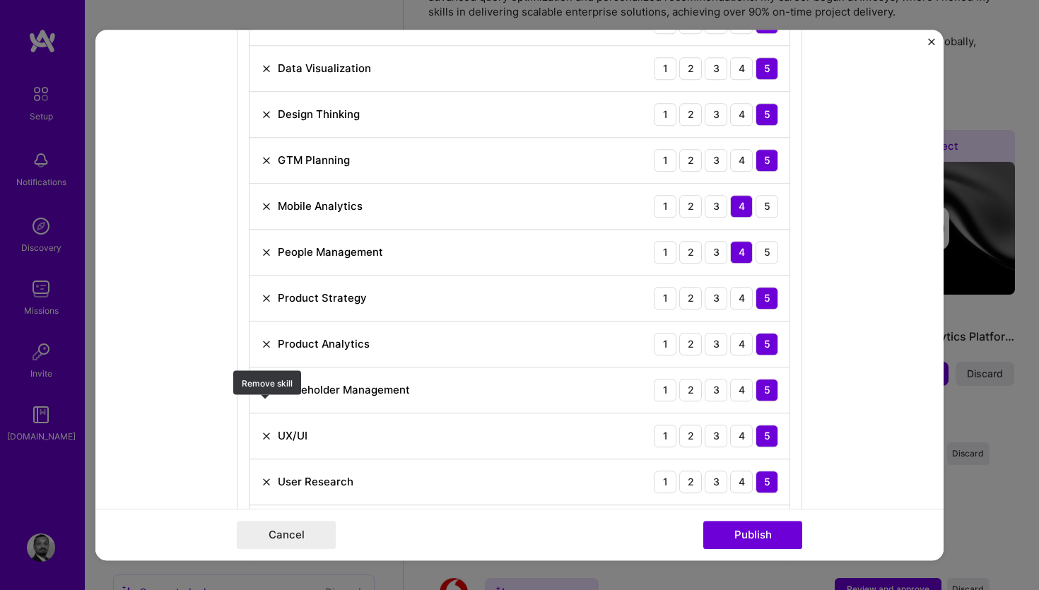
scroll to position [1092, 0]
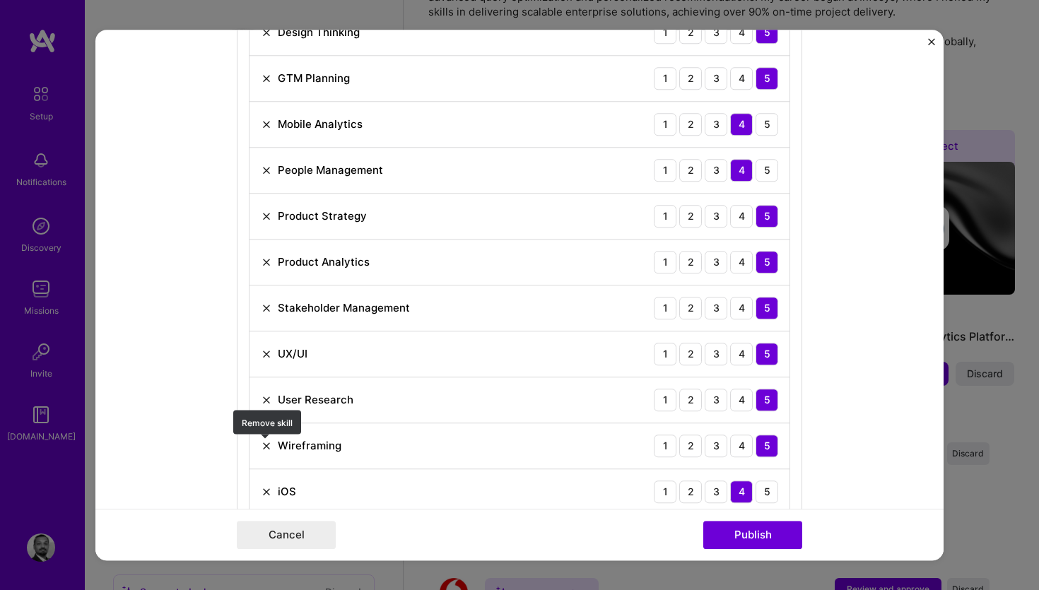
click at [269, 445] on img at bounding box center [266, 445] width 11 height 11
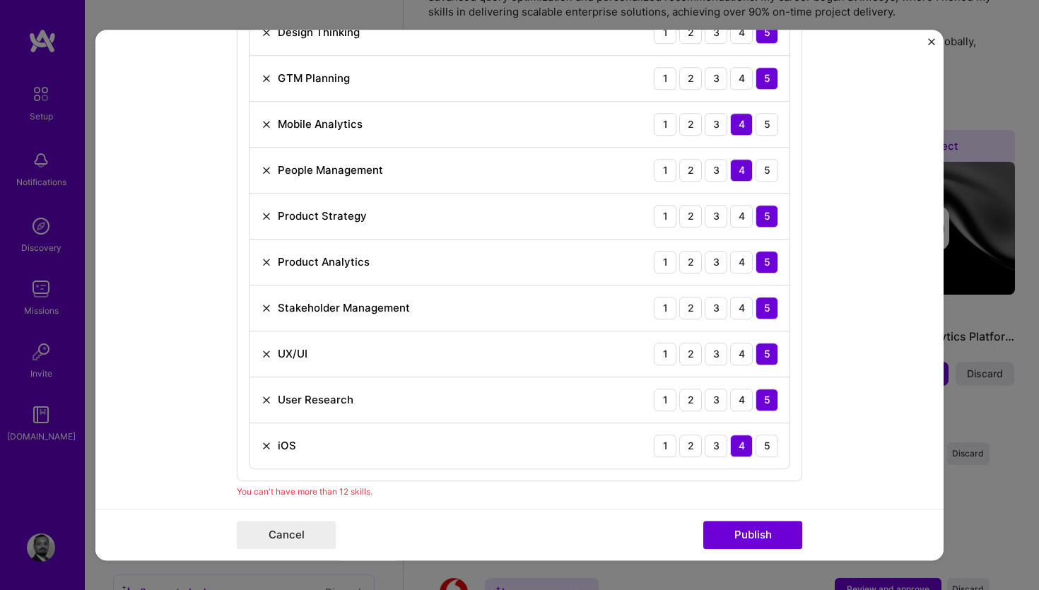
click at [267, 443] on img at bounding box center [266, 445] width 11 height 11
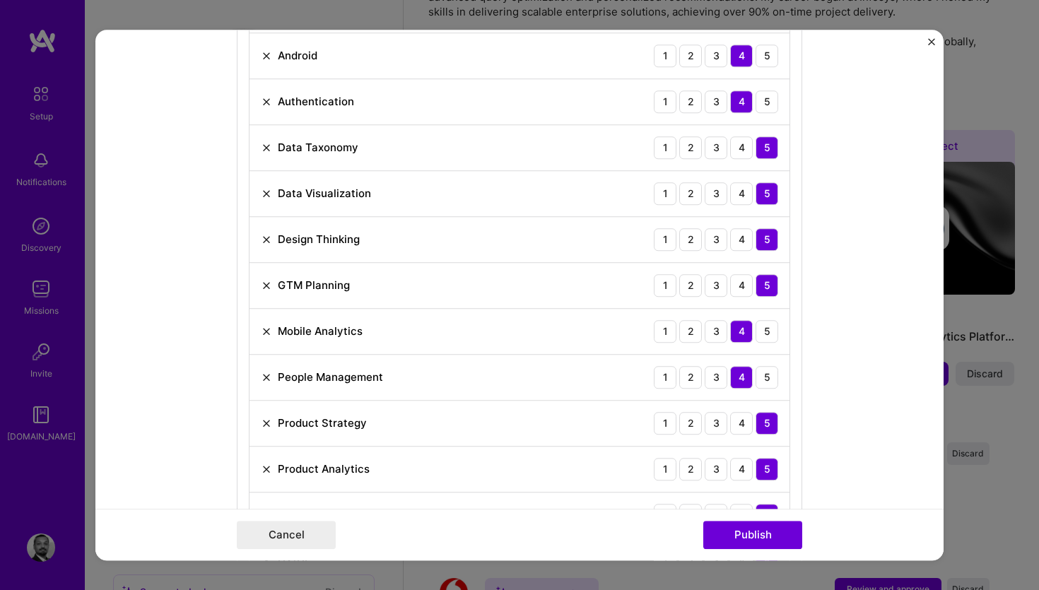
scroll to position [723, 0]
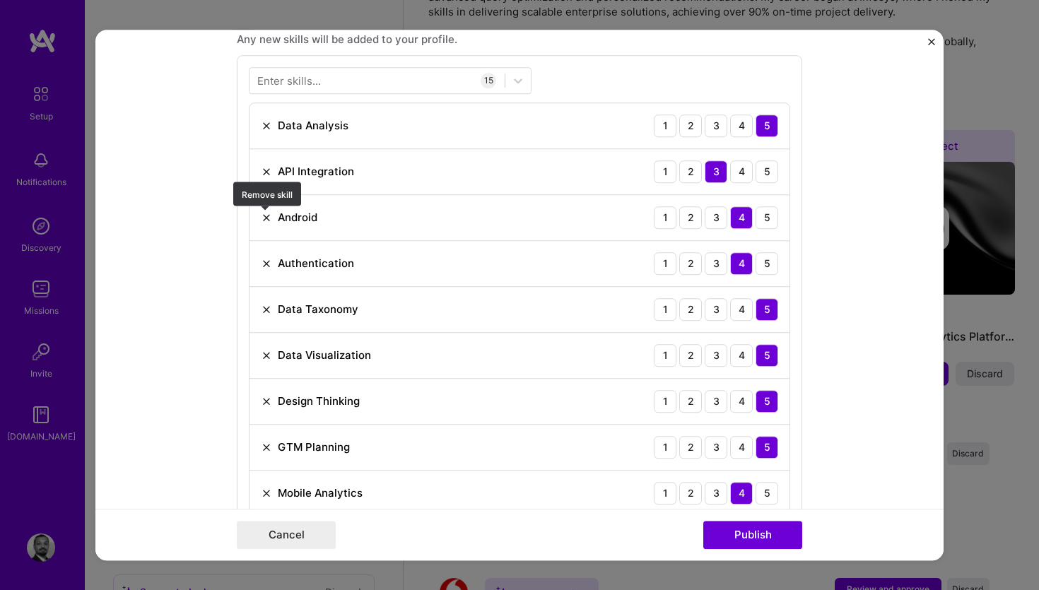
click at [269, 220] on img at bounding box center [266, 217] width 11 height 11
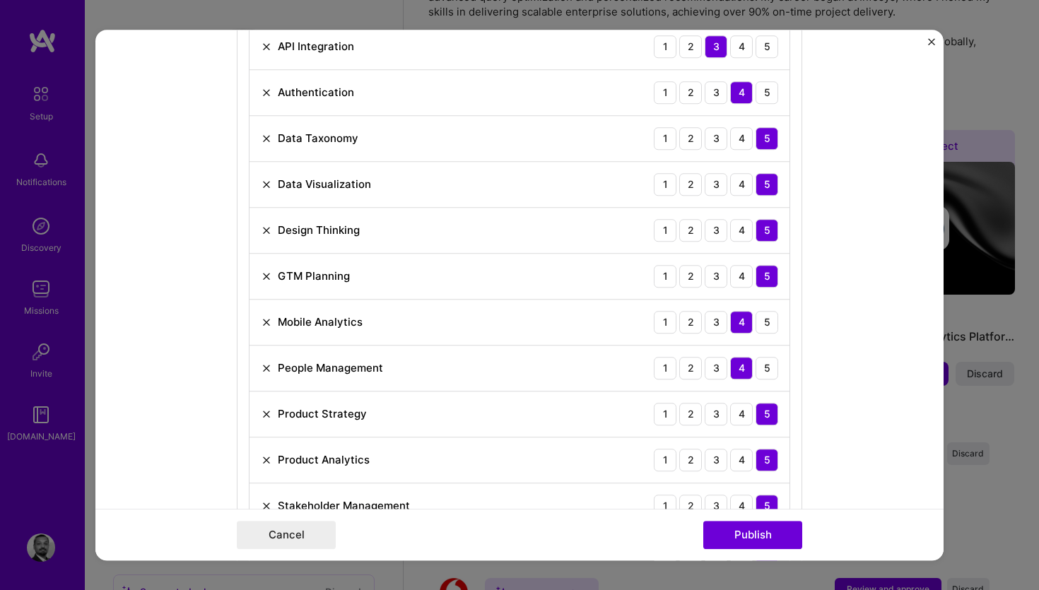
scroll to position [846, 0]
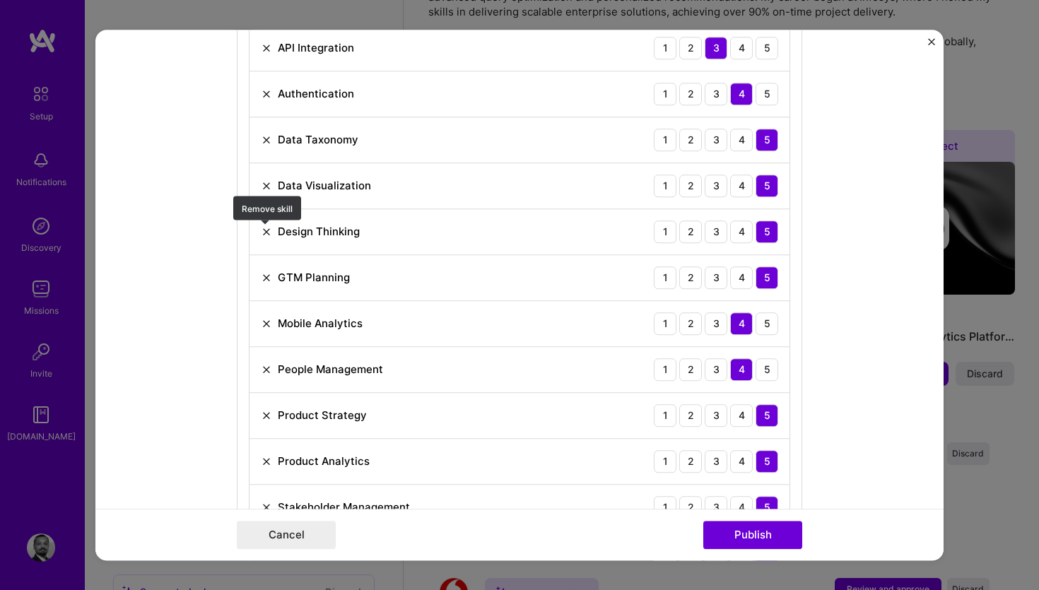
click at [267, 228] on img at bounding box center [266, 231] width 11 height 11
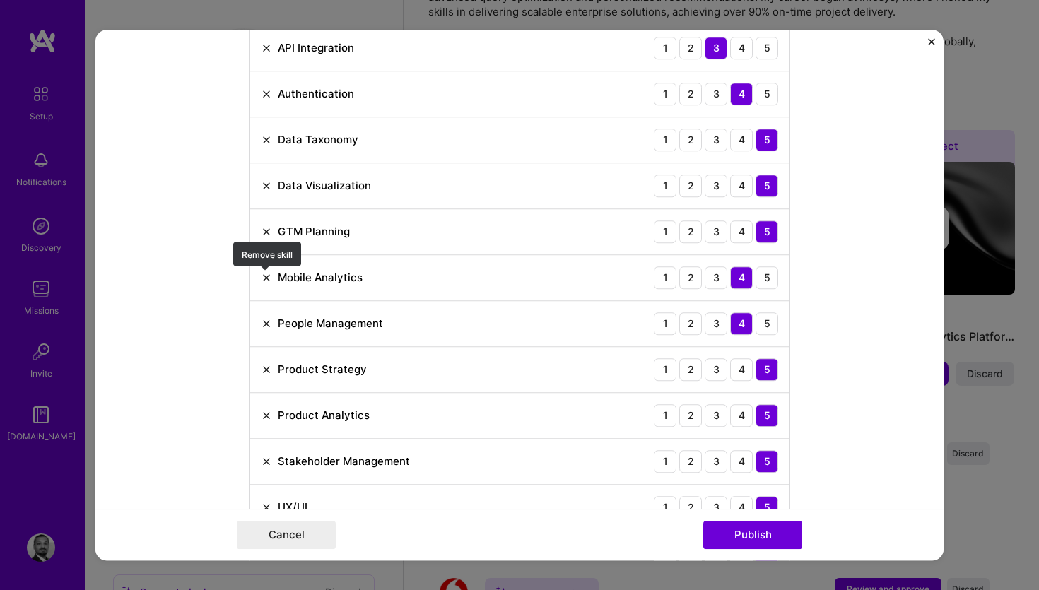
click at [270, 281] on img at bounding box center [266, 277] width 11 height 11
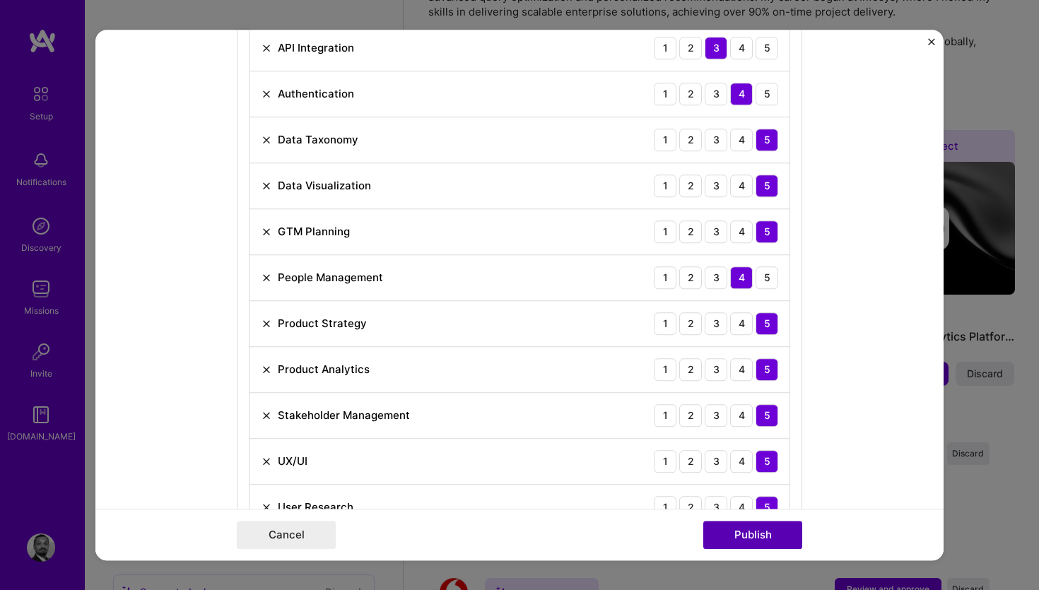
click at [771, 535] on button "Publish" at bounding box center [752, 535] width 99 height 28
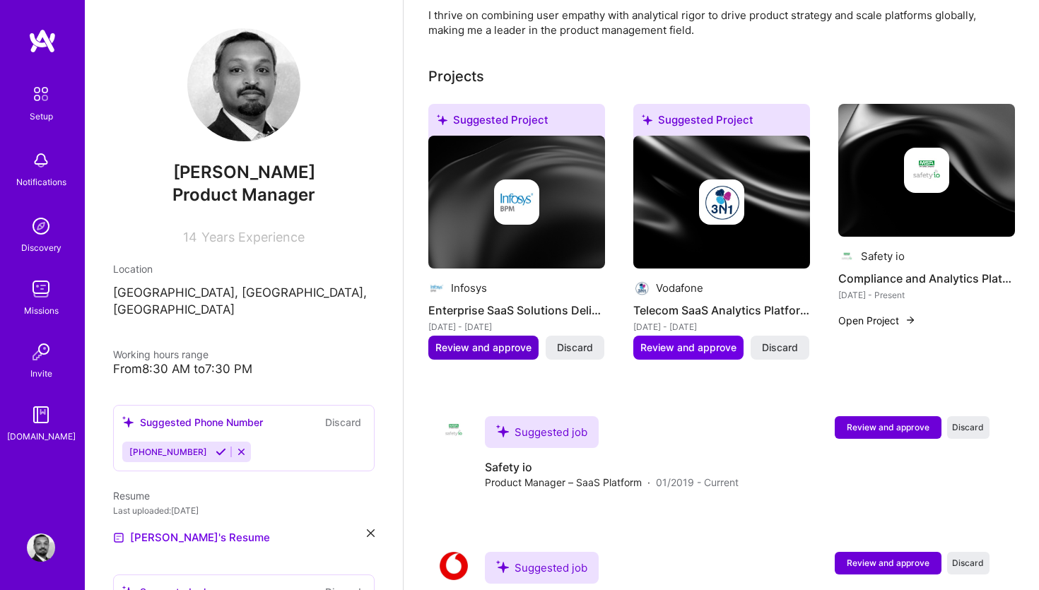
scroll to position [607, 0]
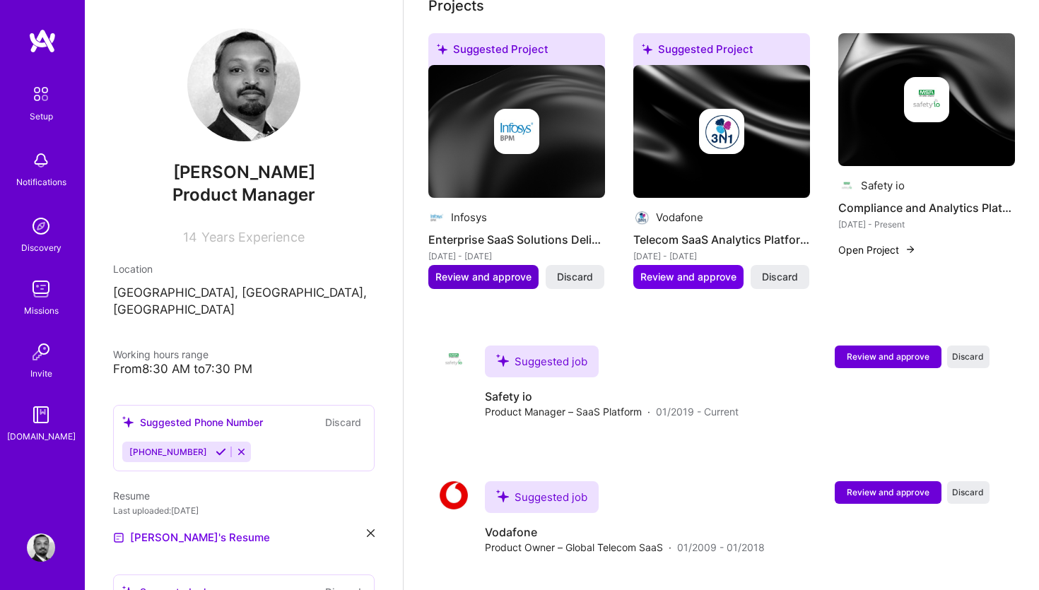
click at [496, 270] on span "Review and approve" at bounding box center [483, 277] width 96 height 14
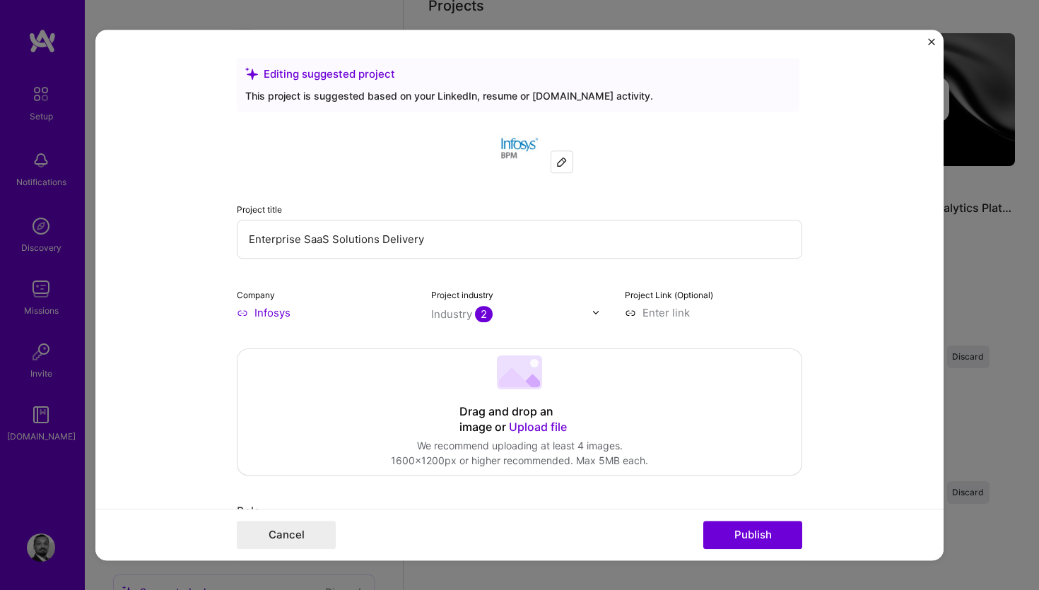
click at [568, 166] on div at bounding box center [561, 161] width 21 height 21
click at [503, 141] on img at bounding box center [519, 147] width 51 height 51
click at [296, 314] on input "Infosys" at bounding box center [325, 312] width 177 height 15
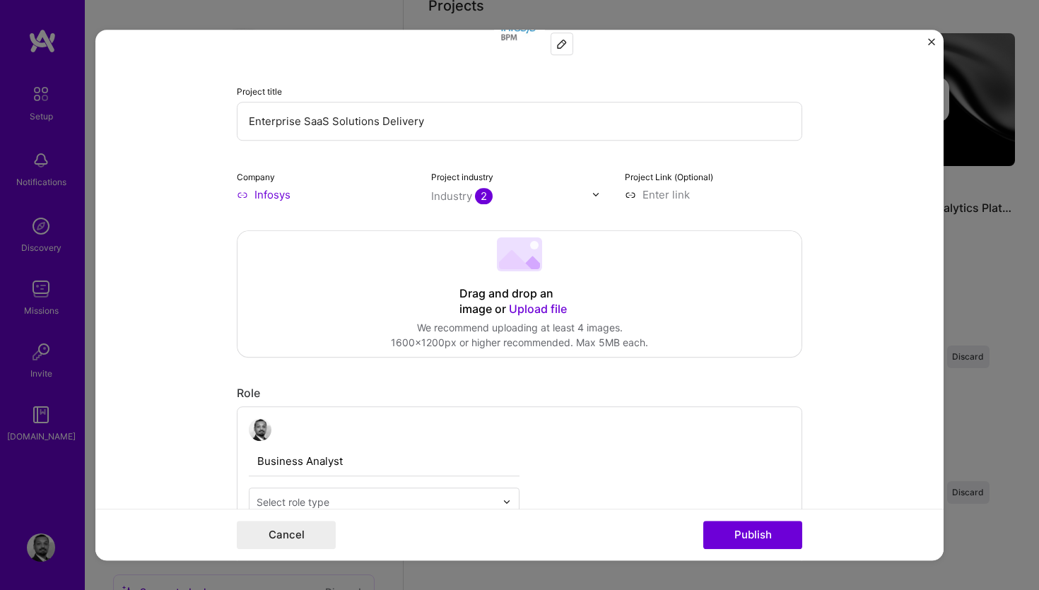
scroll to position [124, 0]
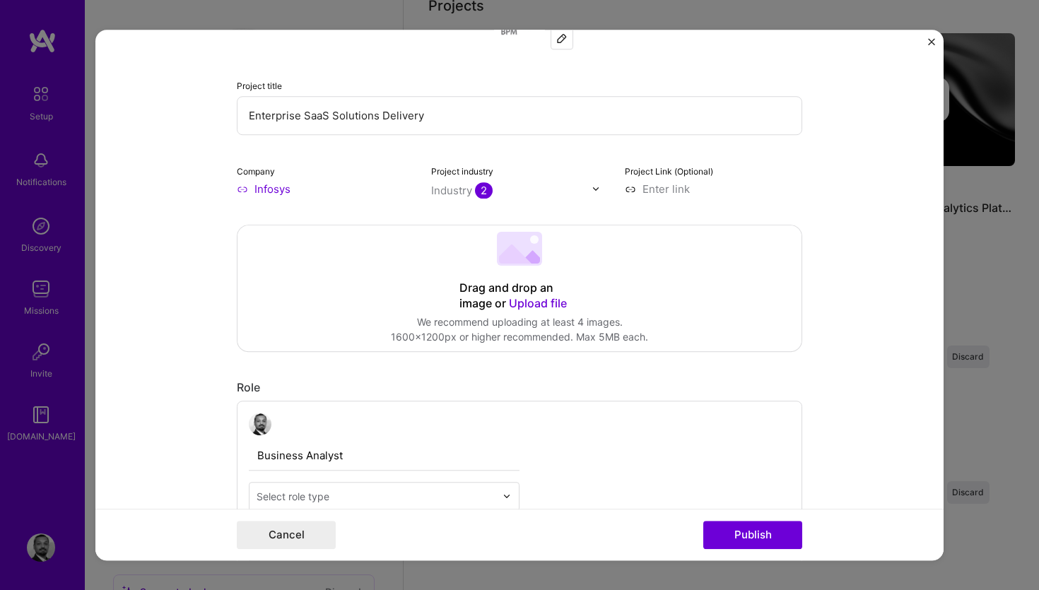
click at [545, 188] on input "text" at bounding box center [511, 190] width 161 height 15
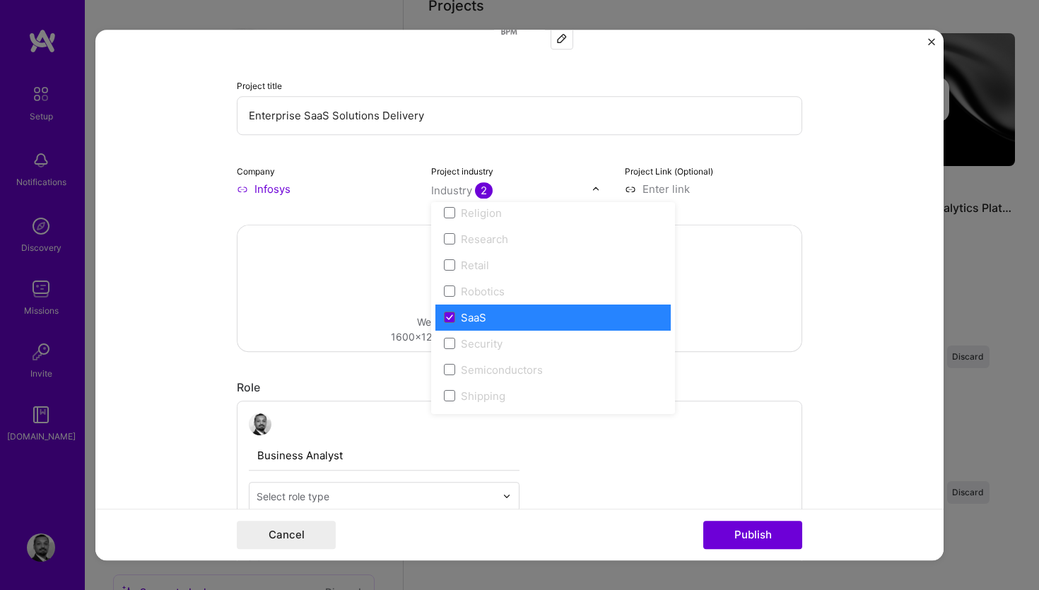
scroll to position [2711, 0]
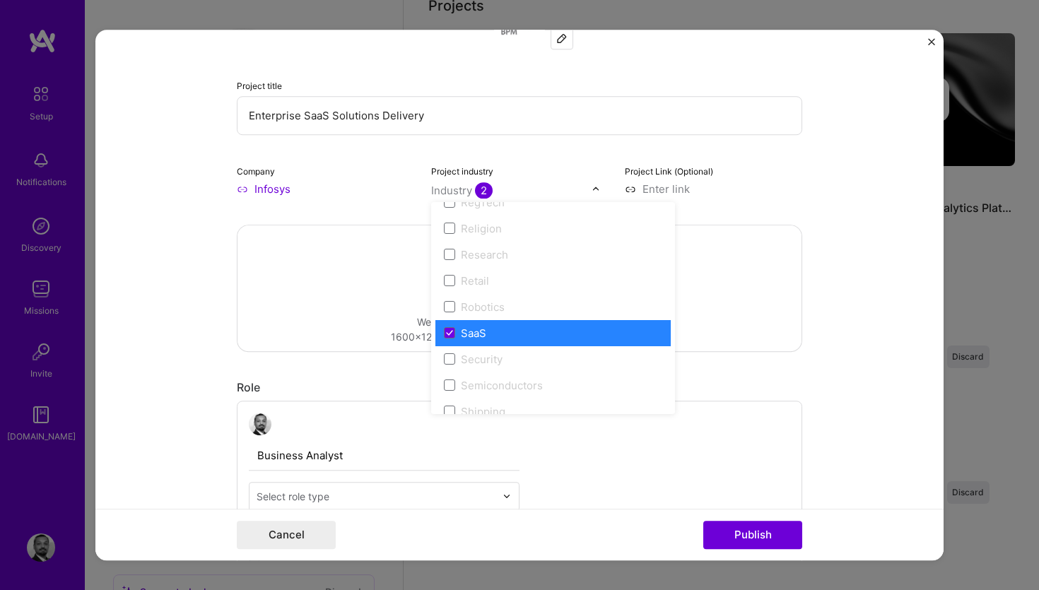
click at [797, 139] on div "Project title Enterprise SaaS Solutions Delivery Company Infosys Project indust…" at bounding box center [520, 98] width 566 height 198
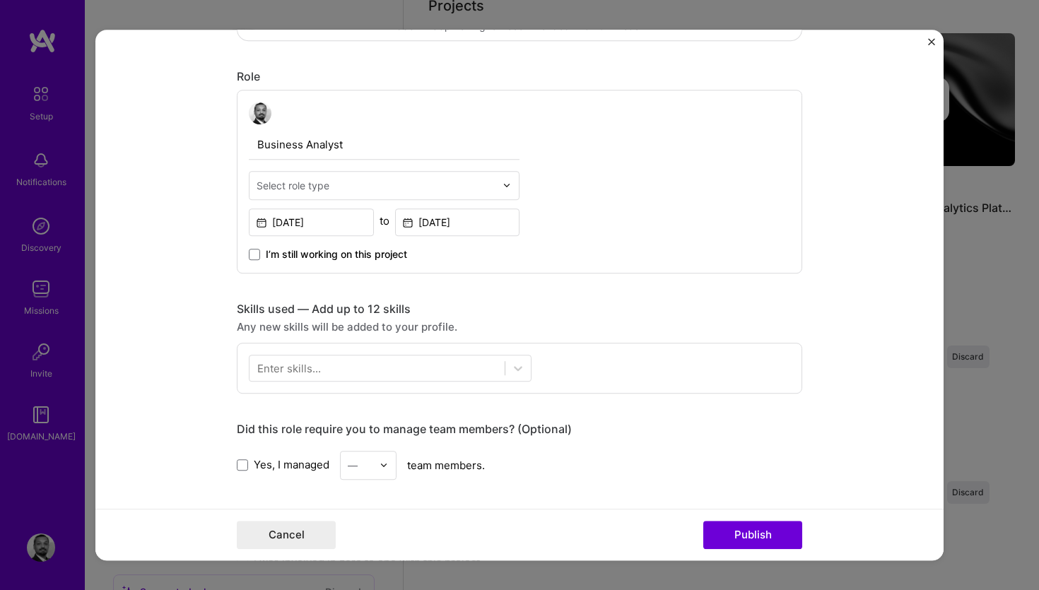
scroll to position [435, 0]
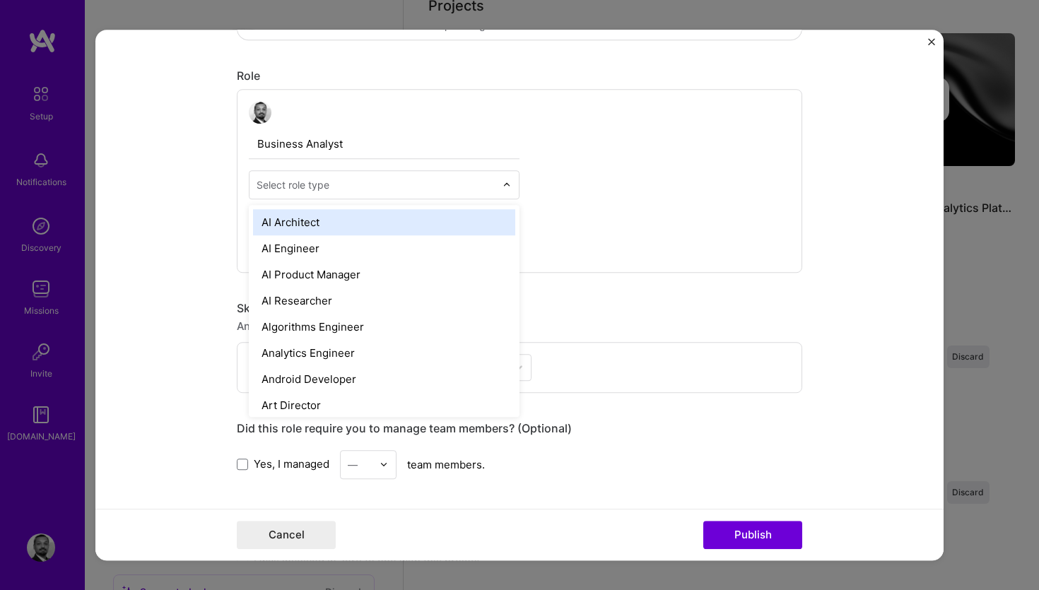
click at [492, 186] on input "text" at bounding box center [376, 184] width 239 height 15
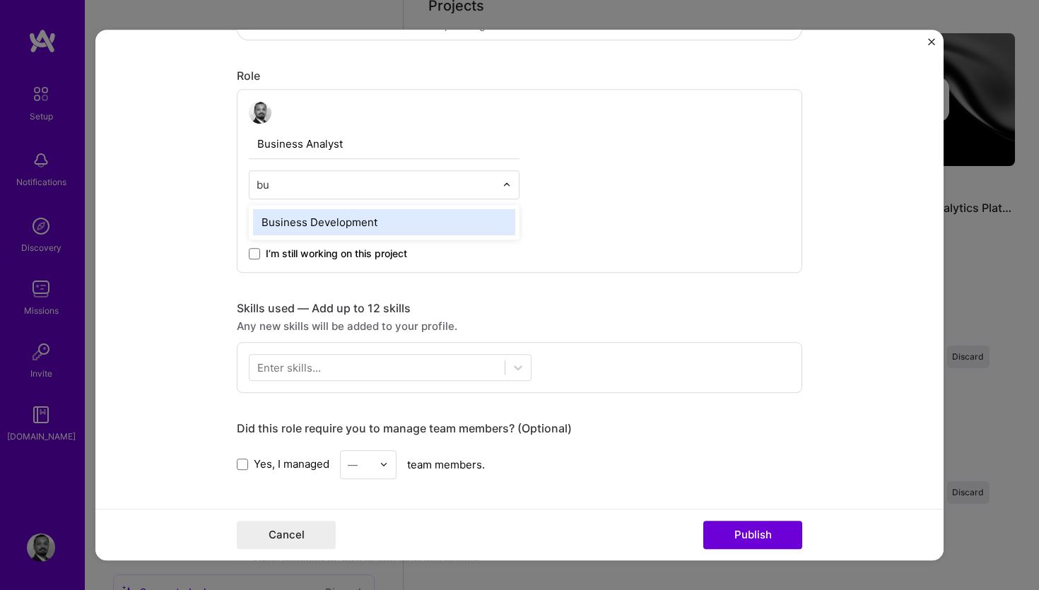
type input "b"
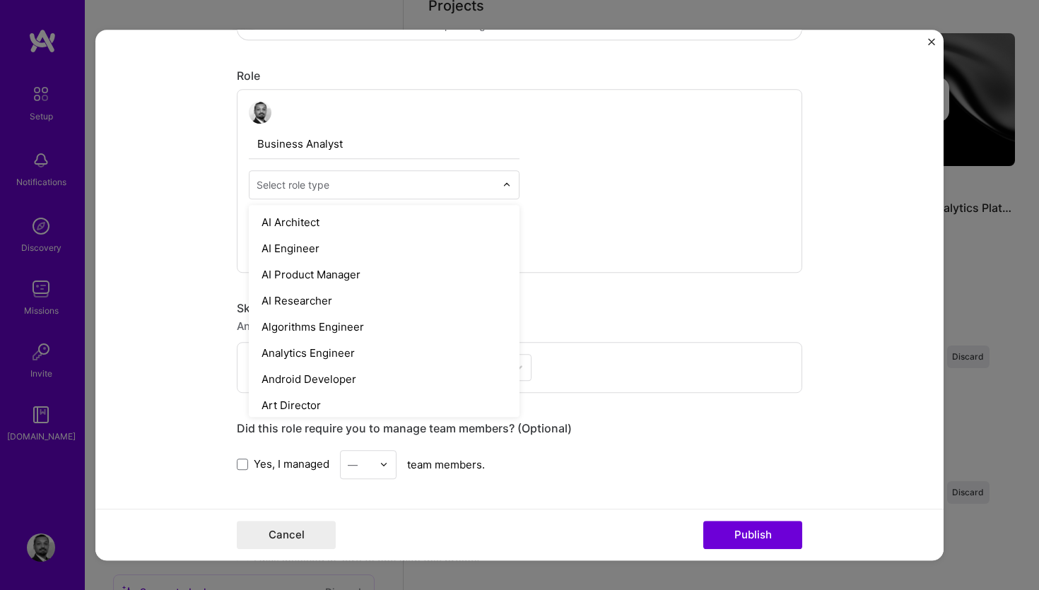
click at [199, 221] on form "Editing suggested project This project is suggested based on your LinkedIn, res…" at bounding box center [519, 296] width 848 height 532
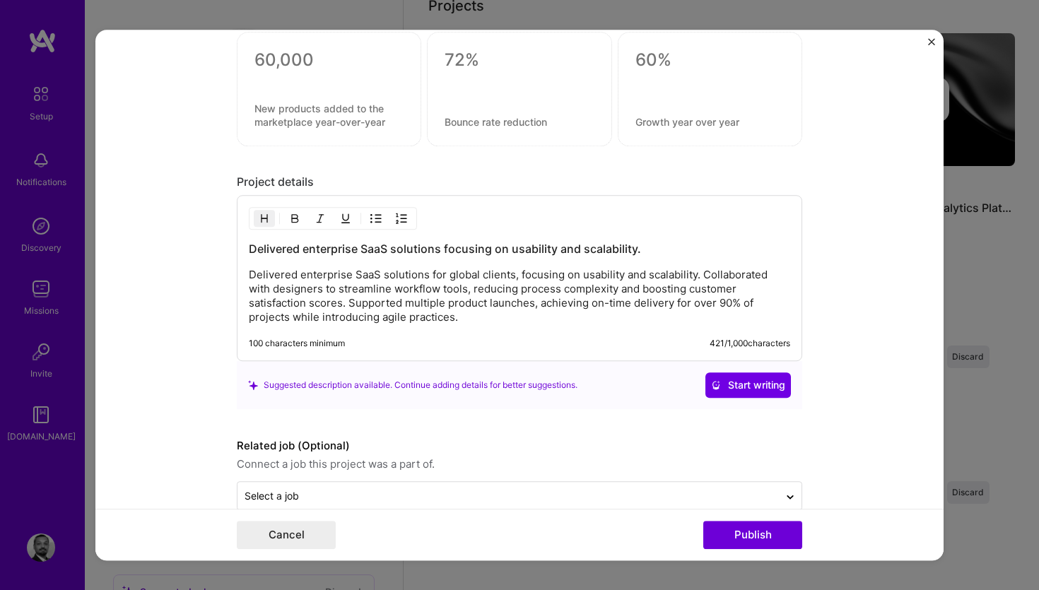
scroll to position [1070, 0]
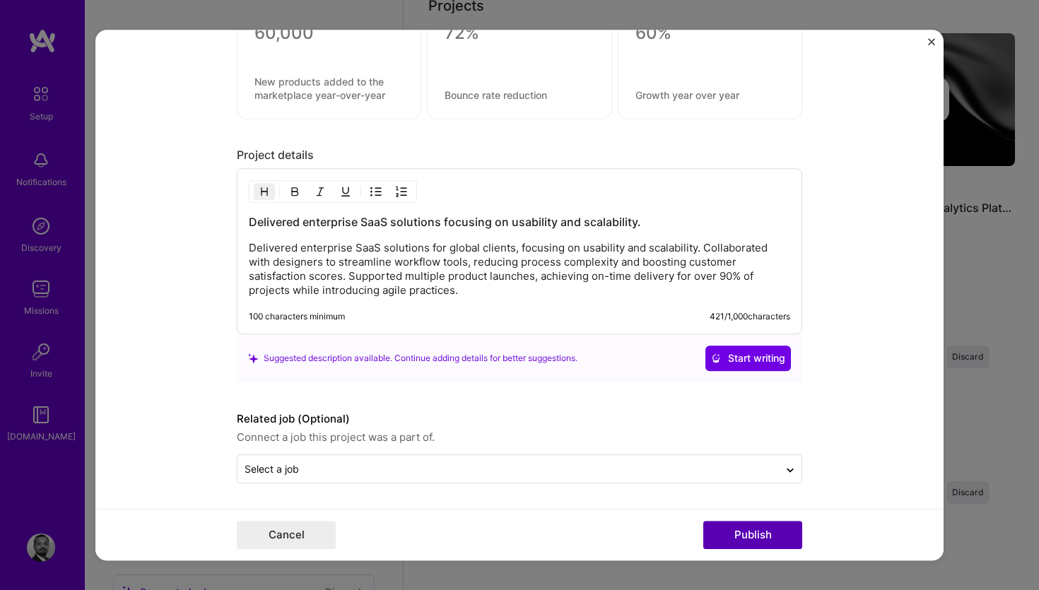
click at [762, 542] on button "Publish" at bounding box center [752, 535] width 99 height 28
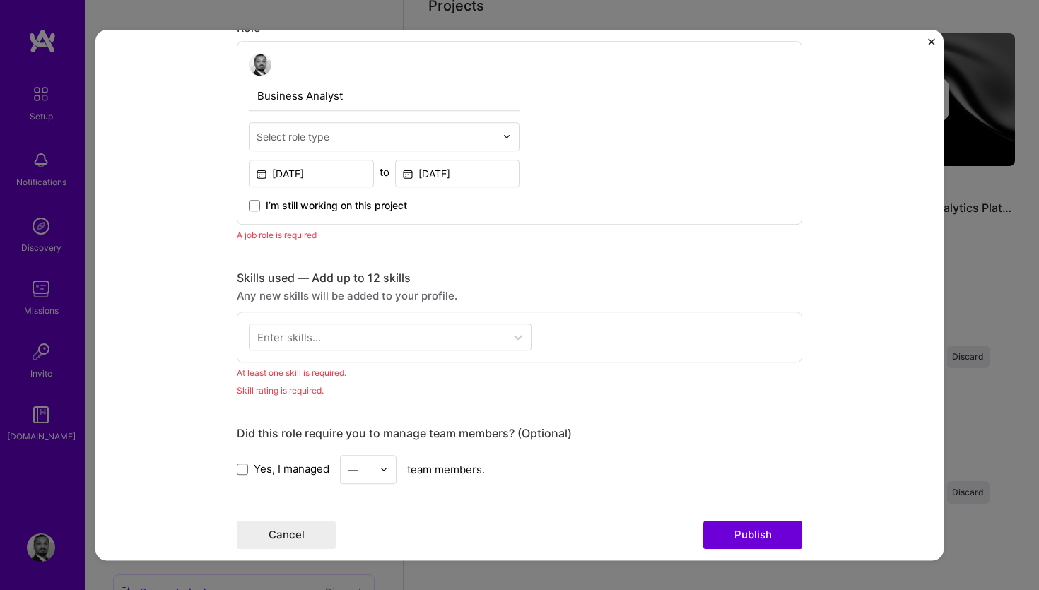
scroll to position [475, 0]
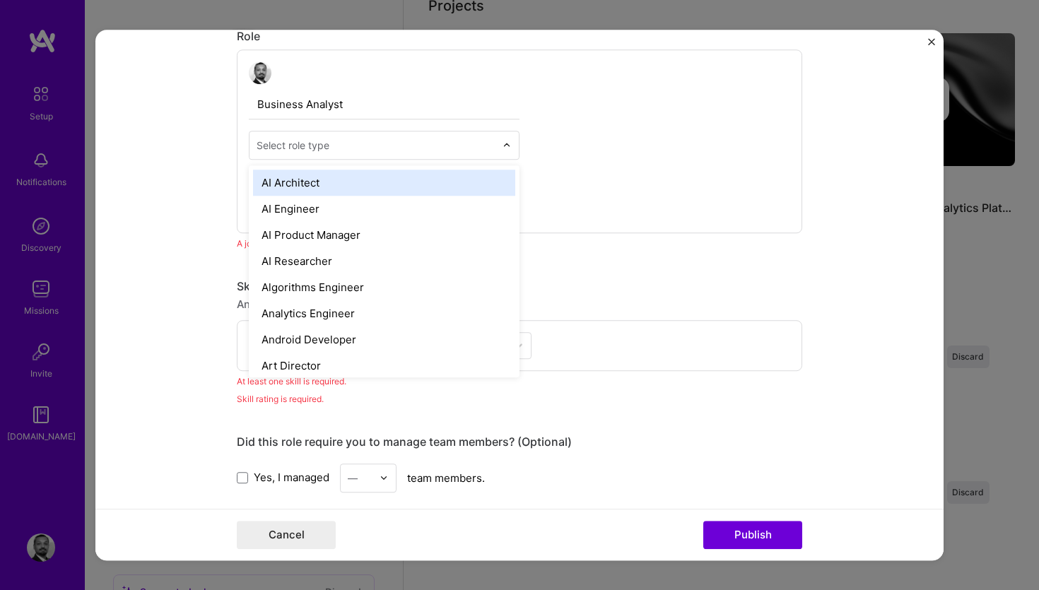
click at [320, 145] on div "Select role type" at bounding box center [293, 145] width 73 height 15
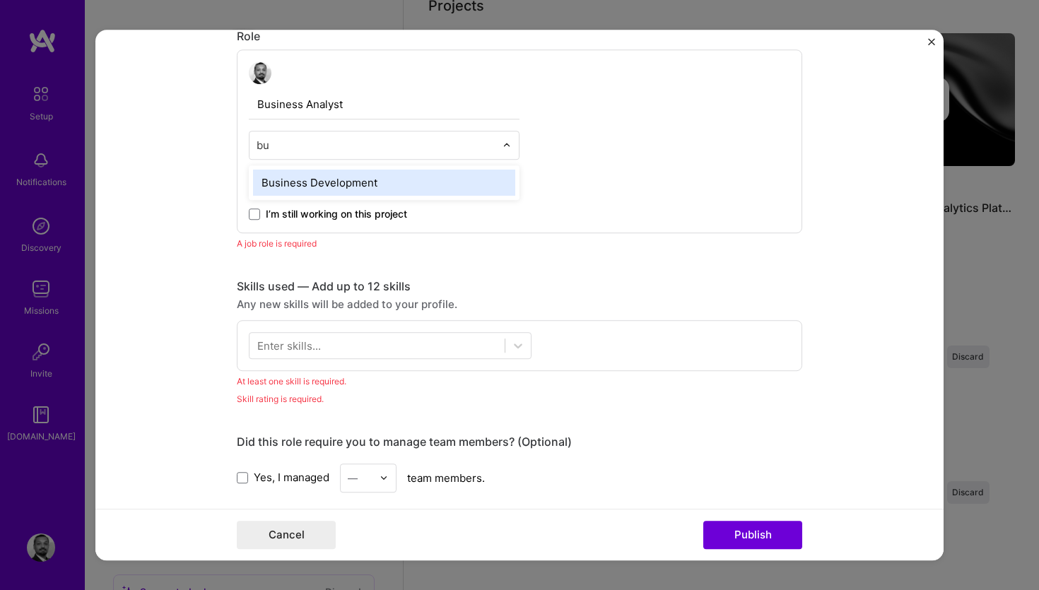
type input "b"
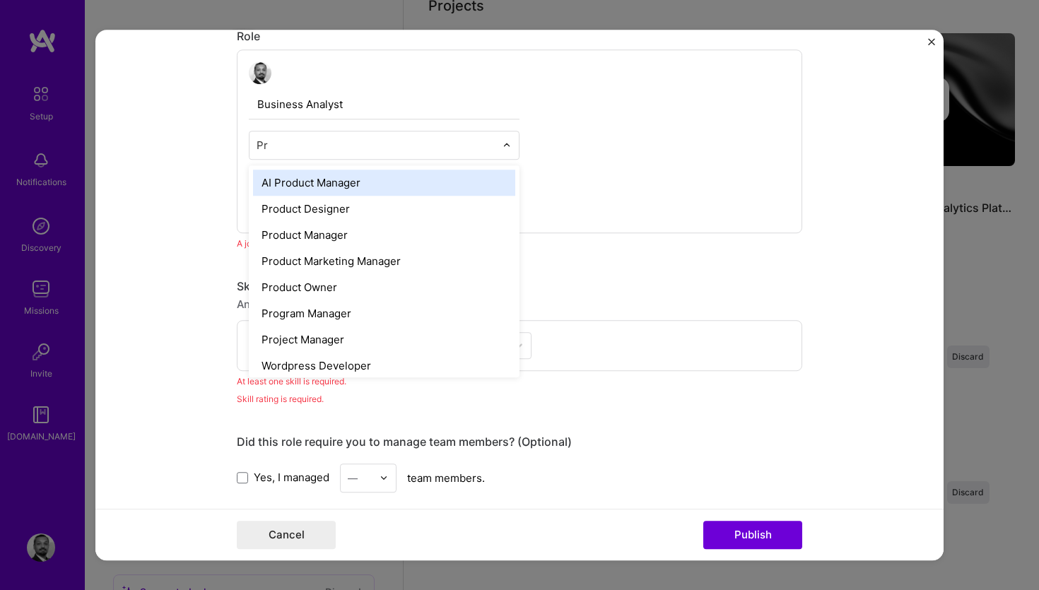
type input "Pro"
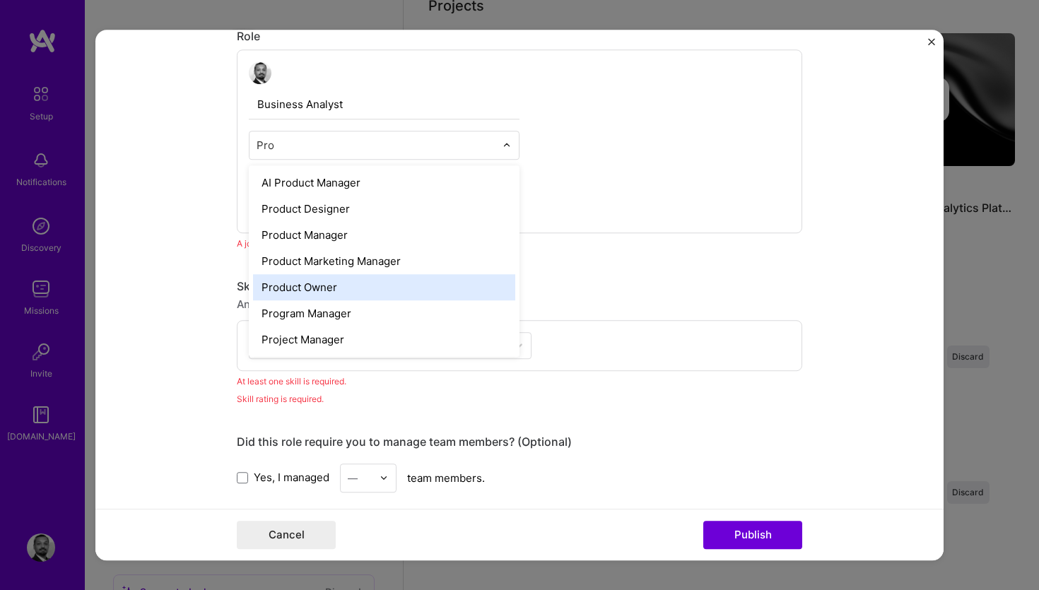
click at [313, 284] on div "Product Owner" at bounding box center [384, 287] width 262 height 26
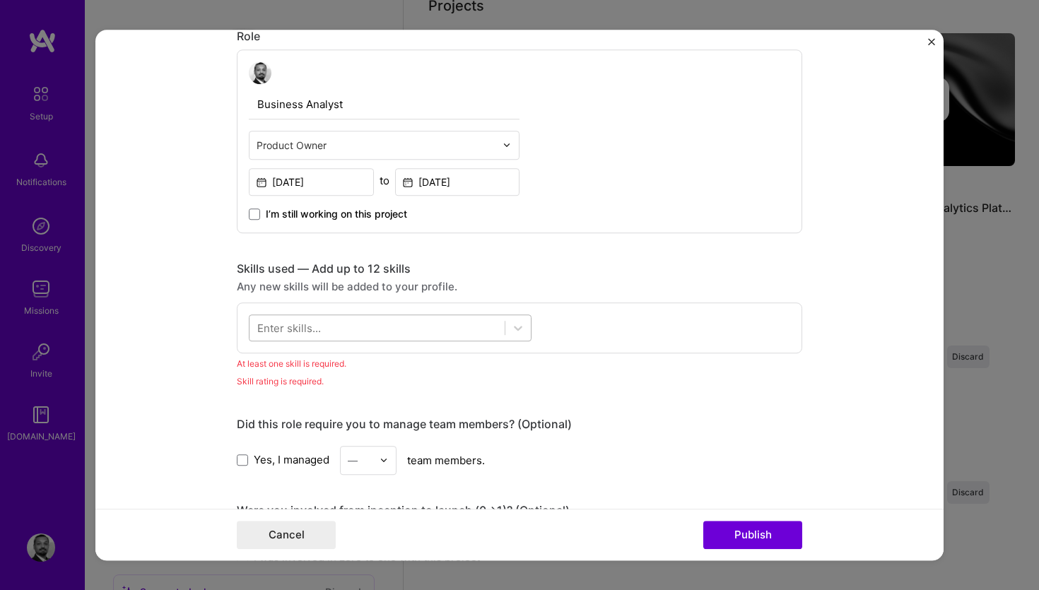
click at [371, 336] on div at bounding box center [377, 327] width 255 height 23
